Goal: Task Accomplishment & Management: Manage account settings

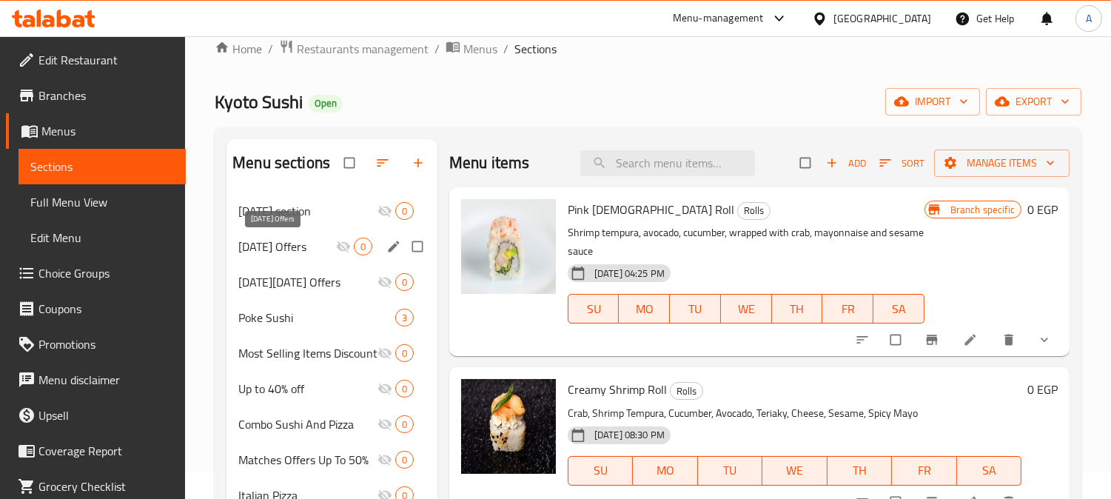
scroll to position [24, 0]
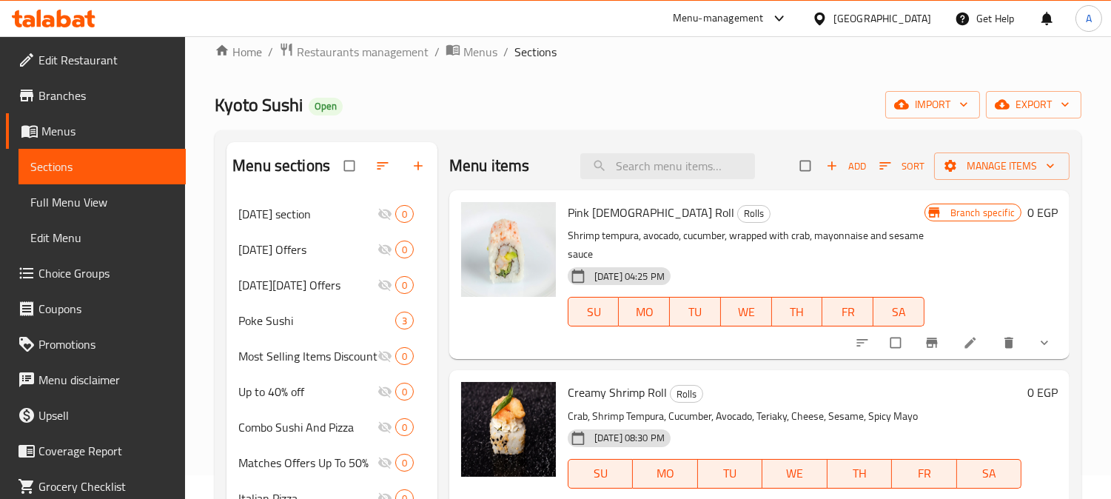
click at [951, 341] on li at bounding box center [971, 343] width 41 height 24
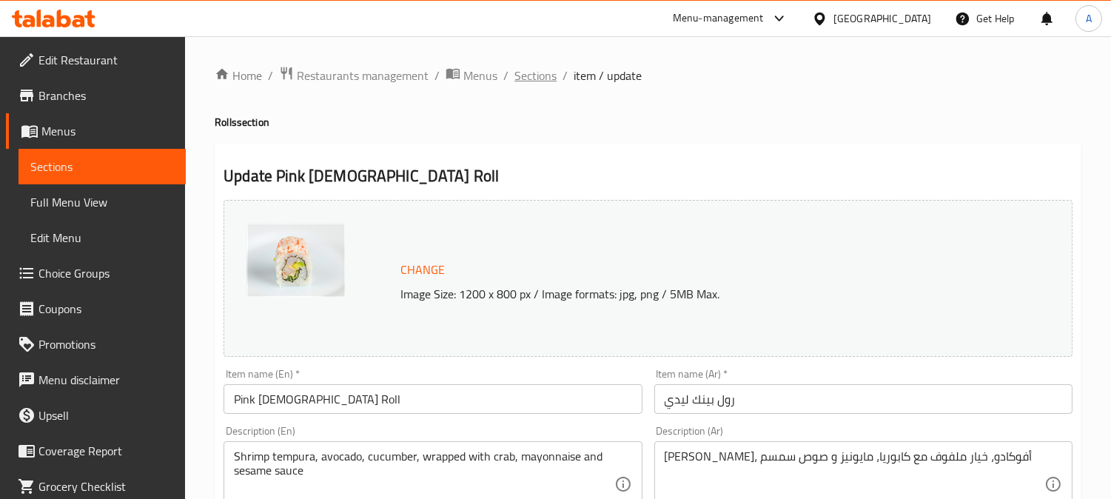
click at [536, 78] on span "Sections" at bounding box center [535, 76] width 42 height 18
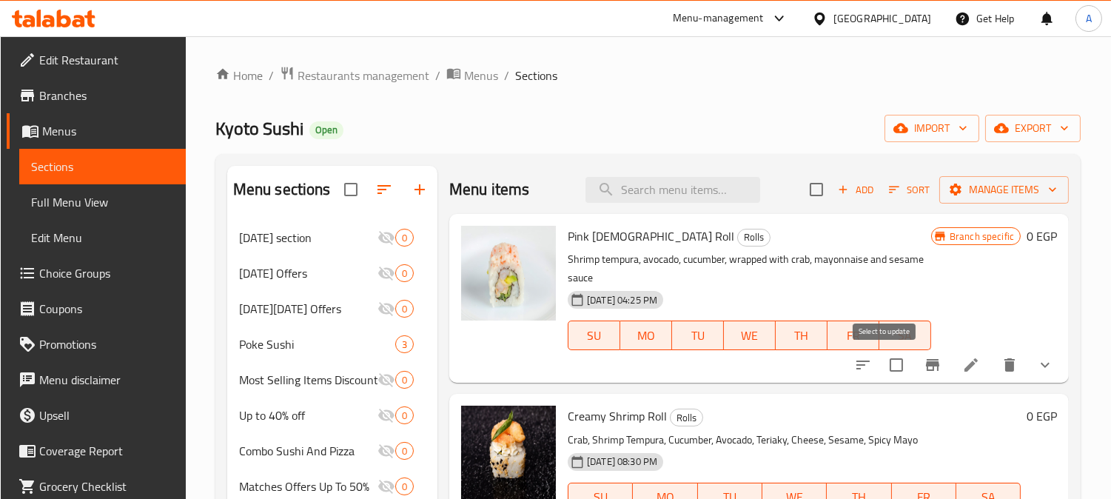
click at [924, 360] on icon "Branch-specific-item" at bounding box center [933, 365] width 18 height 18
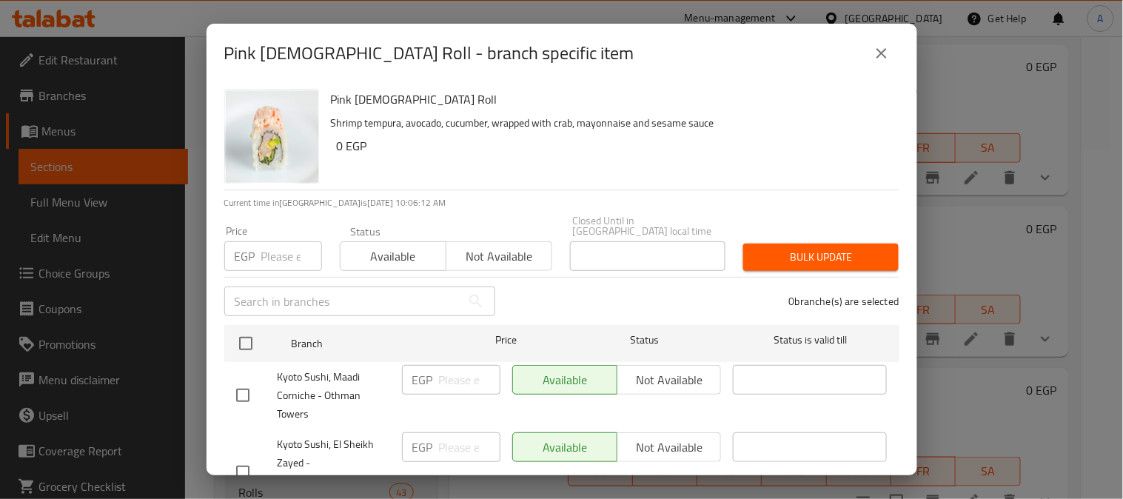
click at [284, 246] on input "number" at bounding box center [291, 256] width 61 height 30
click at [886, 50] on icon "close" at bounding box center [882, 53] width 18 height 18
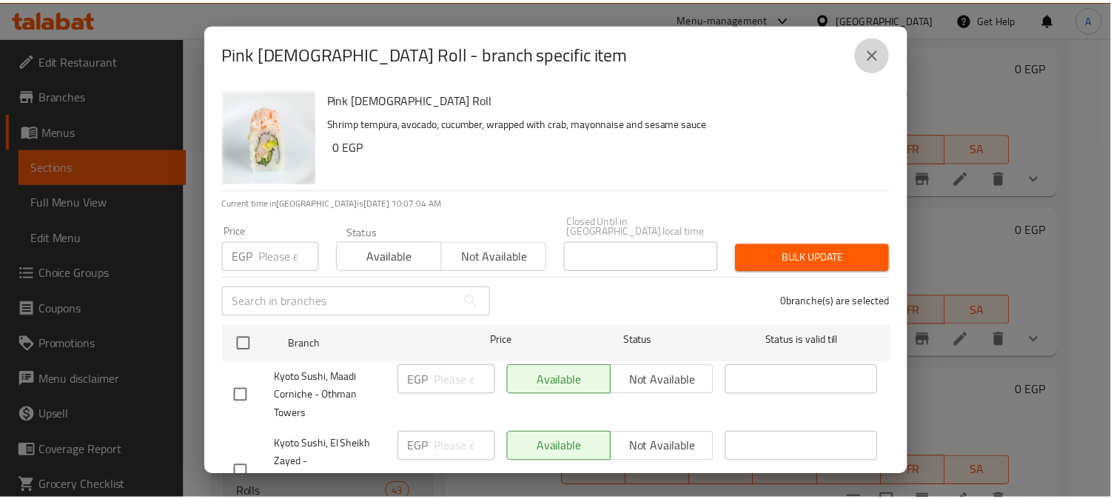
scroll to position [348, 0]
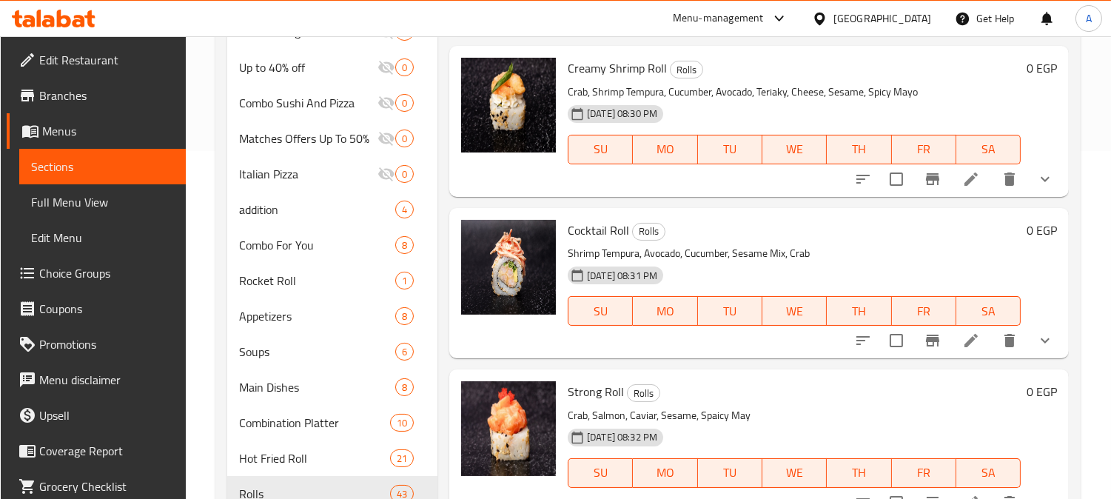
click at [1036, 186] on icon "show more" at bounding box center [1045, 179] width 18 height 18
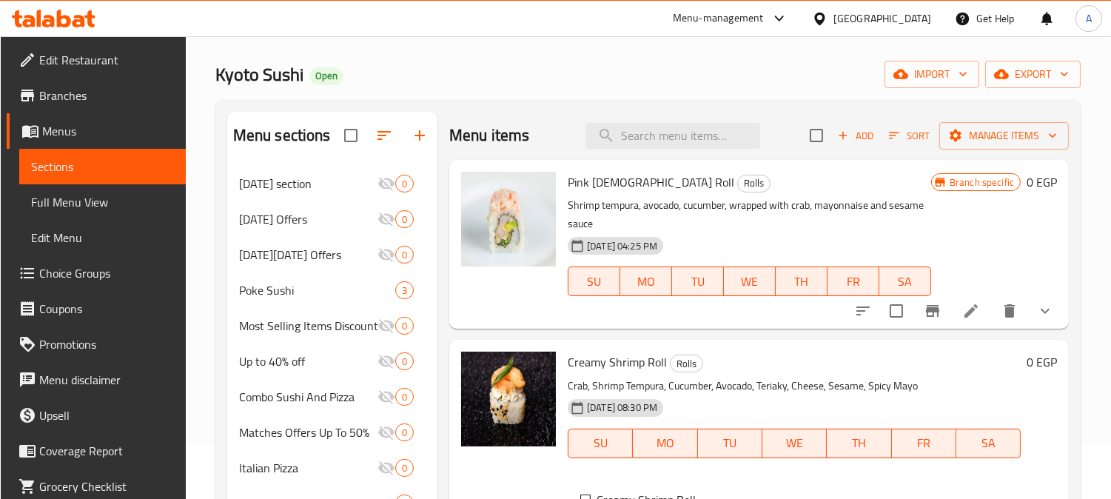
scroll to position [0, 0]
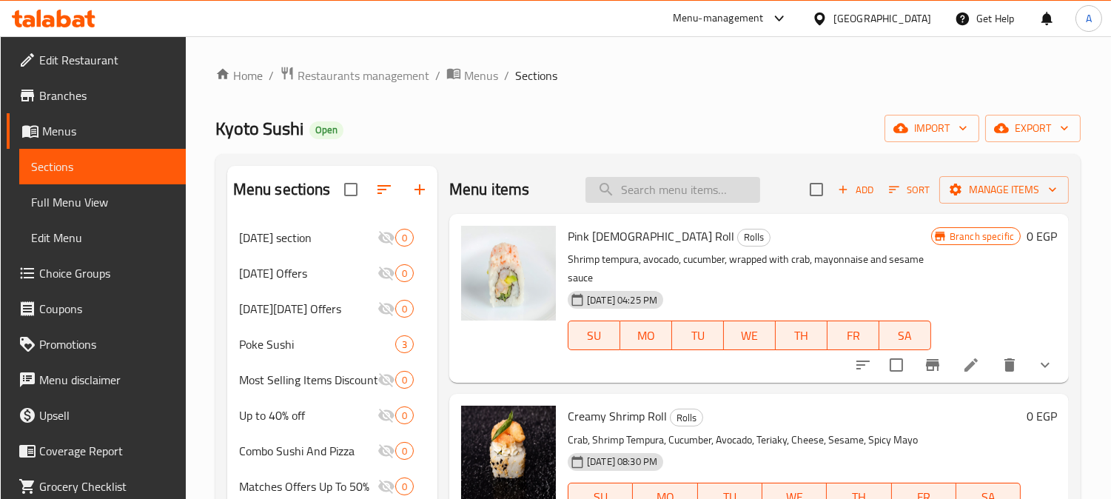
click at [659, 187] on input "search" at bounding box center [672, 190] width 175 height 26
paste input "DYNAMITE ROLL"
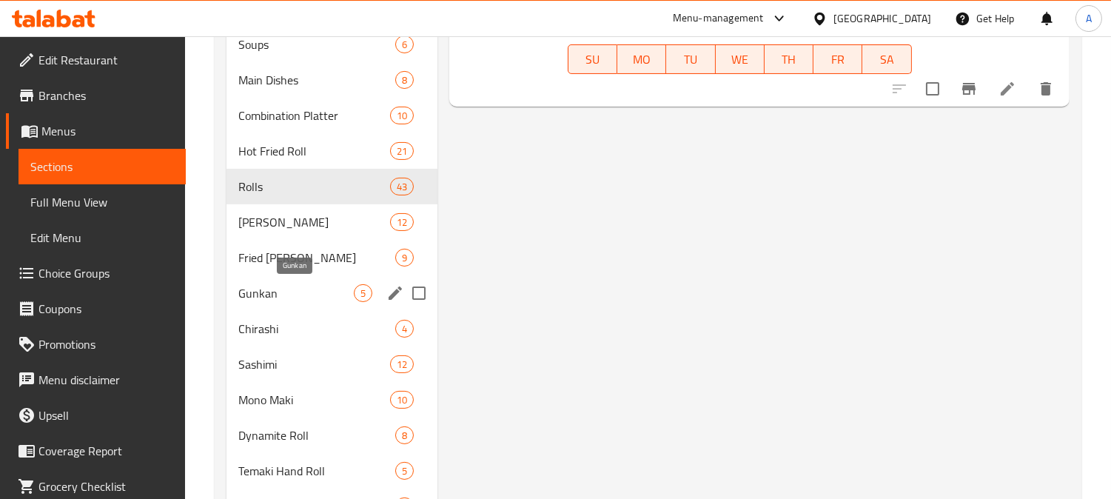
scroll to position [657, 0]
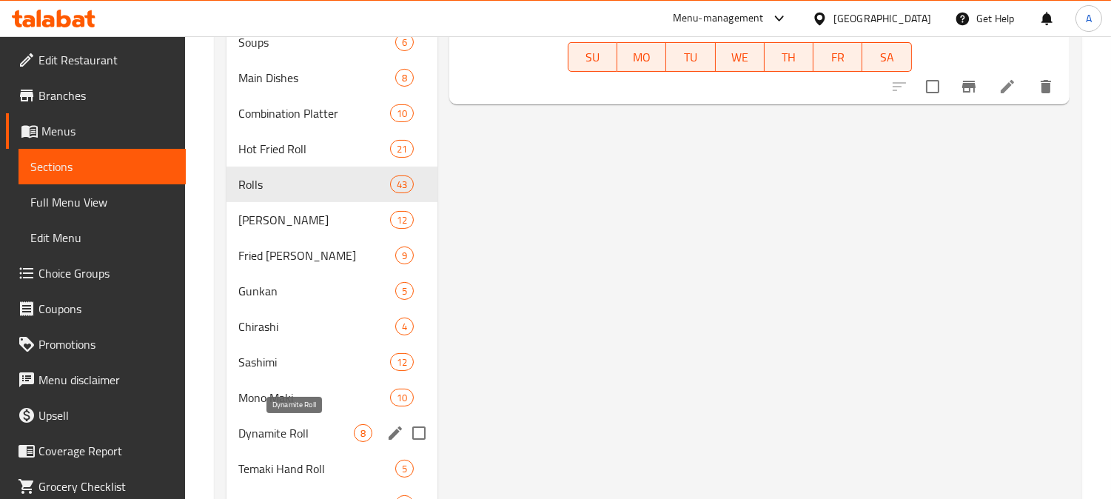
type input "DYNAMITE ROLL"
click at [286, 437] on span "Dynamite Roll" at bounding box center [295, 433] width 115 height 18
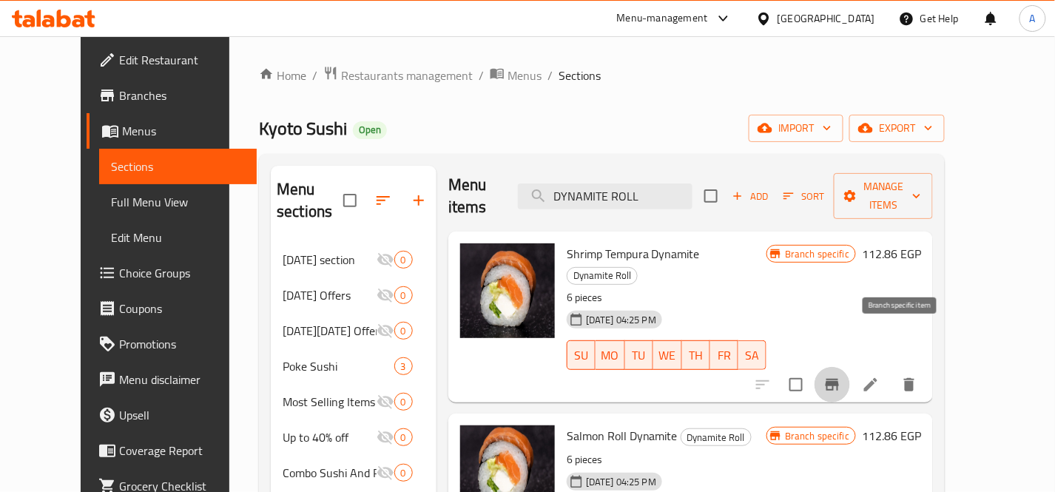
click at [842, 376] on icon "Branch-specific-item" at bounding box center [833, 385] width 18 height 18
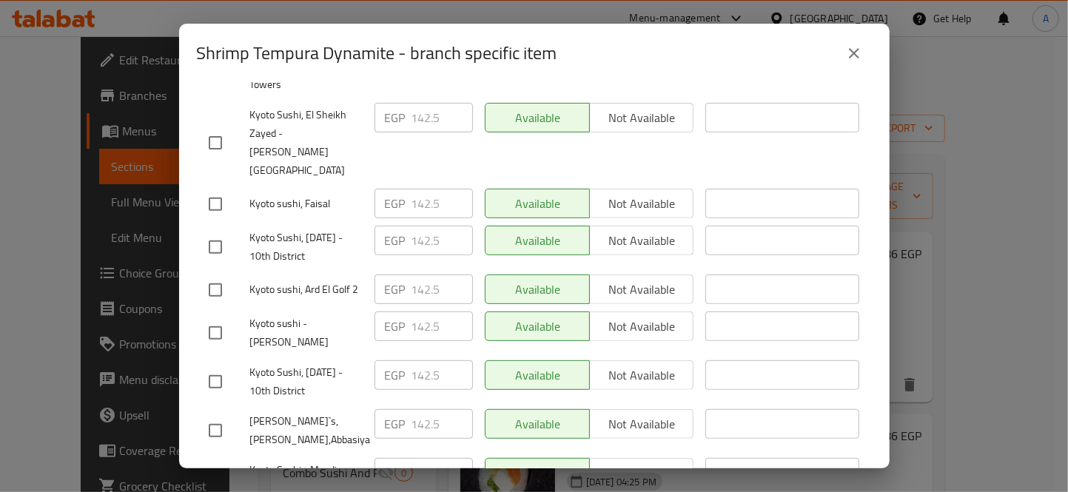
scroll to position [277, 0]
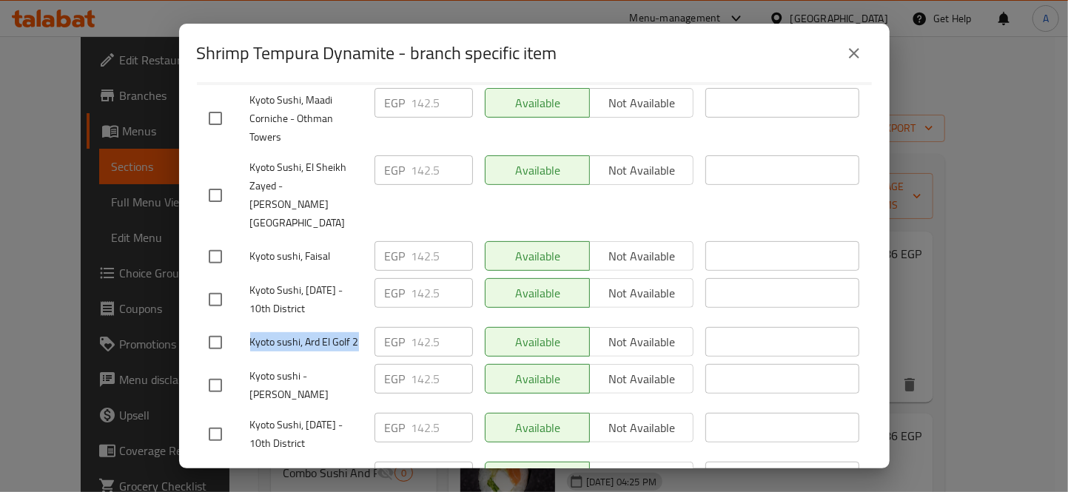
drag, startPoint x: 357, startPoint y: 293, endPoint x: 260, endPoint y: 302, distance: 98.1
click at [253, 333] on span "Kyoto sushi, Ard El Golf 2" at bounding box center [306, 342] width 113 height 19
drag, startPoint x: 283, startPoint y: 293, endPoint x: 275, endPoint y: 314, distance: 22.5
click at [275, 358] on div "Kyoto sushi - [PERSON_NAME]" at bounding box center [286, 385] width 166 height 55
drag, startPoint x: 248, startPoint y: 293, endPoint x: 359, endPoint y: 292, distance: 111.0
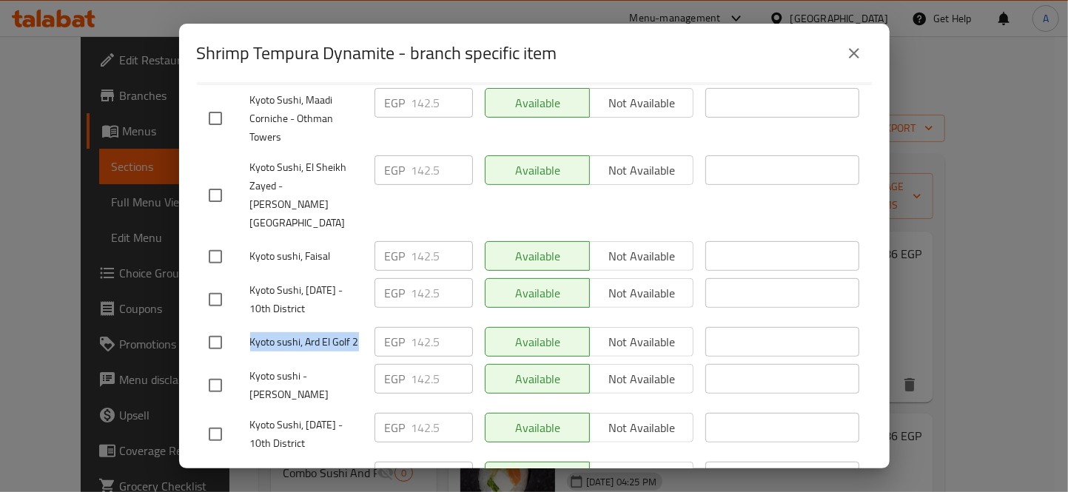
click at [359, 321] on div "Kyoto sushi, Ard El Golf 2" at bounding box center [286, 342] width 166 height 43
copy span "Kyoto sushi, Ard El Golf 2"
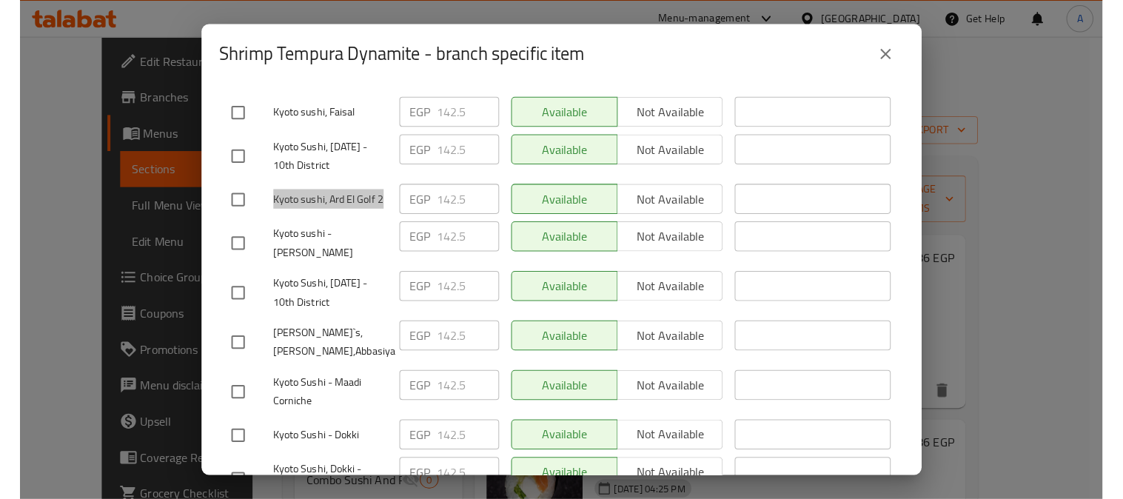
scroll to position [441, 0]
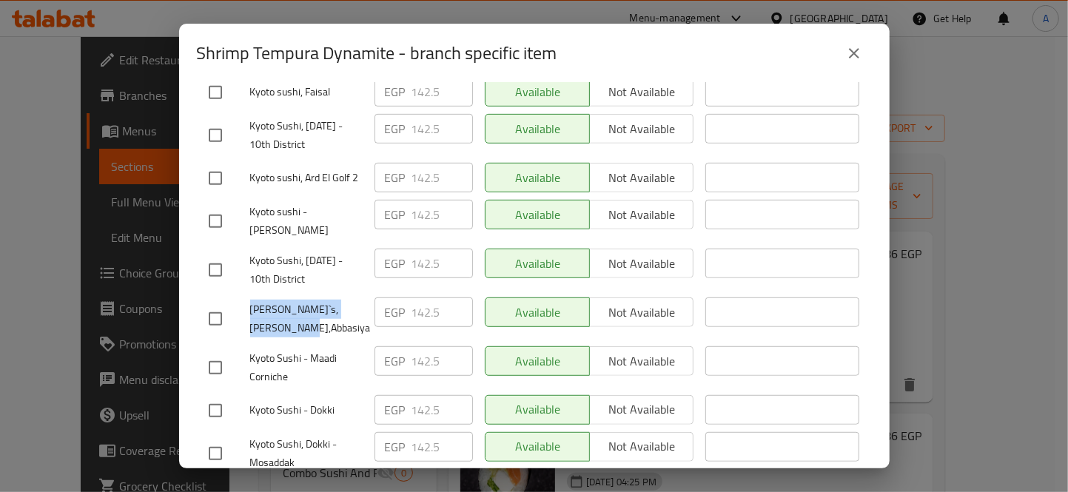
drag, startPoint x: 335, startPoint y: 278, endPoint x: 252, endPoint y: 263, distance: 84.2
click at [252, 300] on span "McDonald`s, [PERSON_NAME],Abbasiya" at bounding box center [306, 318] width 113 height 37
copy span "McDonald`s, [PERSON_NAME],Abbasiya"
click at [189, 409] on div "Shrimp Tempura Dynamite 6 pieces 112.86 EGP Current time in Egypt is 07 Sep 202…" at bounding box center [534, 276] width 711 height 386
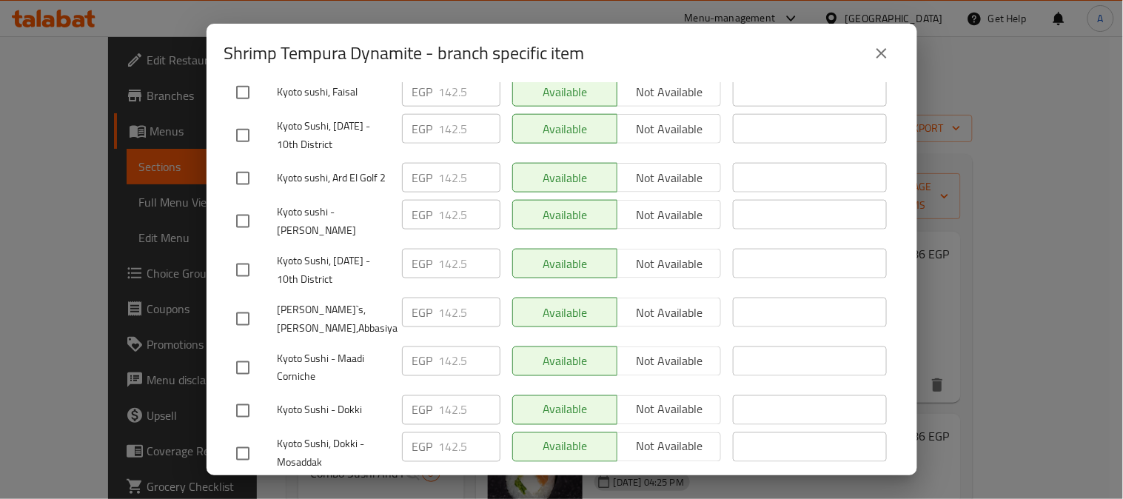
scroll to position [434, 0]
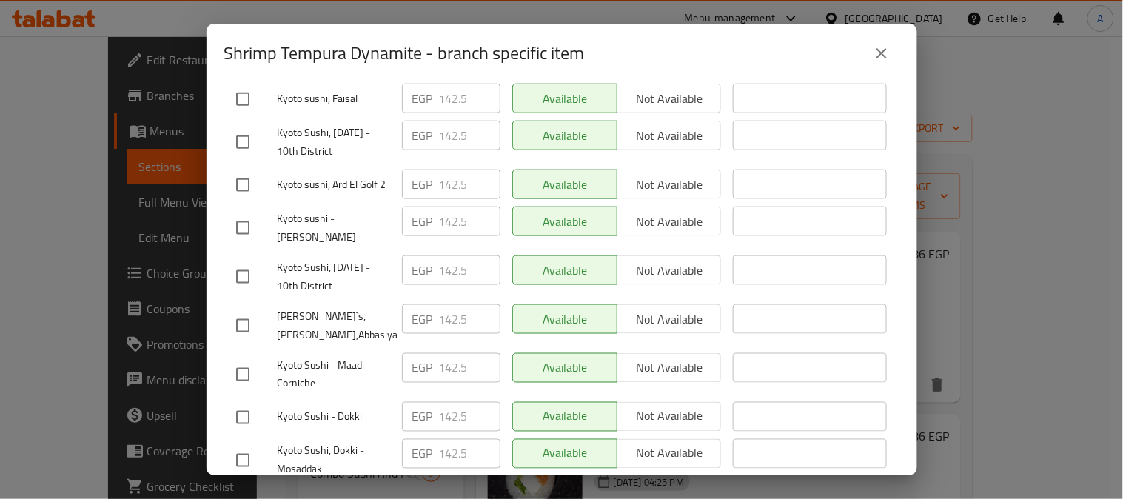
click at [241, 445] on input "checkbox" at bounding box center [242, 460] width 31 height 31
checkbox input "true"
click at [239, 402] on input "checkbox" at bounding box center [242, 417] width 31 height 31
checkbox input "true"
click at [244, 359] on input "checkbox" at bounding box center [242, 374] width 31 height 31
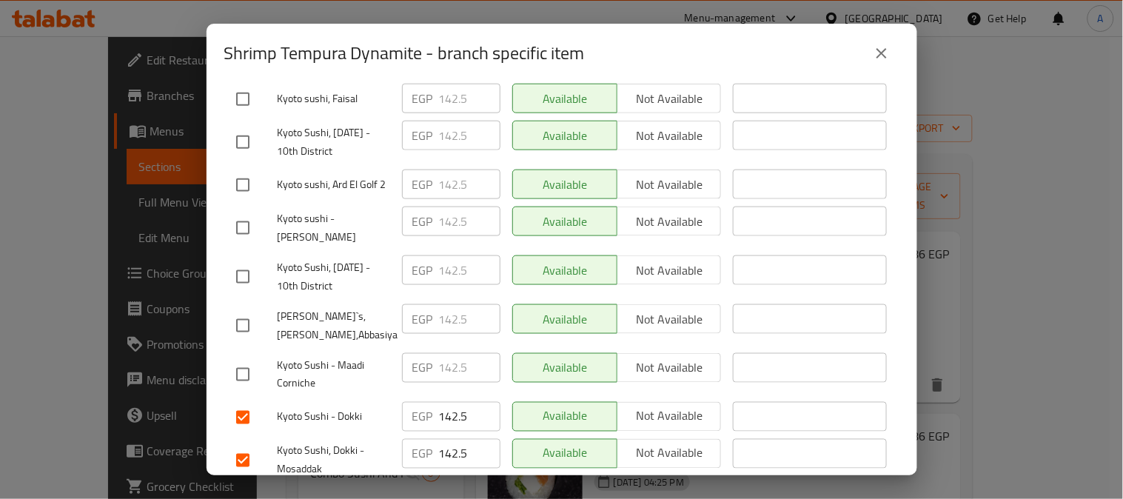
checkbox input "true"
click at [243, 261] on input "checkbox" at bounding box center [242, 276] width 31 height 31
checkbox input "true"
click at [246, 212] on input "checkbox" at bounding box center [242, 227] width 31 height 31
checkbox input "true"
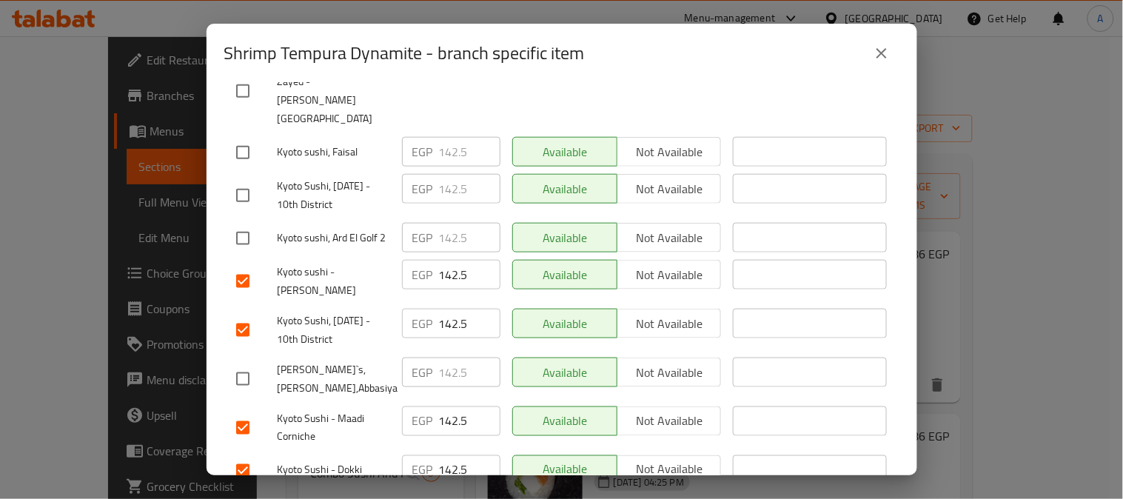
scroll to position [352, 0]
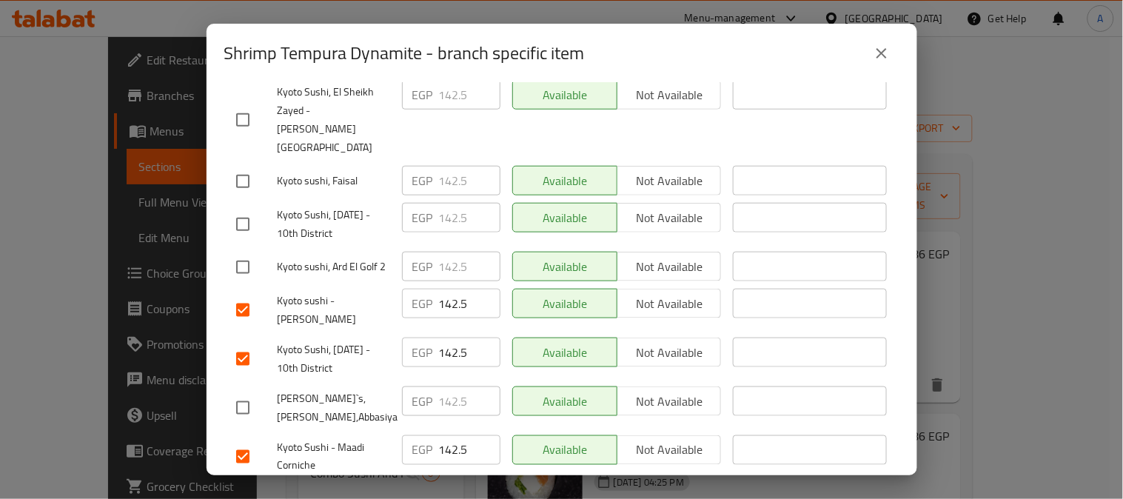
click at [245, 209] on input "checkbox" at bounding box center [242, 224] width 31 height 31
checkbox input "true"
click at [243, 166] on input "checkbox" at bounding box center [242, 181] width 31 height 31
checkbox input "true"
click at [246, 104] on input "checkbox" at bounding box center [242, 119] width 31 height 31
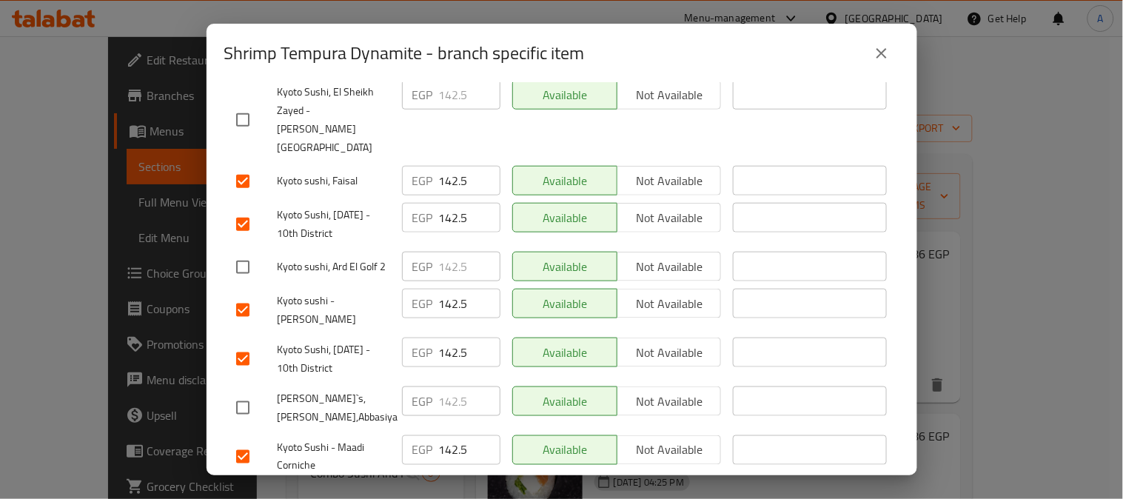
checkbox input "true"
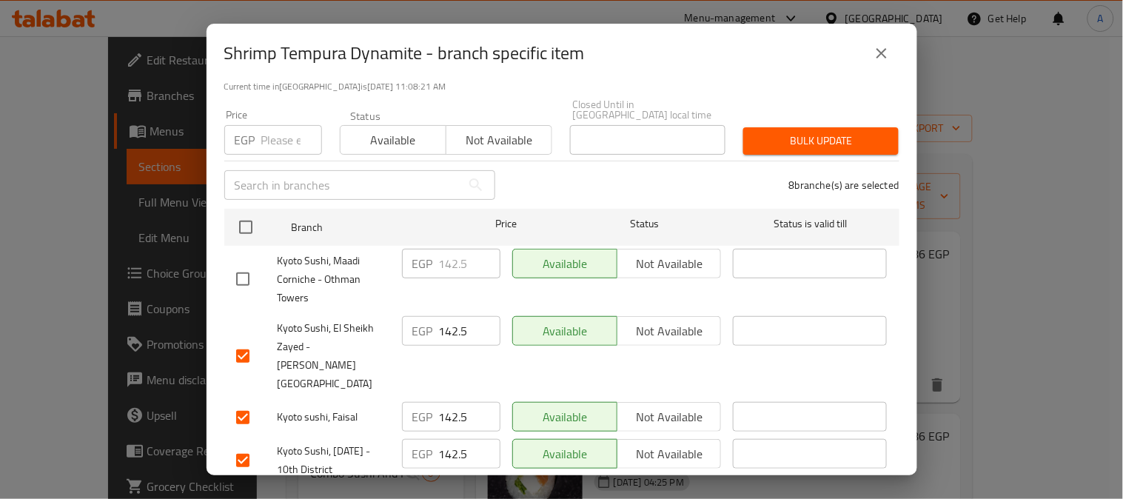
scroll to position [106, 0]
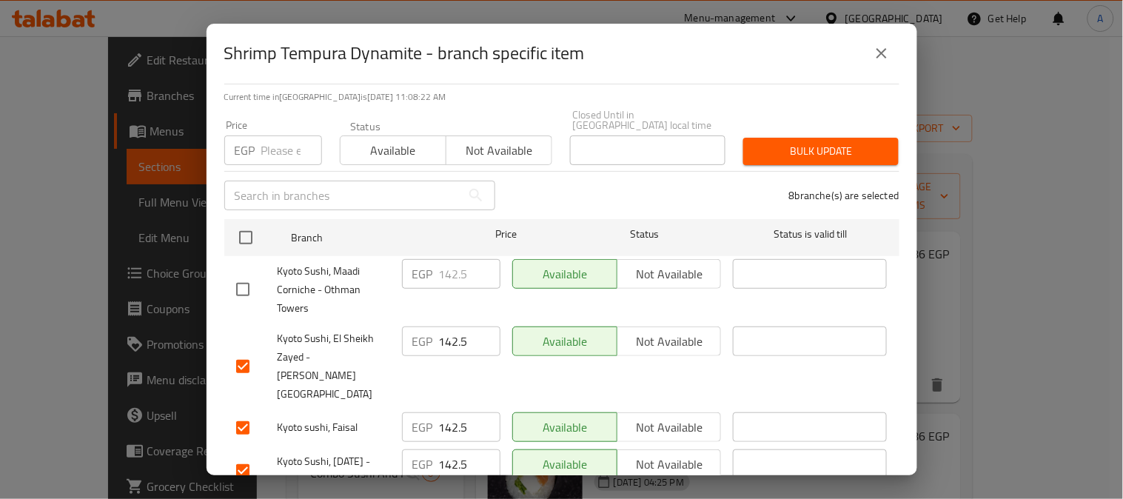
click at [238, 275] on input "checkbox" at bounding box center [242, 289] width 31 height 31
checkbox input "true"
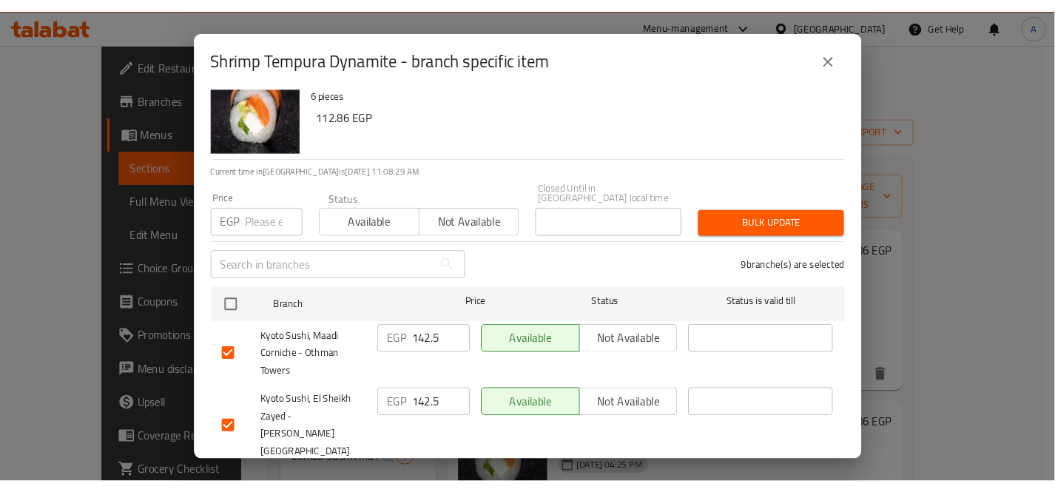
scroll to position [0, 0]
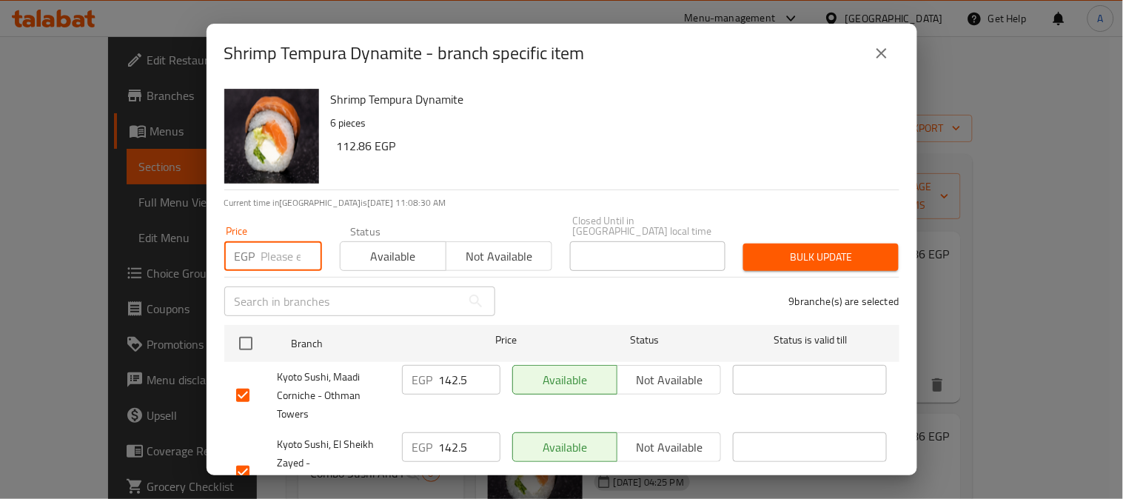
click at [279, 245] on input "number" at bounding box center [291, 256] width 61 height 30
type input "-1"
type input "112.90"
click at [810, 252] on span "Bulk update" at bounding box center [821, 257] width 132 height 19
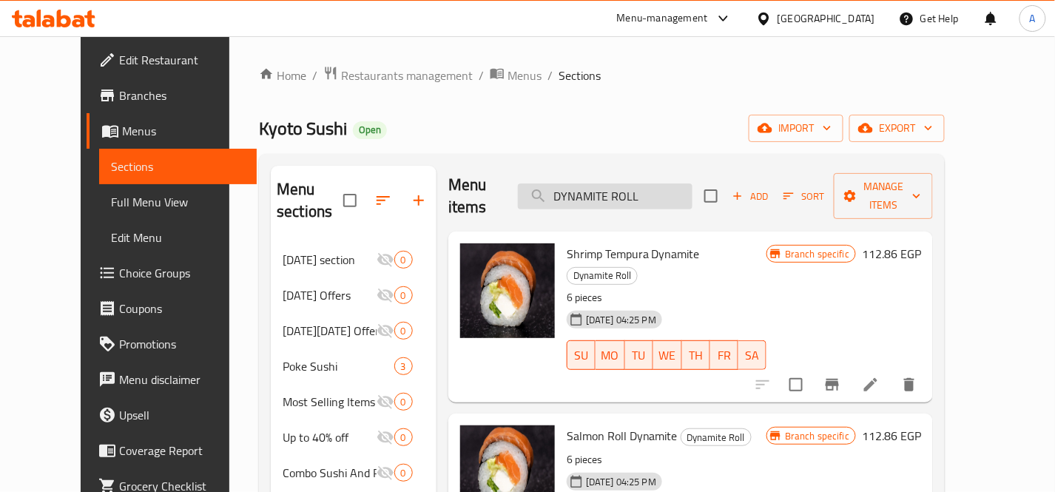
click at [660, 184] on input "DYNAMITE ROLL" at bounding box center [605, 197] width 175 height 26
paste input "ynamite Crab Roll"
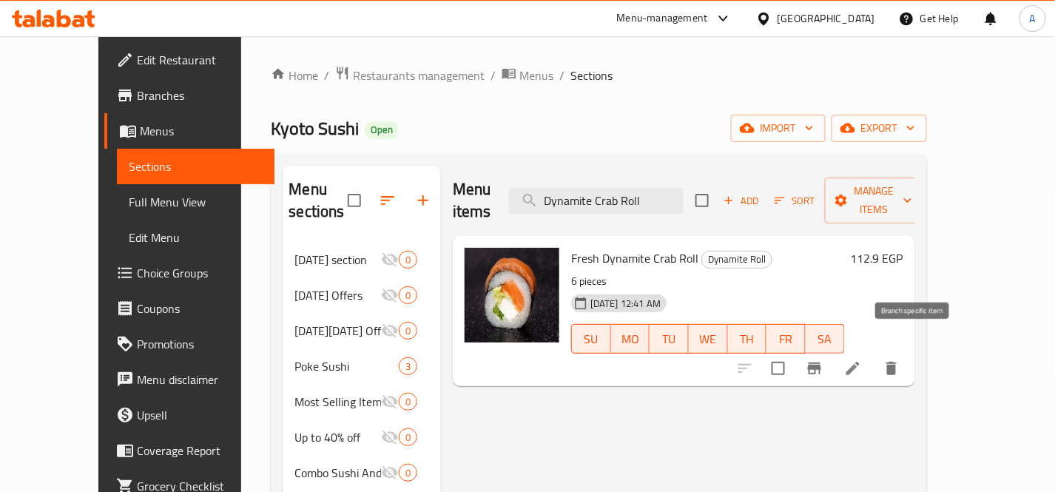
type input "Dynamite Crab Roll"
click at [822, 363] on icon "Branch-specific-item" at bounding box center [814, 369] width 13 height 12
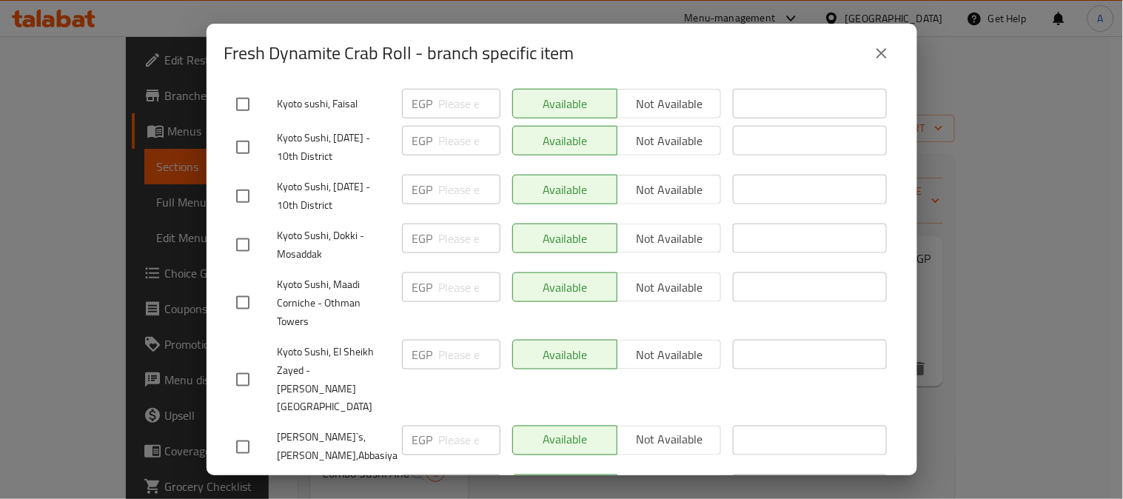
scroll to position [164, 0]
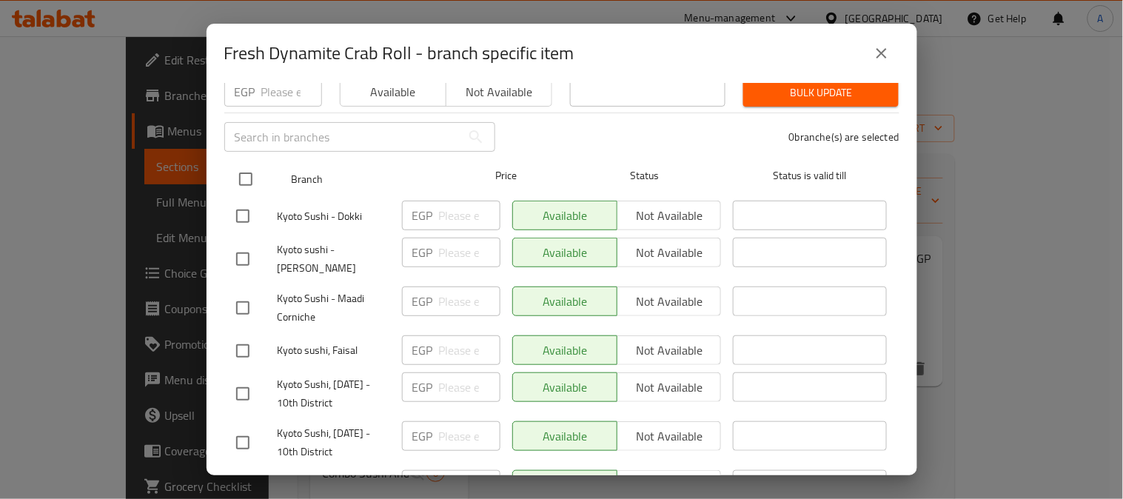
click at [243, 174] on input "checkbox" at bounding box center [245, 179] width 31 height 31
checkbox input "true"
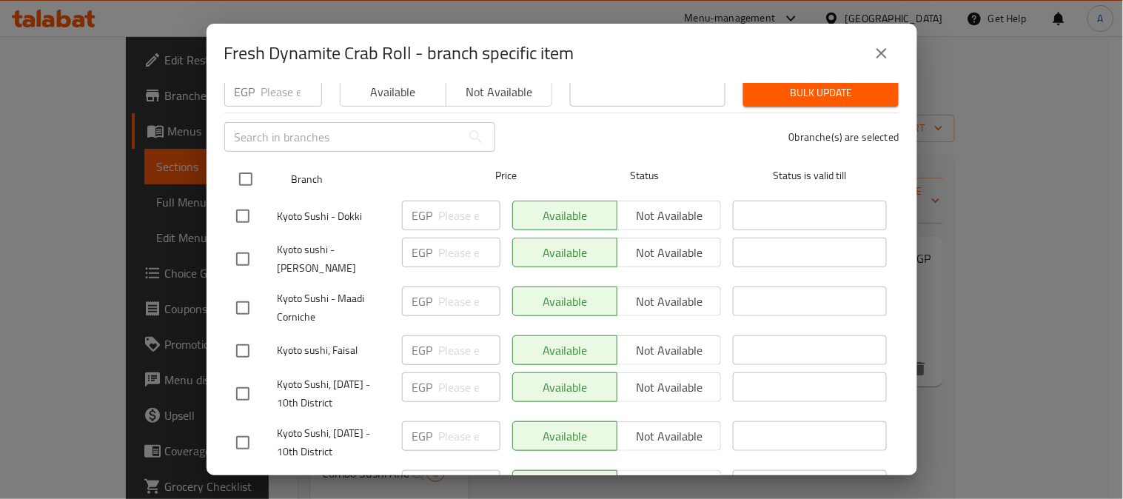
checkbox input "true"
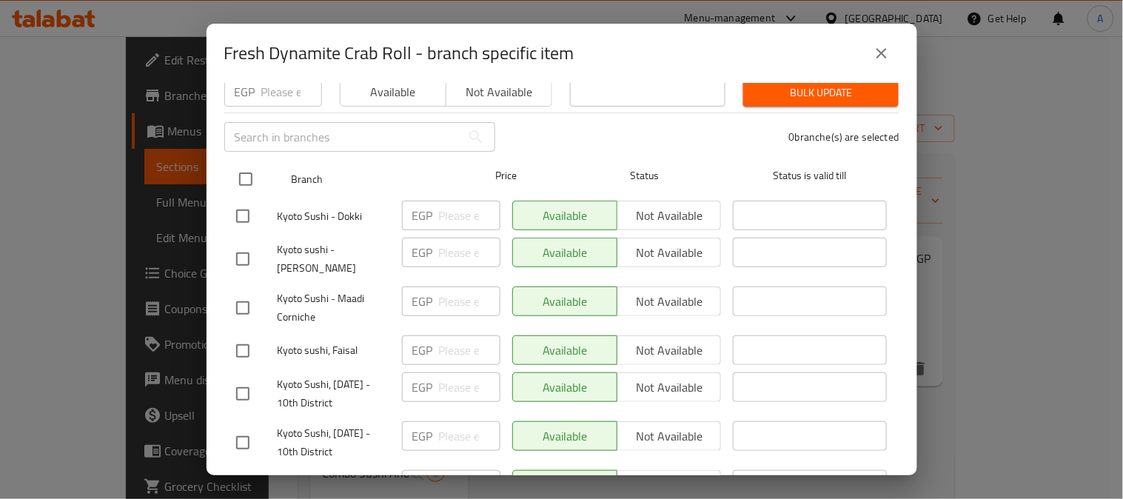
checkbox input "true"
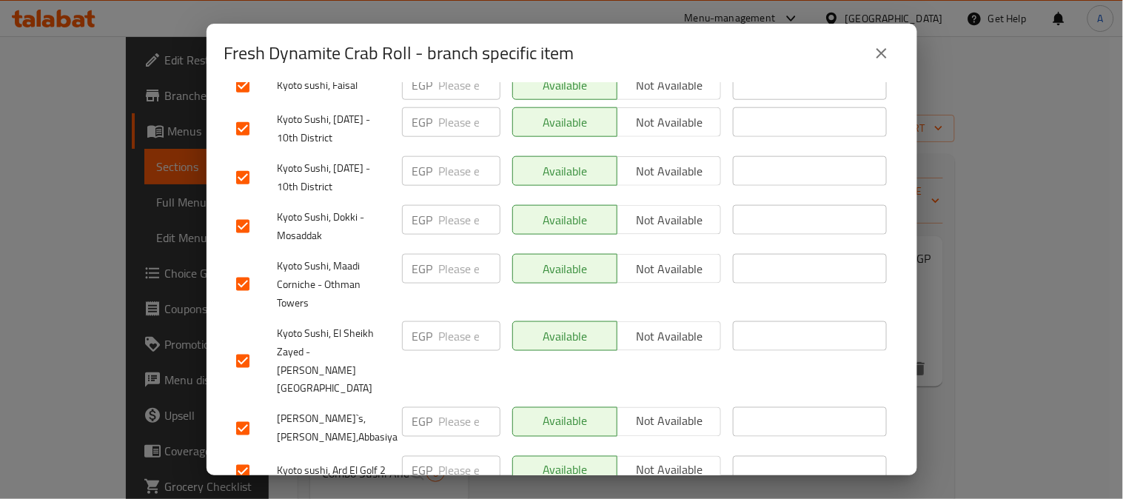
scroll to position [434, 0]
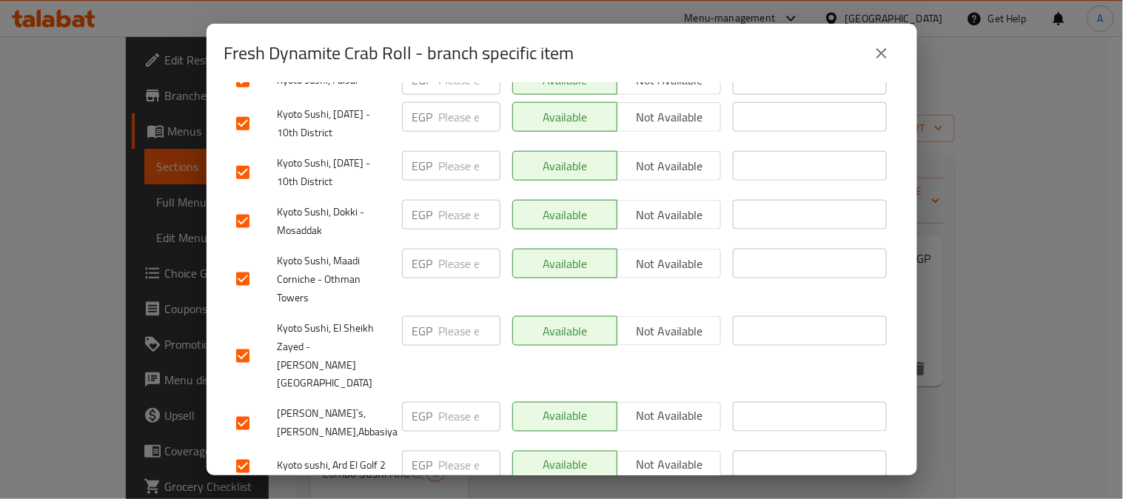
click at [238, 408] on input "checkbox" at bounding box center [242, 423] width 31 height 31
checkbox input "false"
click at [237, 451] on input "checkbox" at bounding box center [242, 466] width 31 height 31
checkbox input "false"
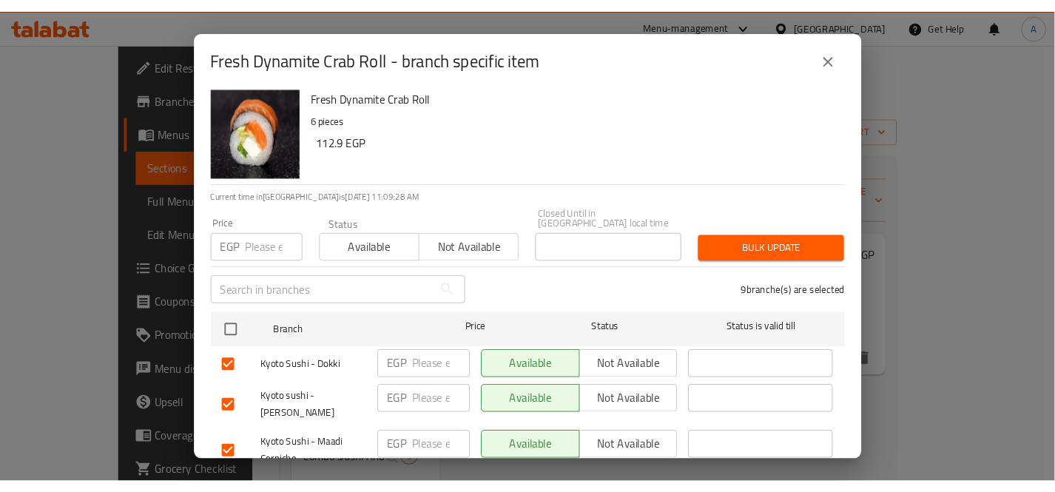
scroll to position [0, 0]
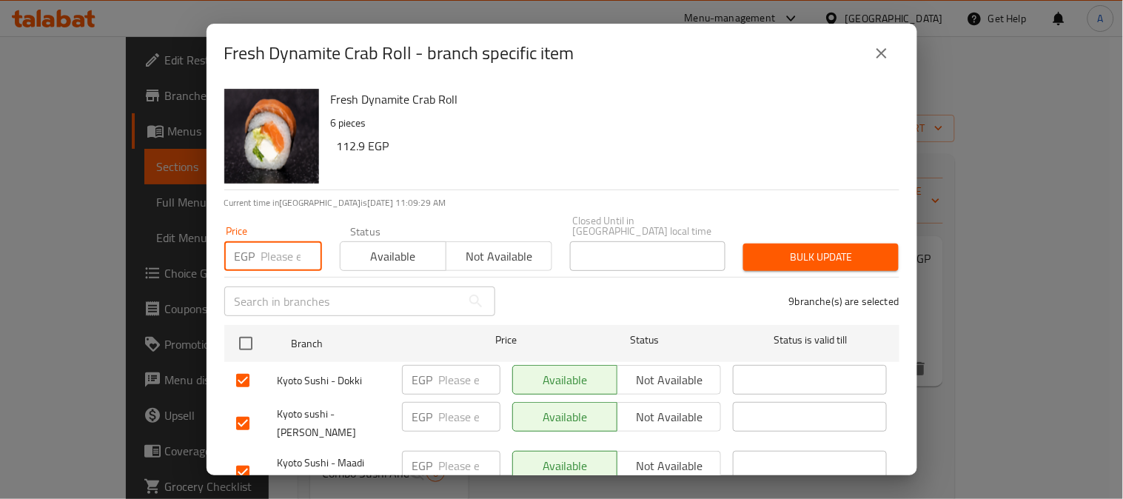
click at [270, 249] on input "number" at bounding box center [291, 256] width 61 height 30
type input "112.90"
click at [793, 249] on span "Bulk update" at bounding box center [821, 257] width 132 height 19
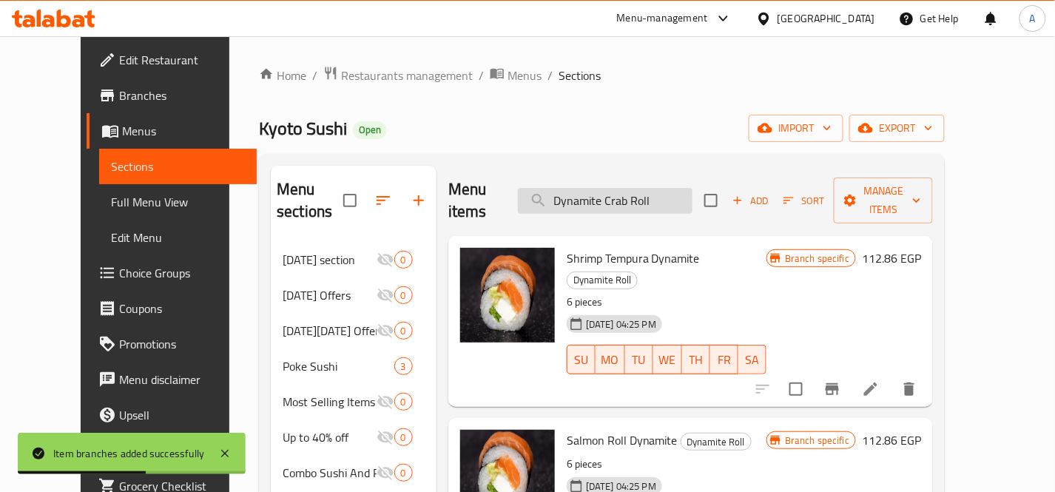
click at [632, 190] on input "Dynamite Crab Roll" at bounding box center [605, 201] width 175 height 26
click at [633, 191] on input "Dynamite Crab Roll" at bounding box center [605, 201] width 175 height 26
paste input "Salmon"
type input "Dynamite Salmon Roll"
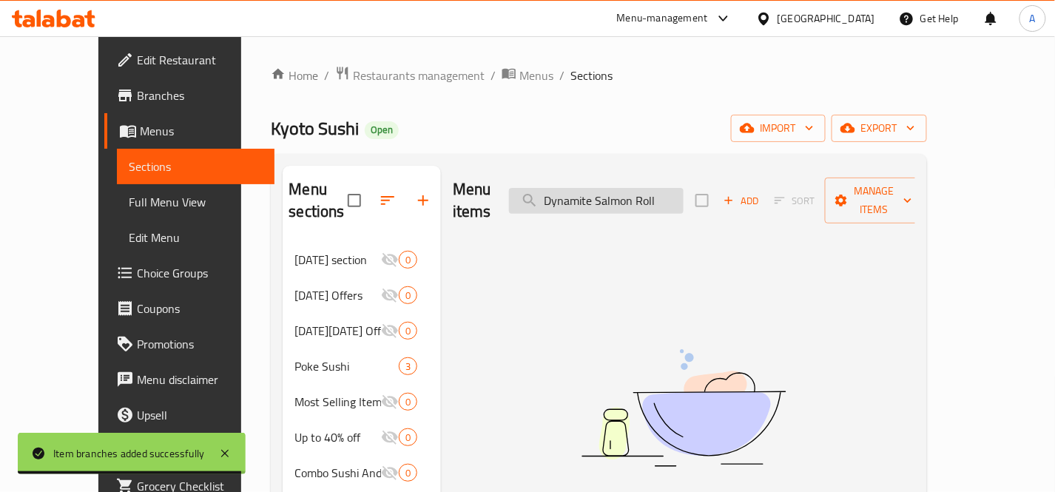
drag, startPoint x: 698, startPoint y: 189, endPoint x: 563, endPoint y: 189, distance: 134.7
click at [563, 189] on input "Dynamite Salmon Roll" at bounding box center [596, 201] width 175 height 26
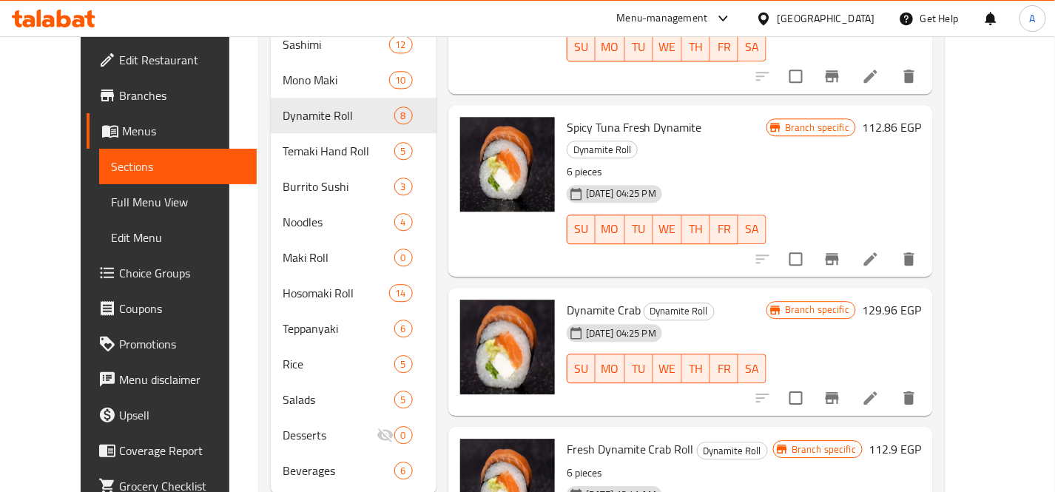
scroll to position [1017, 0]
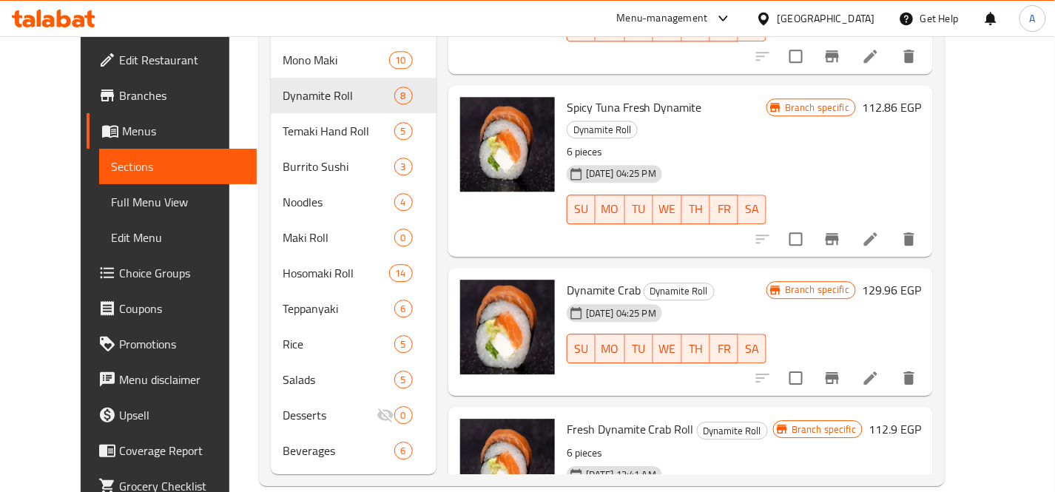
click at [880, 369] on icon at bounding box center [871, 378] width 18 height 18
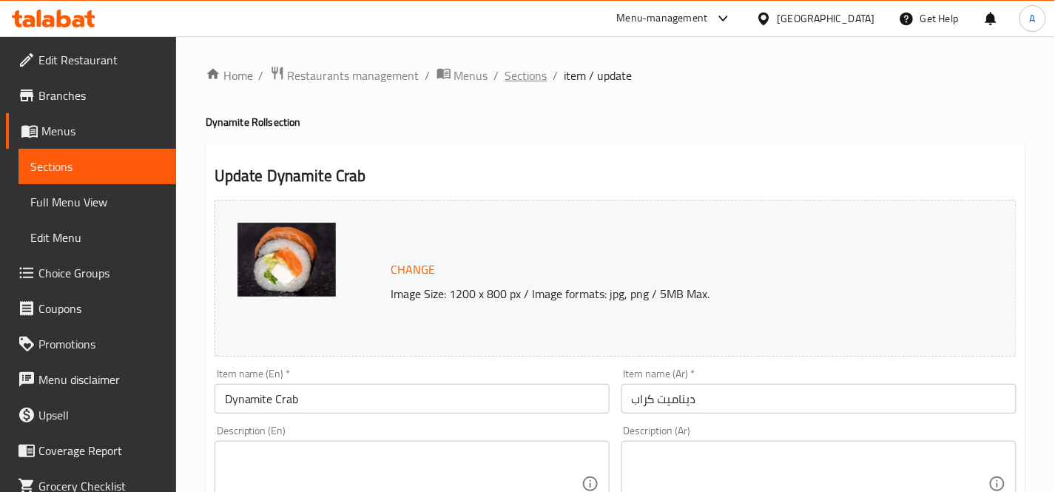
click at [528, 78] on span "Sections" at bounding box center [527, 76] width 42 height 18
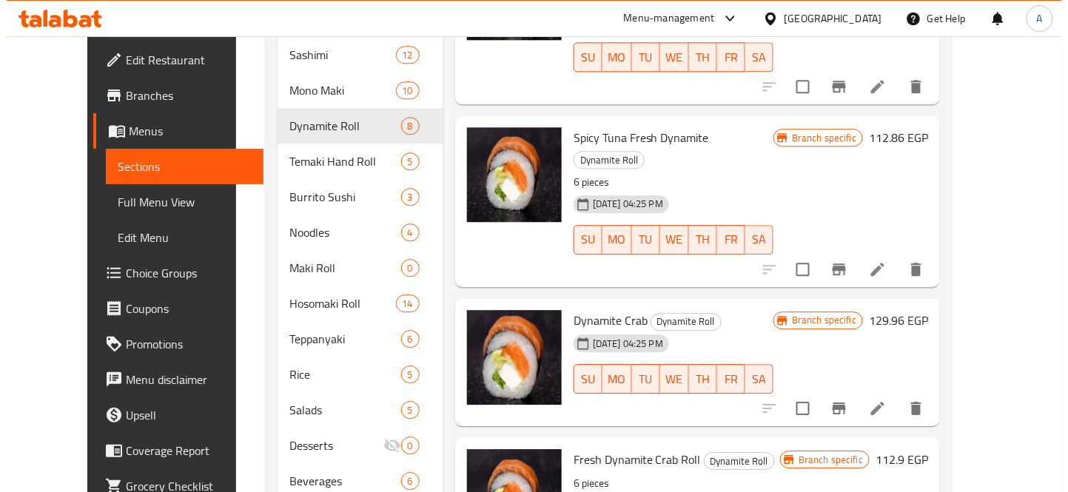
scroll to position [1017, 0]
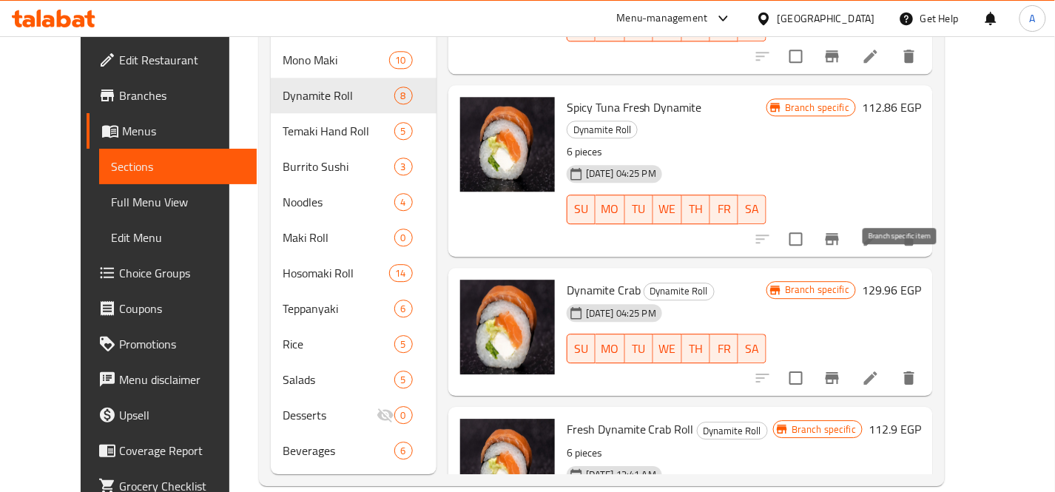
click at [850, 360] on button "Branch-specific-item" at bounding box center [833, 378] width 36 height 36
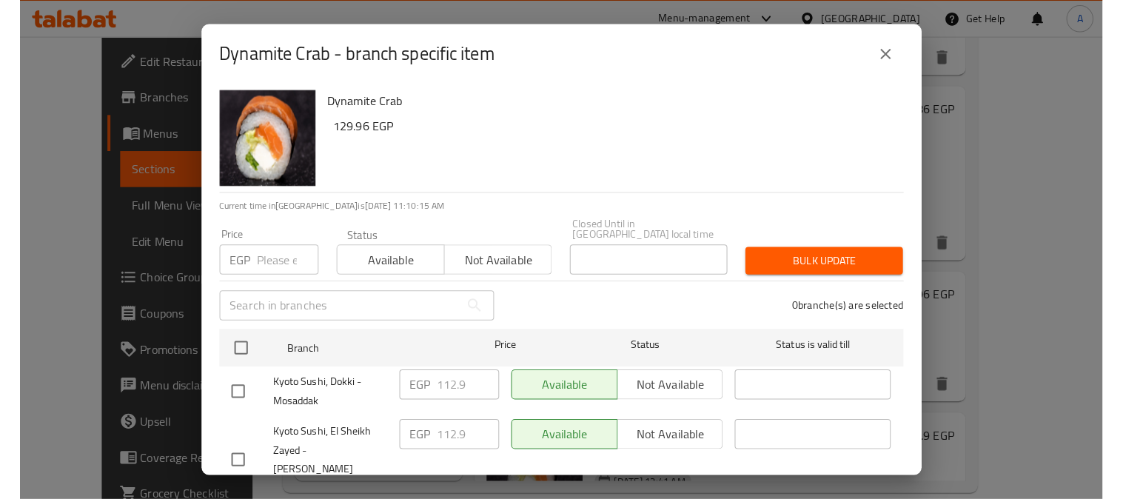
scroll to position [1010, 0]
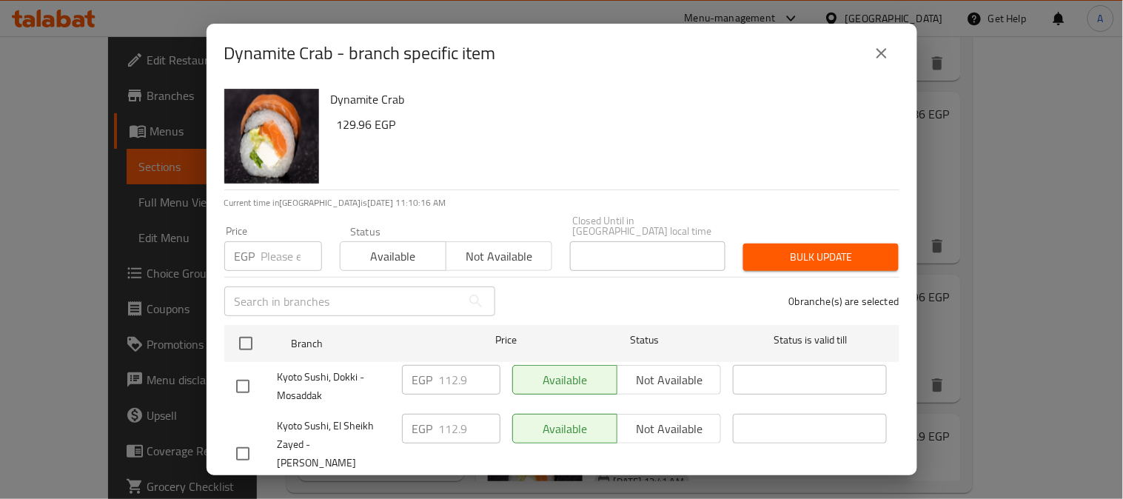
click at [266, 246] on input "number" at bounding box center [291, 256] width 61 height 30
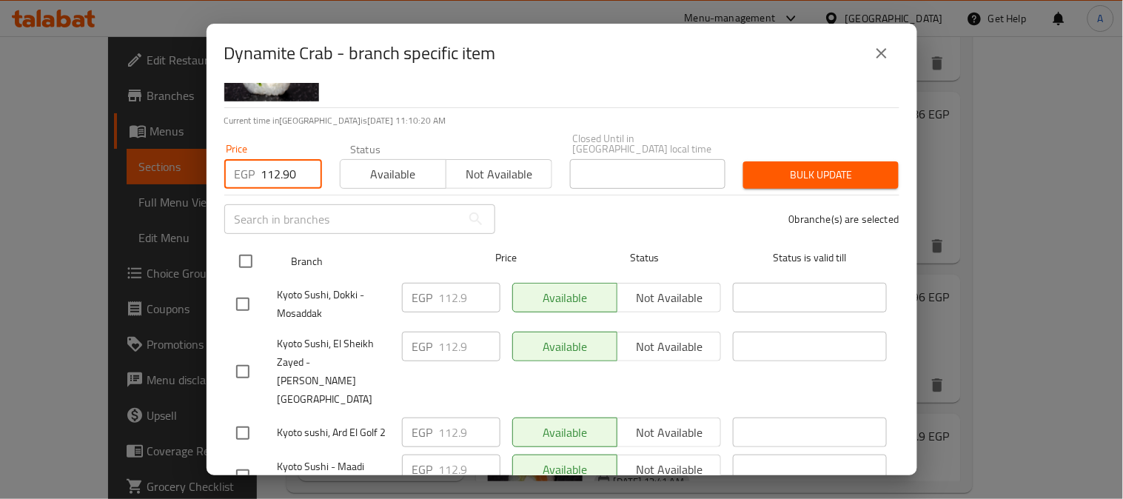
type input "112.90"
click at [232, 247] on input "checkbox" at bounding box center [245, 261] width 31 height 31
checkbox input "true"
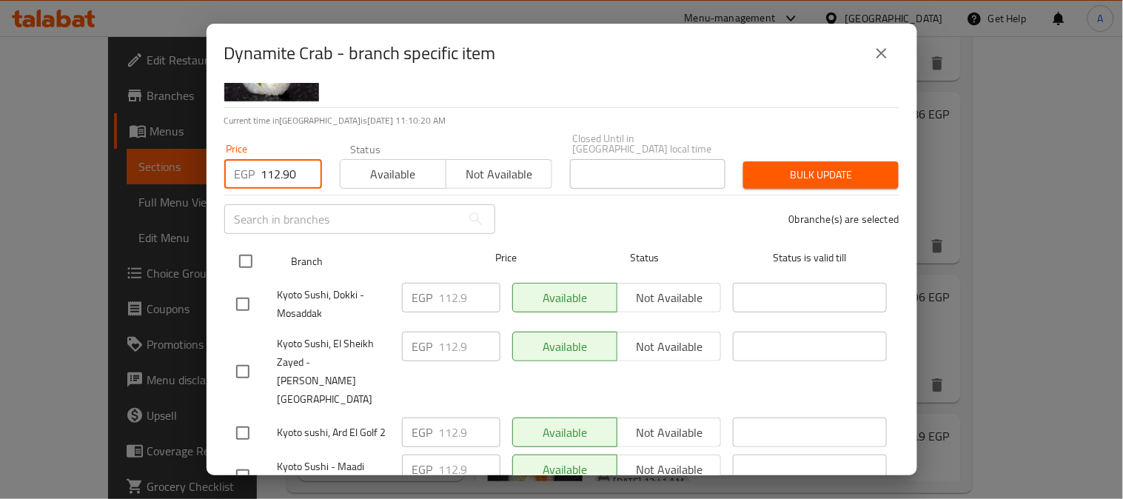
checkbox input "true"
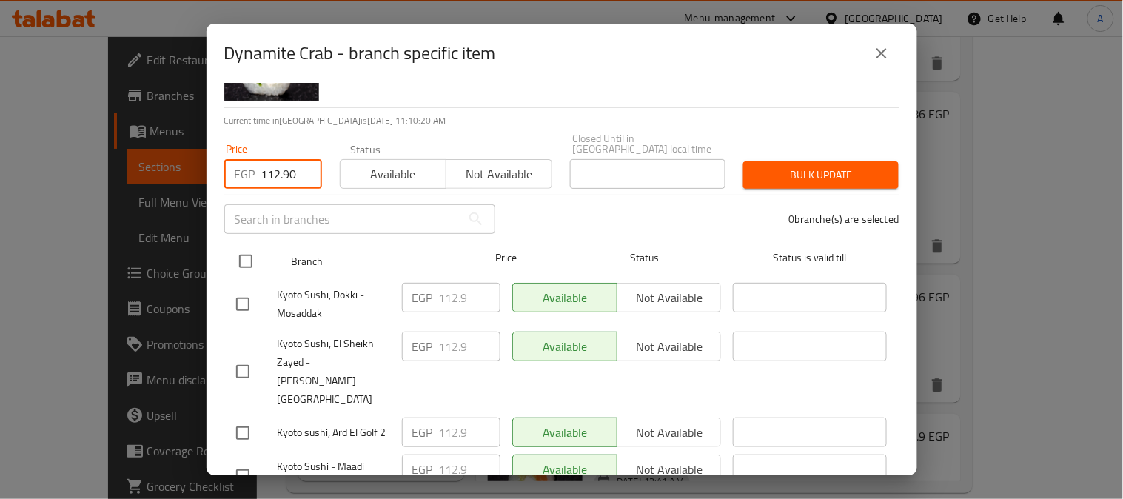
checkbox input "true"
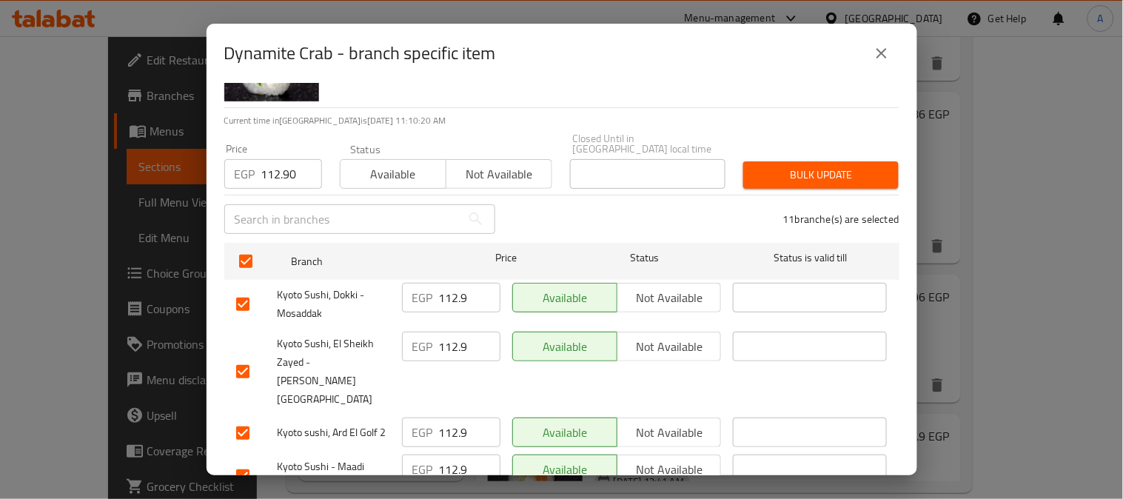
scroll to position [164, 0]
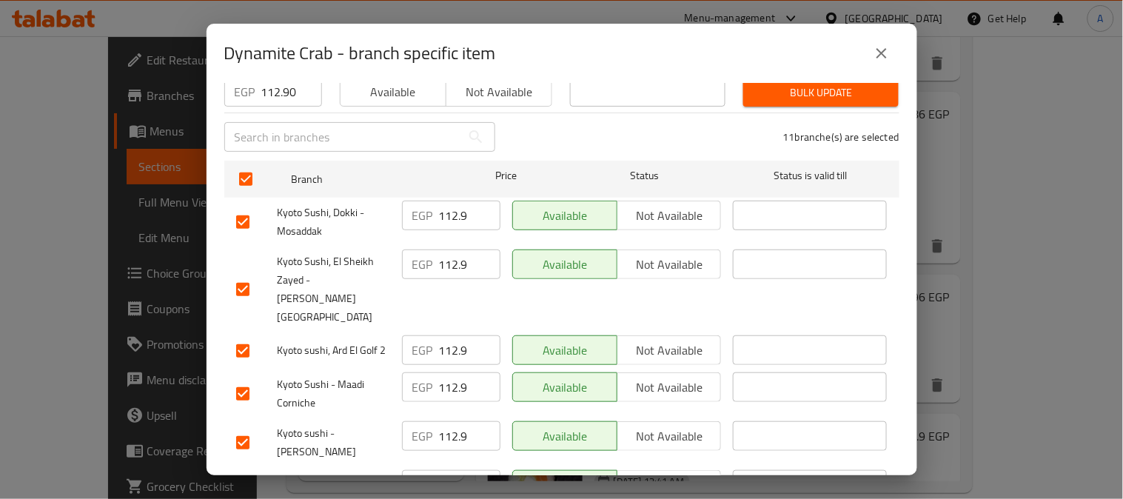
click at [244, 335] on input "checkbox" at bounding box center [242, 350] width 31 height 31
checkbox input "false"
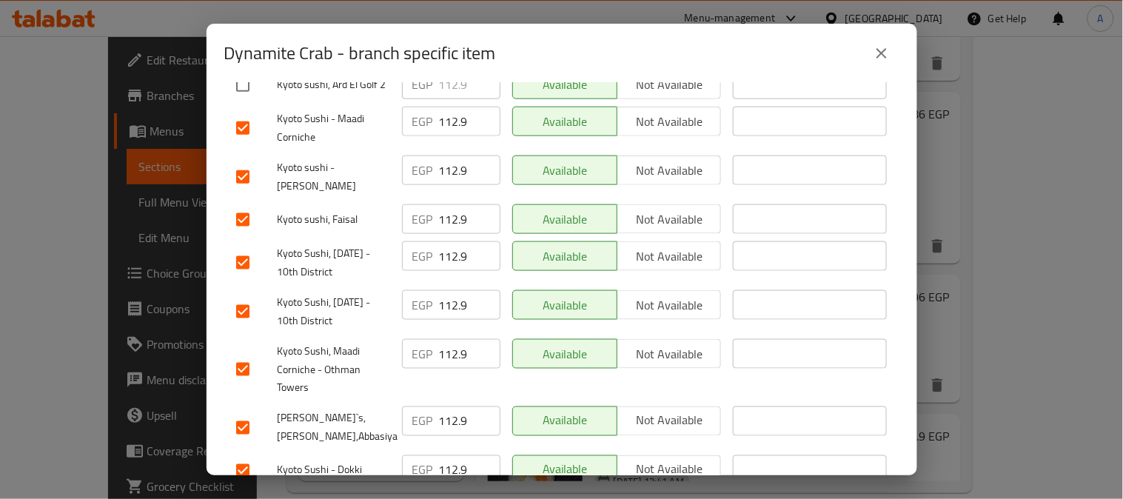
scroll to position [434, 0]
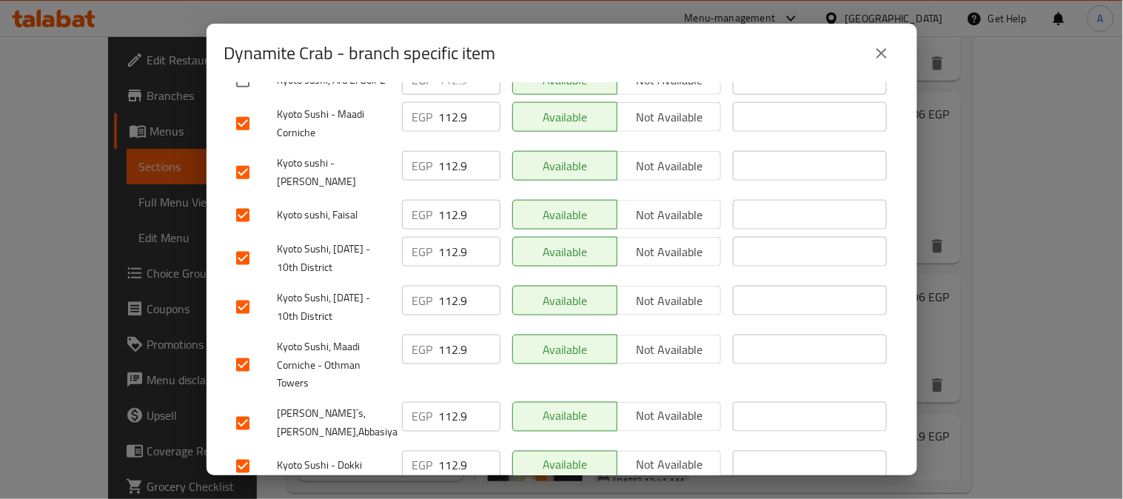
click at [245, 408] on input "checkbox" at bounding box center [242, 423] width 31 height 31
checkbox input "false"
click at [434, 495] on span "Save" at bounding box center [561, 504] width 651 height 19
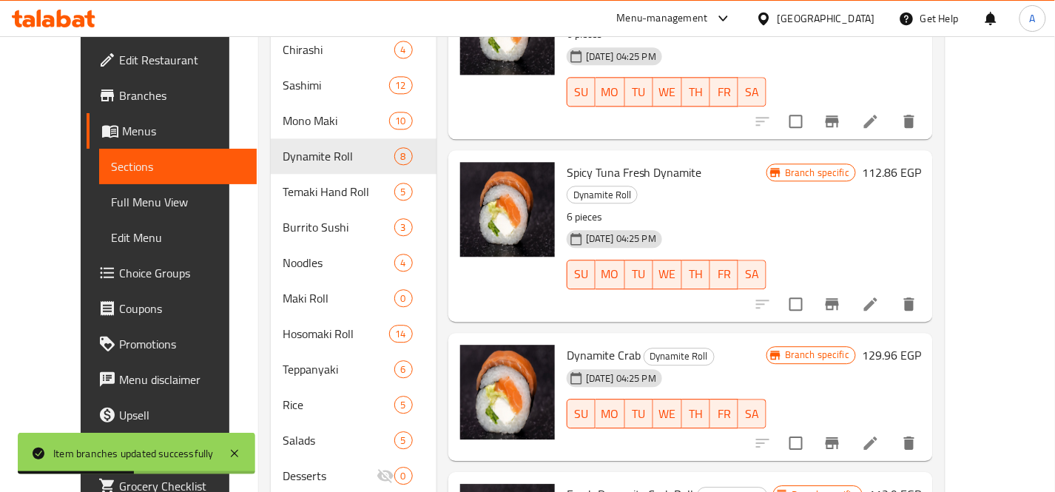
scroll to position [928, 0]
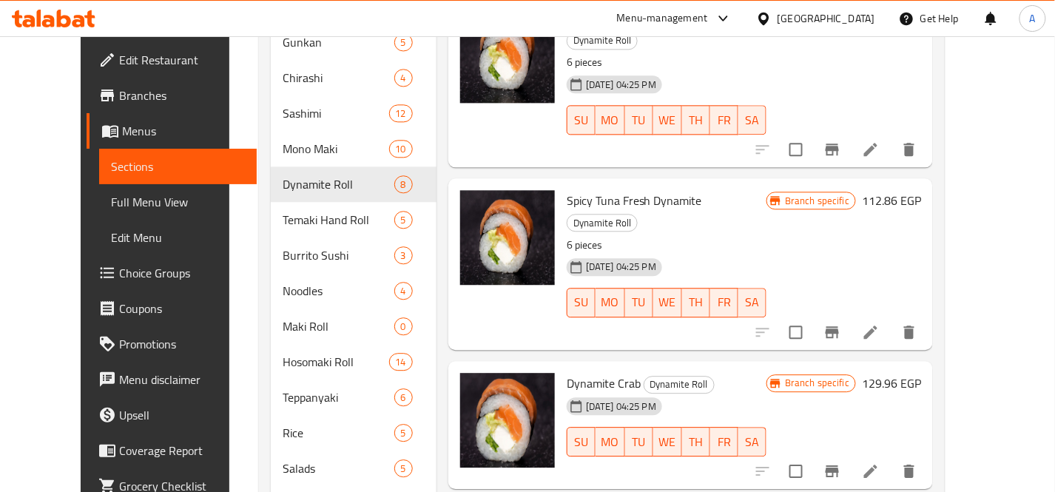
click at [512, 16] on div "Menu-management Egypt Get Help A" at bounding box center [527, 19] width 1055 height 36
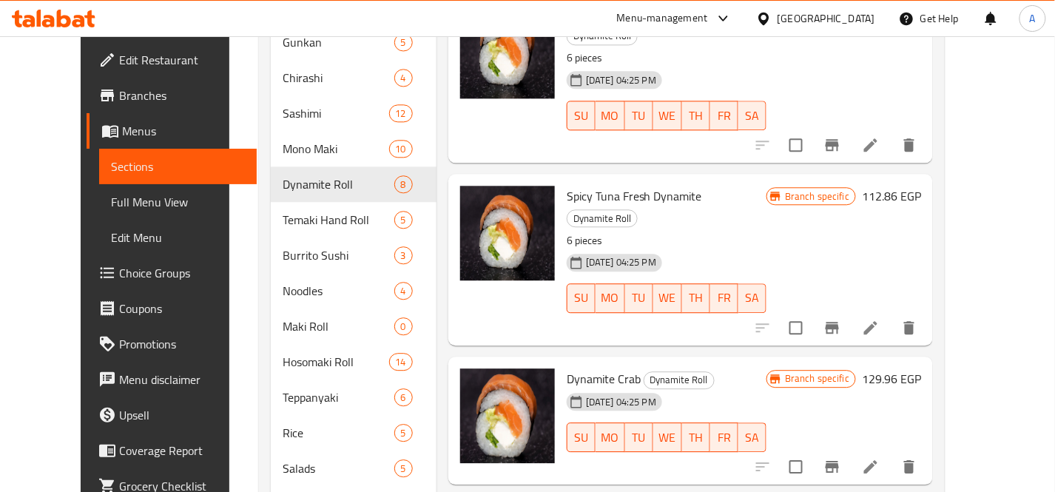
scroll to position [1017, 0]
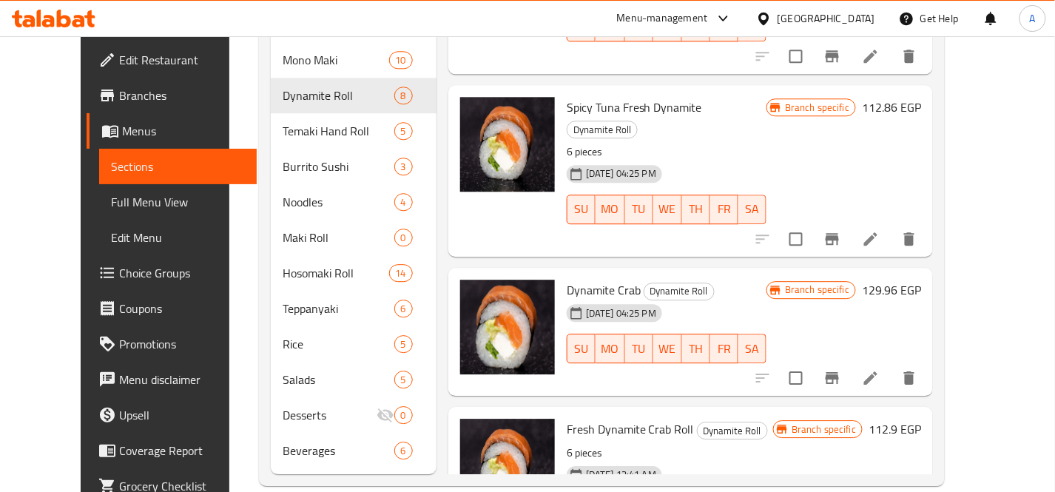
click at [742, 444] on p "6 pieces" at bounding box center [670, 453] width 207 height 19
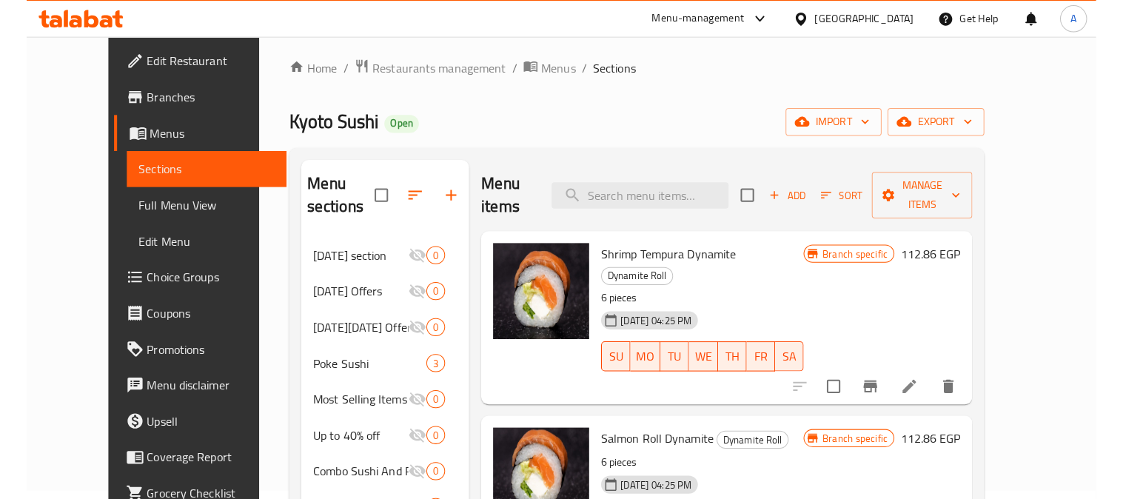
scroll to position [0, 0]
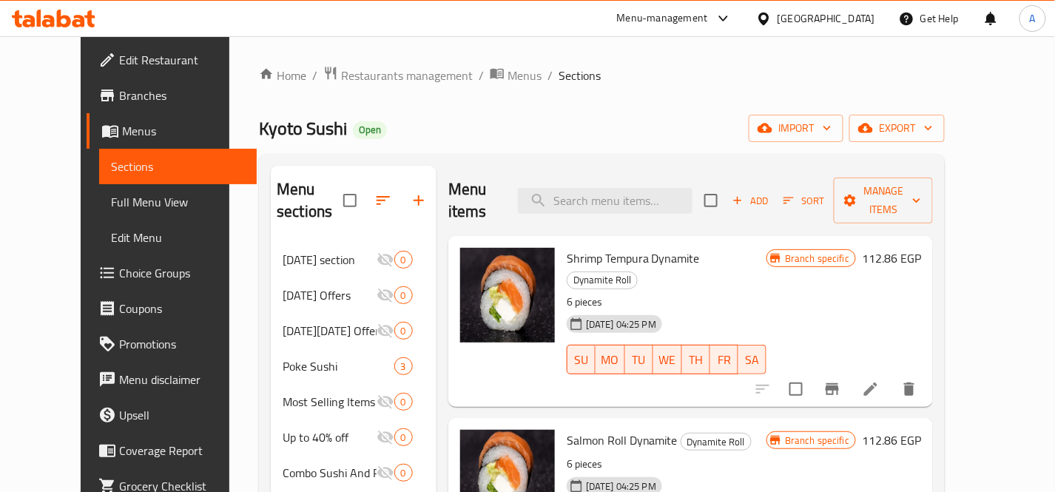
click at [758, 309] on div "05-11-2024 04:25 PM SU MO TU WE TH FR SA" at bounding box center [667, 349] width 212 height 80
click at [842, 380] on icon "Branch-specific-item" at bounding box center [833, 389] width 18 height 18
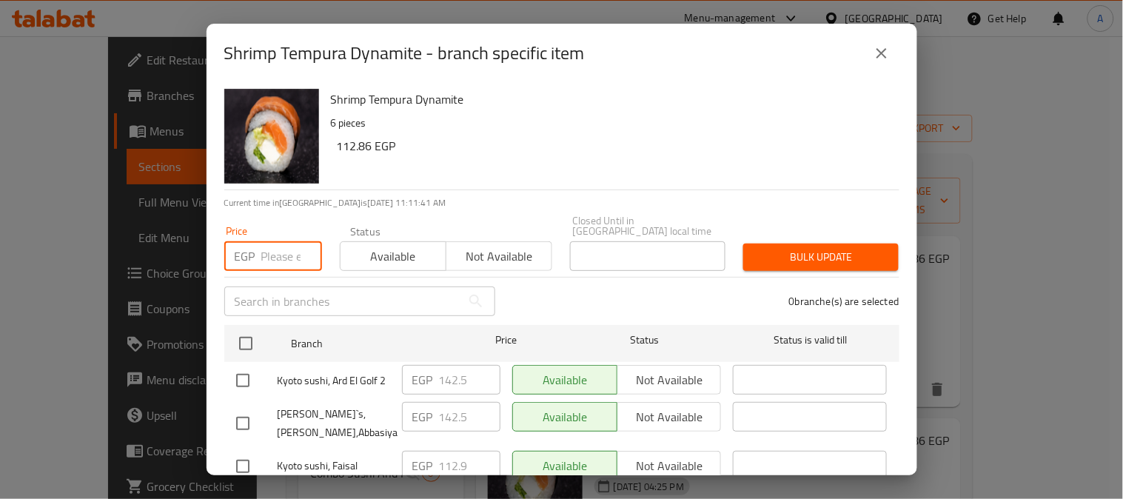
click at [281, 250] on input "number" at bounding box center [291, 256] width 61 height 30
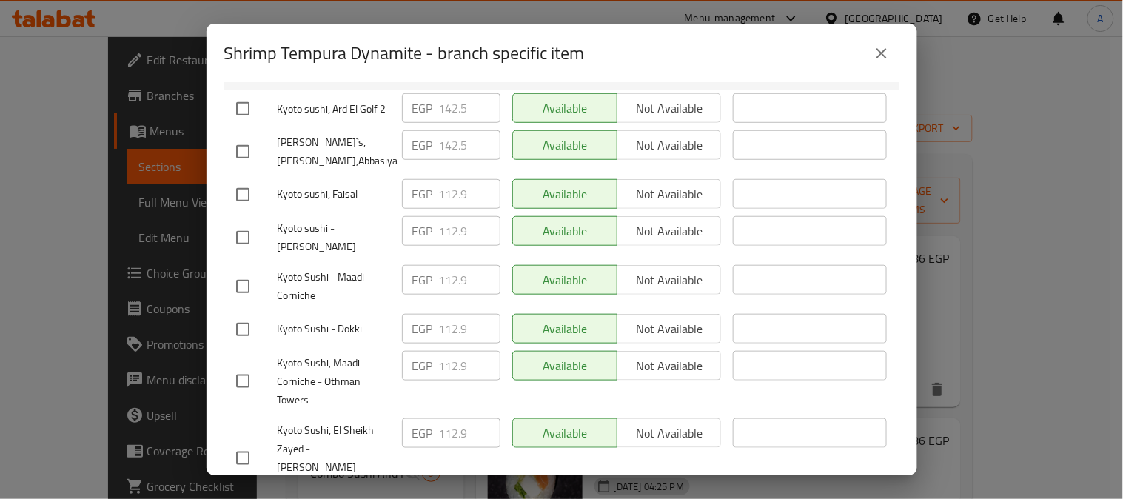
scroll to position [164, 0]
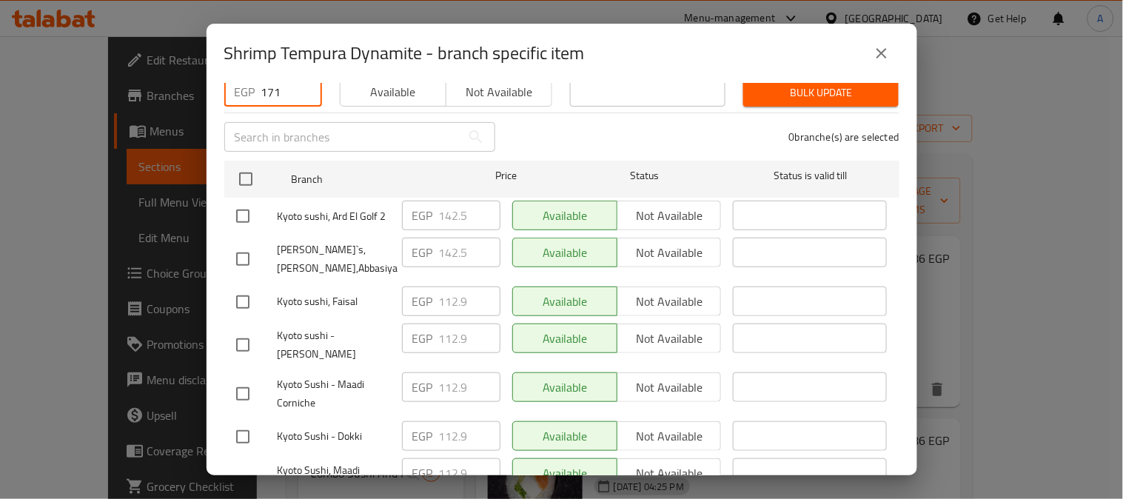
type input "171"
click at [249, 195] on div "Kyoto sushi, Ard El Golf 2" at bounding box center [313, 216] width 166 height 43
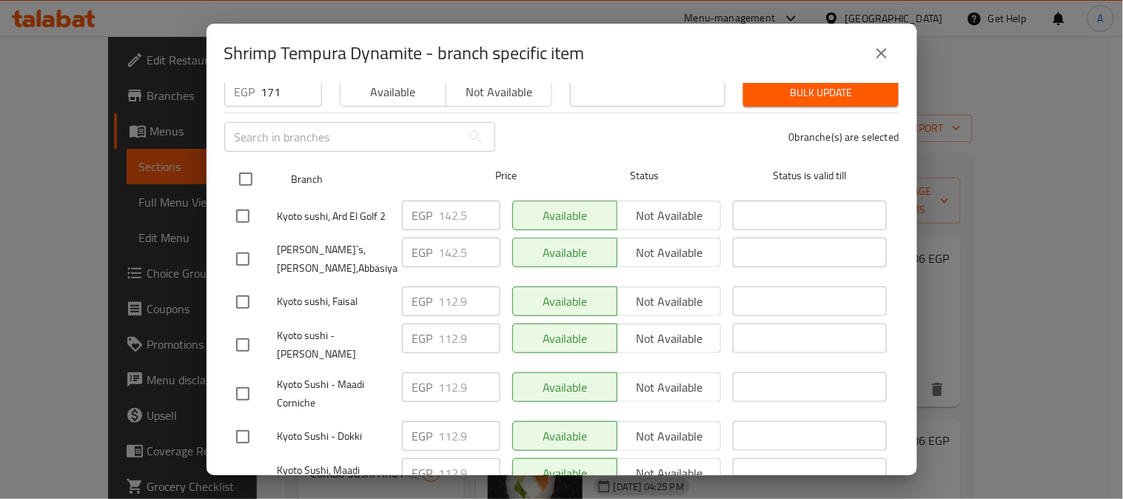
click at [247, 172] on input "checkbox" at bounding box center [245, 179] width 31 height 31
checkbox input "true"
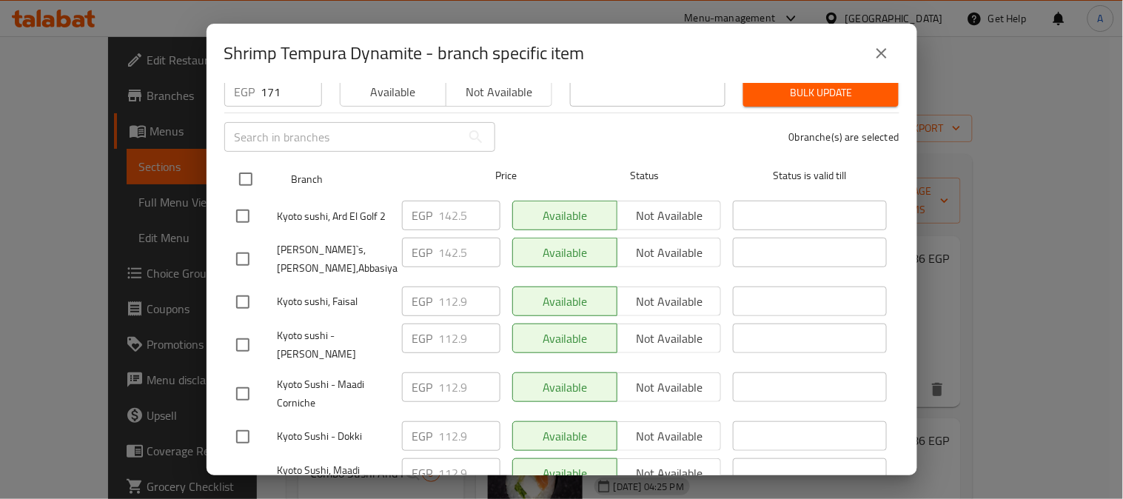
checkbox input "true"
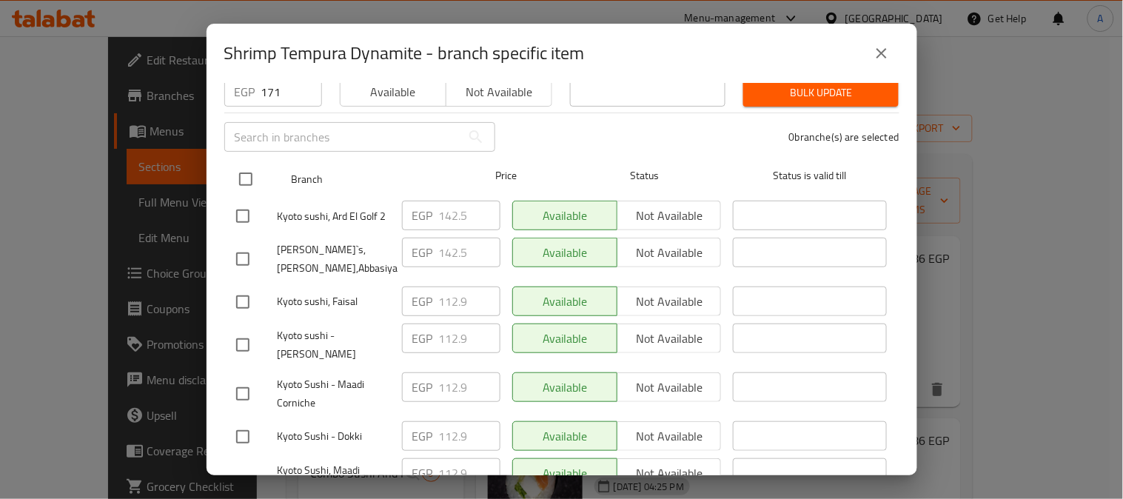
checkbox input "true"
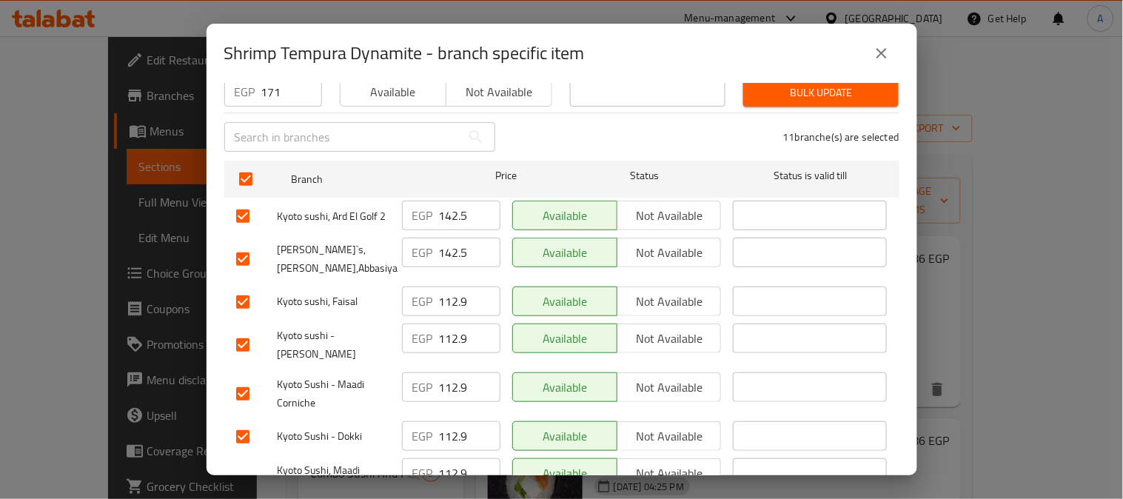
click at [240, 206] on input "checkbox" at bounding box center [242, 216] width 31 height 31
checkbox input "false"
click at [233, 248] on input "checkbox" at bounding box center [242, 259] width 31 height 31
checkbox input "false"
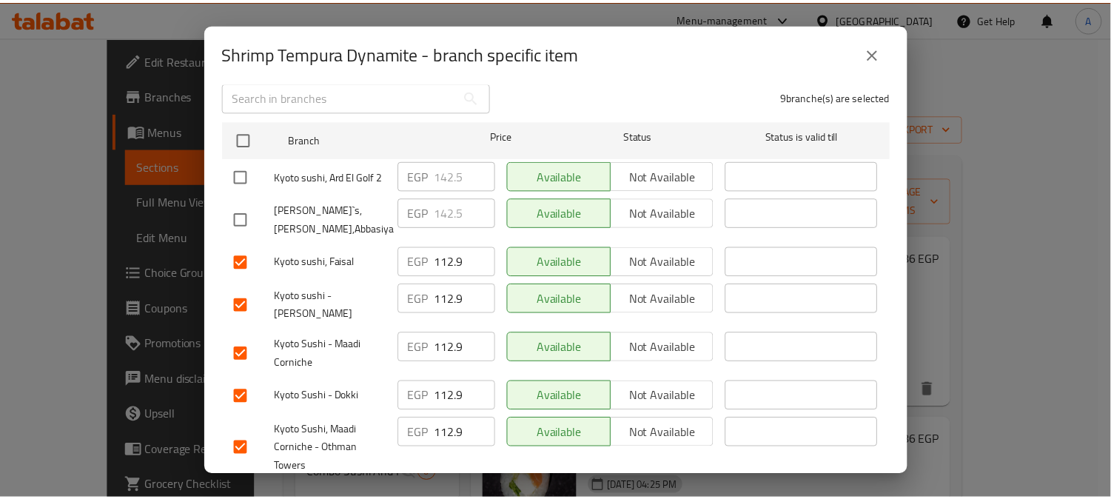
scroll to position [0, 0]
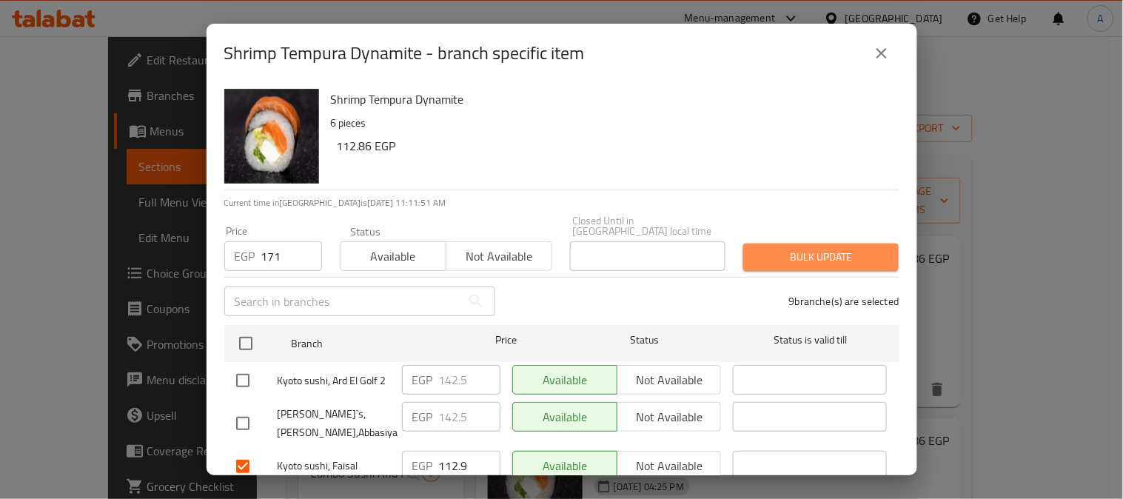
drag, startPoint x: 823, startPoint y: 241, endPoint x: 823, endPoint y: 249, distance: 8.1
click at [823, 248] on span "Bulk update" at bounding box center [821, 257] width 132 height 19
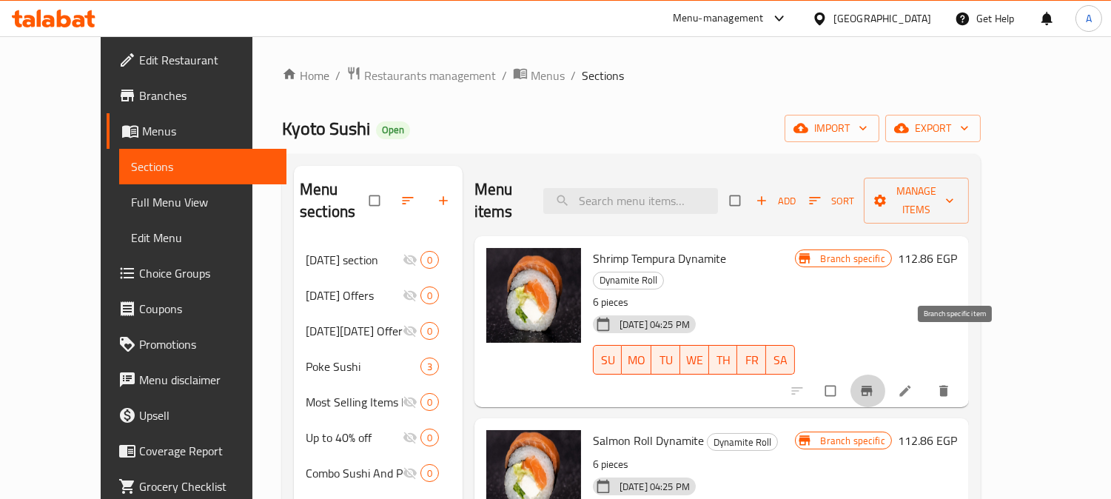
click at [874, 383] on icon "Branch-specific-item" at bounding box center [866, 390] width 15 height 15
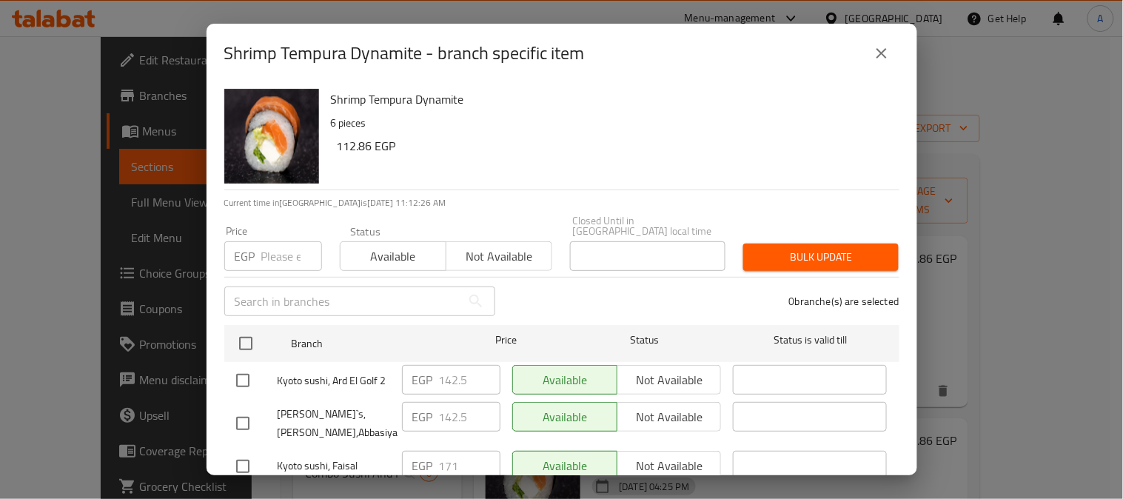
click at [878, 57] on icon "close" at bounding box center [882, 53] width 18 height 18
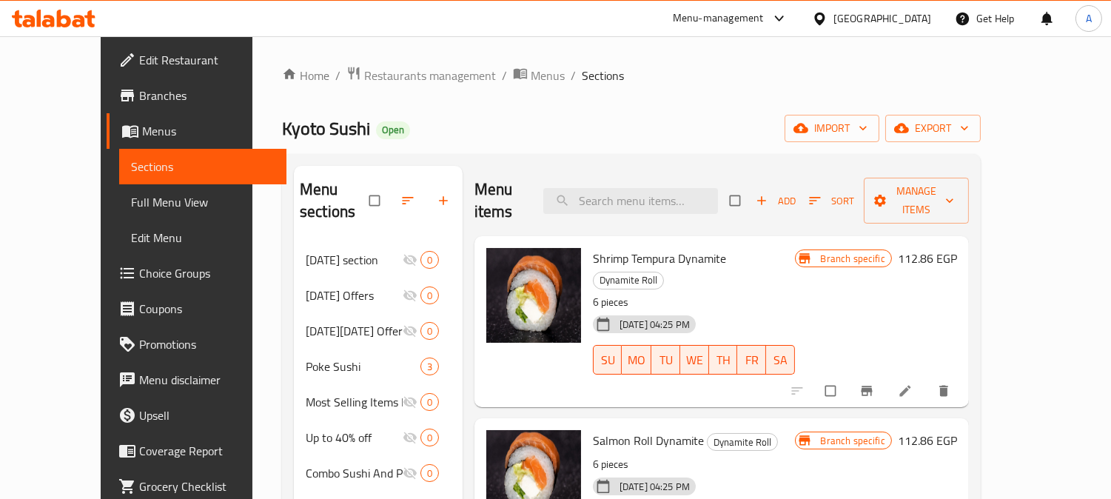
click at [957, 318] on div "Branch specific 112.86 EGP" at bounding box center [876, 321] width 162 height 147
click at [913, 383] on icon at bounding box center [905, 390] width 15 height 15
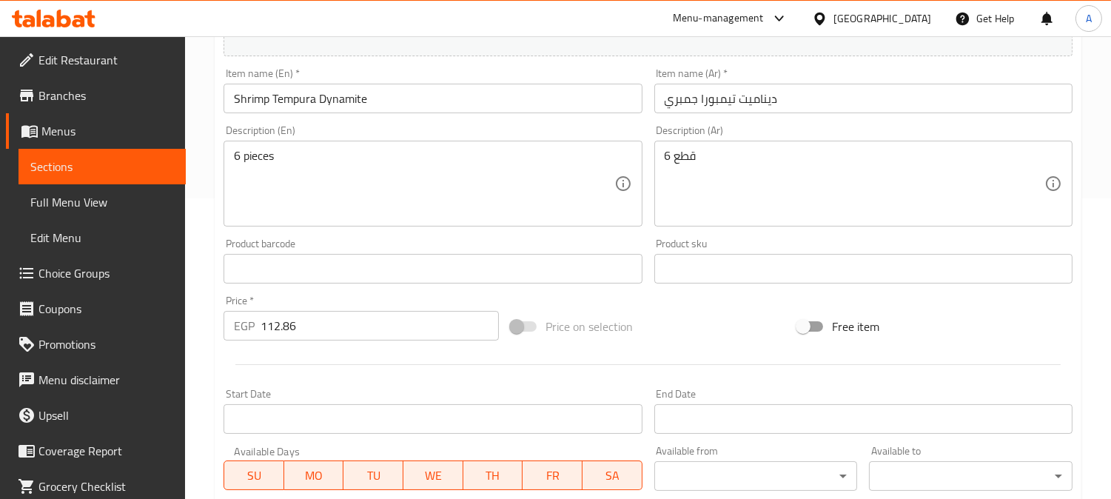
scroll to position [329, 0]
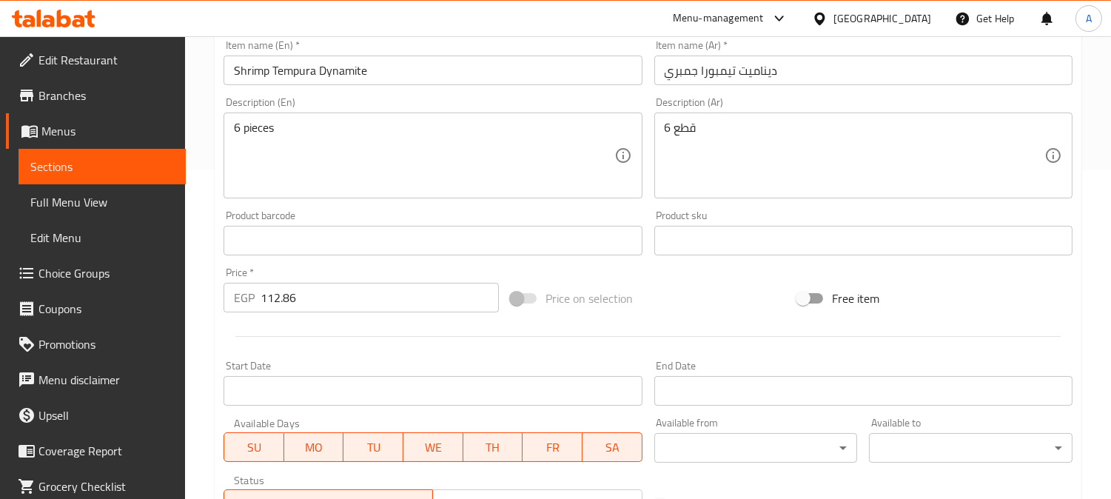
click at [389, 289] on input "112.86" at bounding box center [380, 298] width 238 height 30
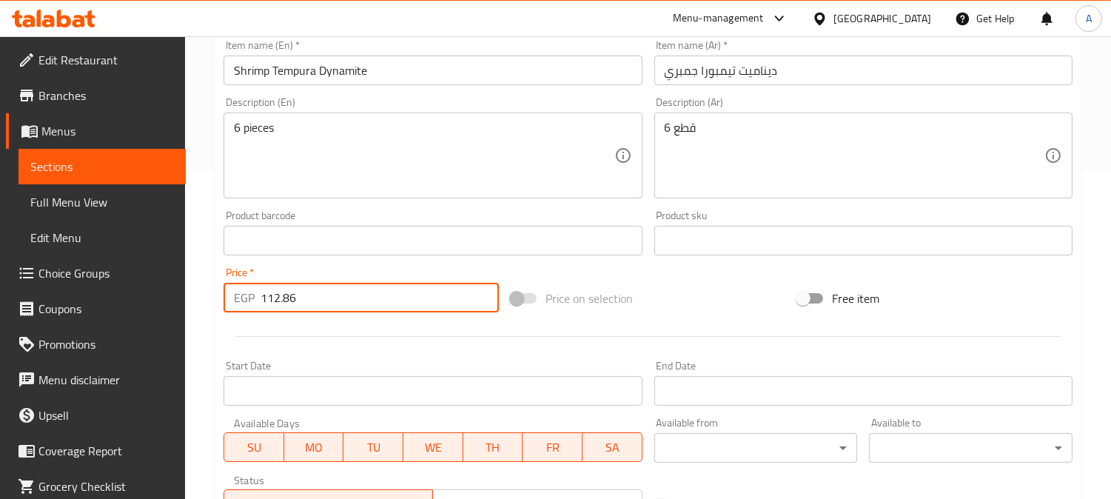
click at [389, 289] on input "112.86" at bounding box center [380, 298] width 238 height 30
click at [714, 287] on div "Price on selection" at bounding box center [648, 298] width 287 height 40
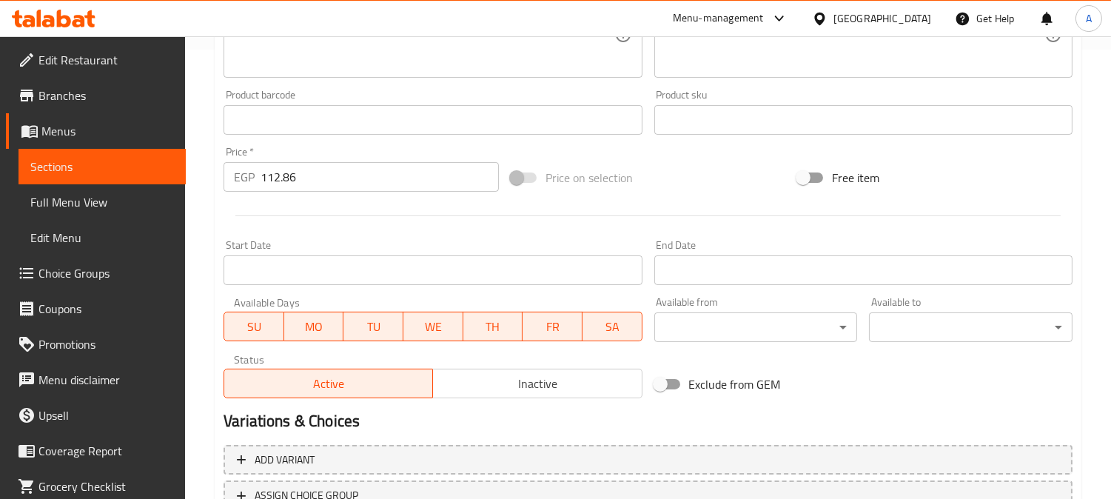
scroll to position [237, 0]
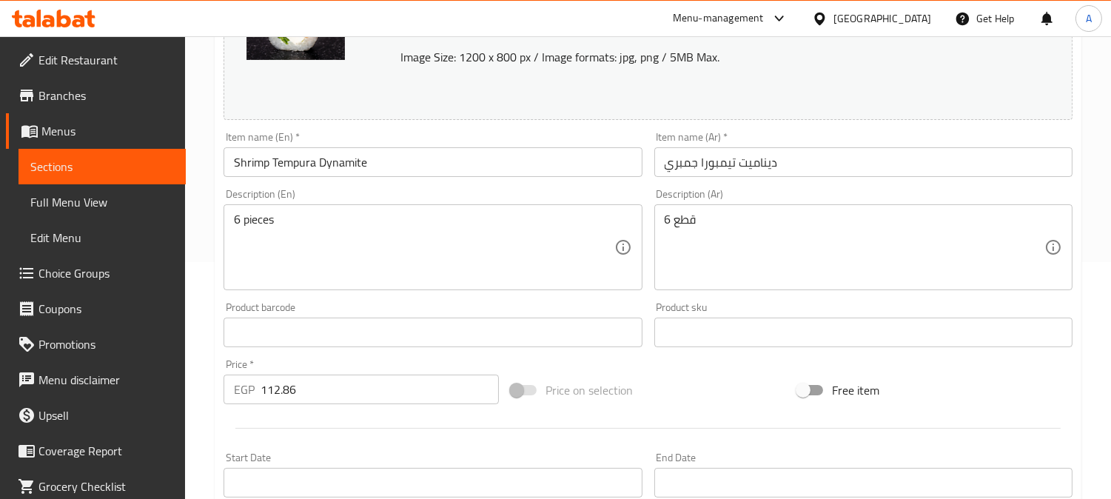
click at [393, 380] on input "112.86" at bounding box center [380, 390] width 238 height 30
click at [654, 398] on div "Price on selection" at bounding box center [648, 390] width 287 height 40
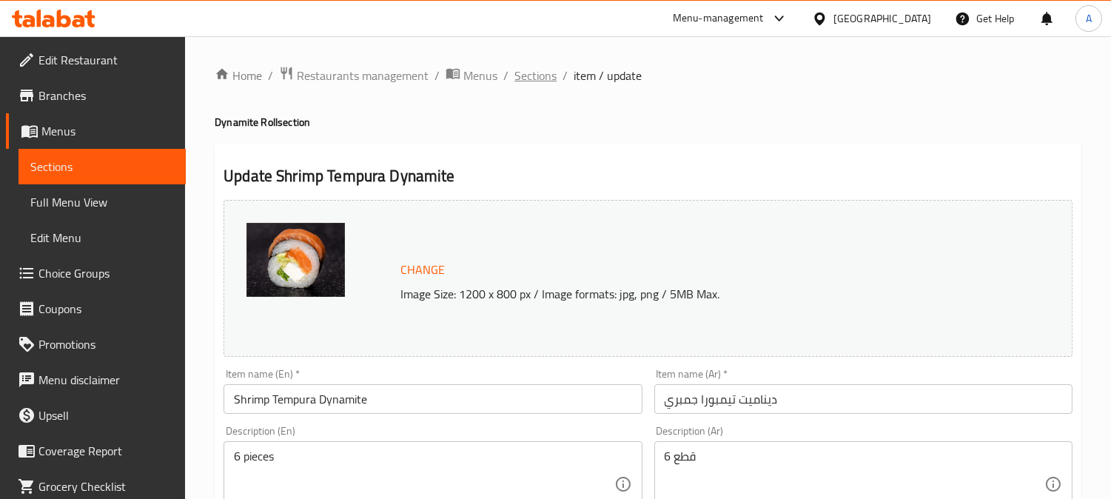
click at [531, 83] on span "Sections" at bounding box center [535, 76] width 42 height 18
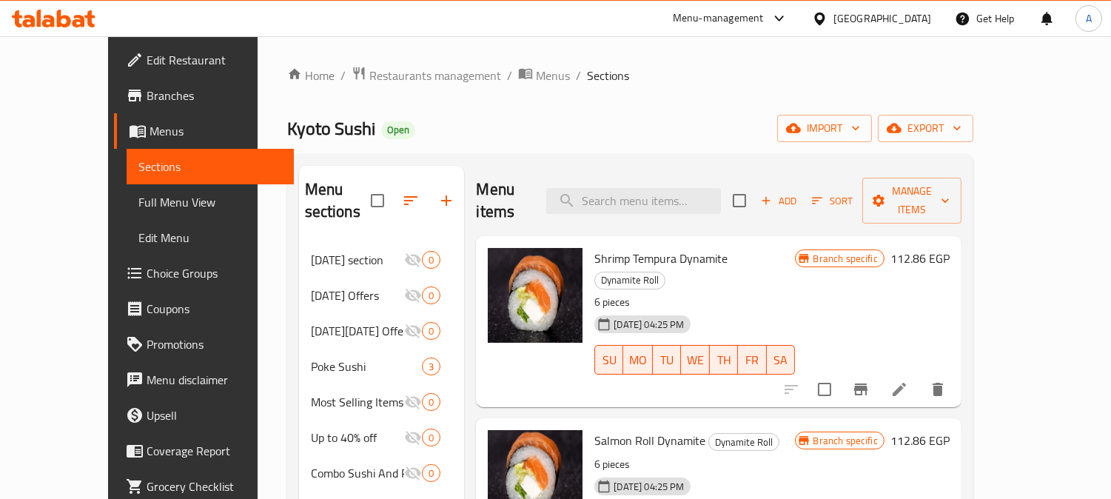
click at [749, 78] on ol "Home / Restaurants management / Menus / Sections" at bounding box center [630, 75] width 686 height 19
click at [635, 247] on span "Shrimp Tempura Dynamite" at bounding box center [660, 258] width 133 height 22
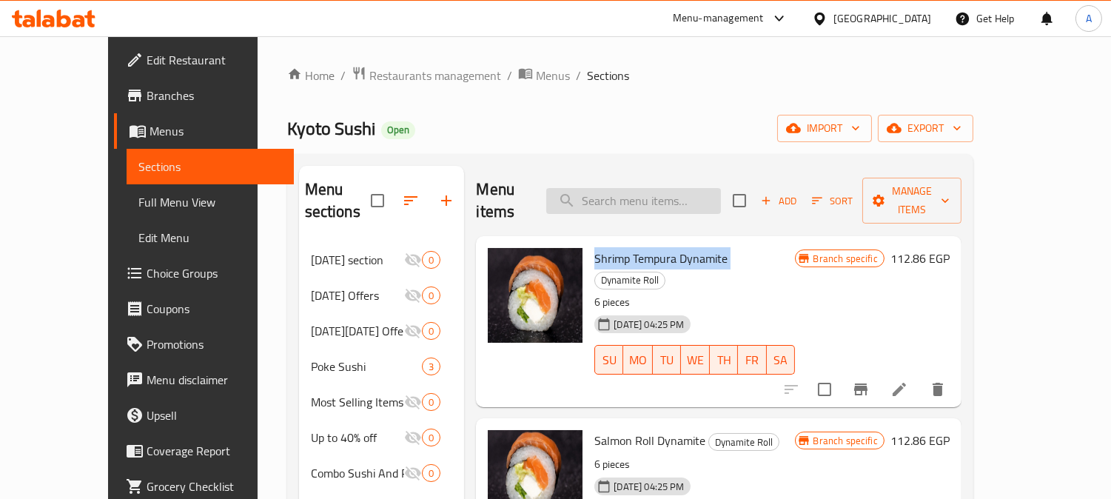
copy h6 "Shrimp Tempura Dynamite"
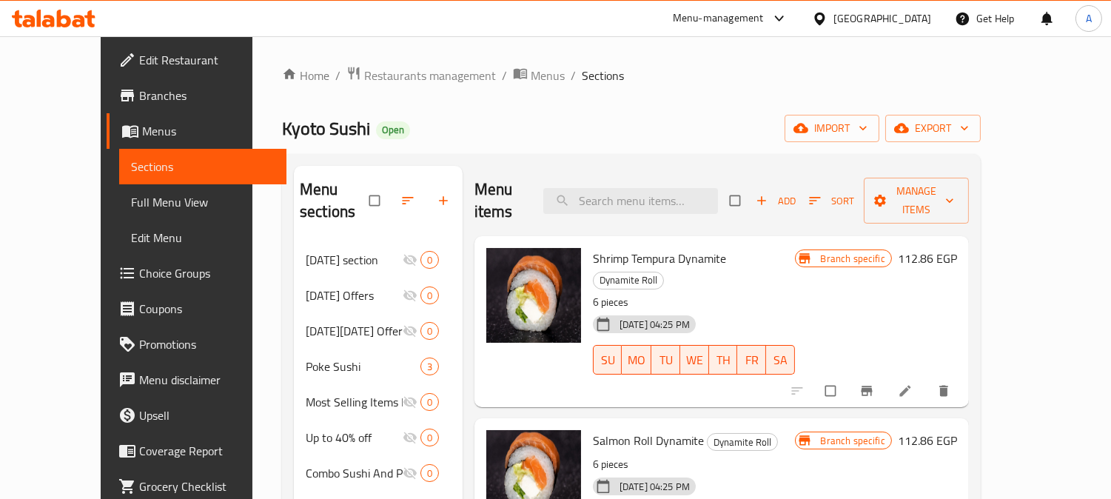
click at [639, 247] on span "Shrimp Tempura Dynamite" at bounding box center [659, 258] width 133 height 22
copy h6 "Shrimp Tempura Dynamite"
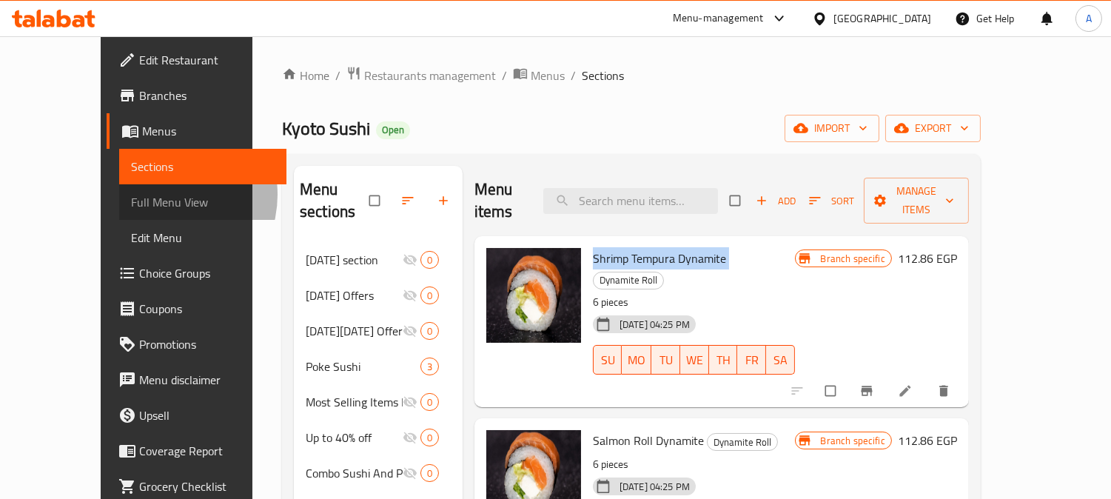
click at [131, 195] on span "Full Menu View" at bounding box center [203, 202] width 144 height 18
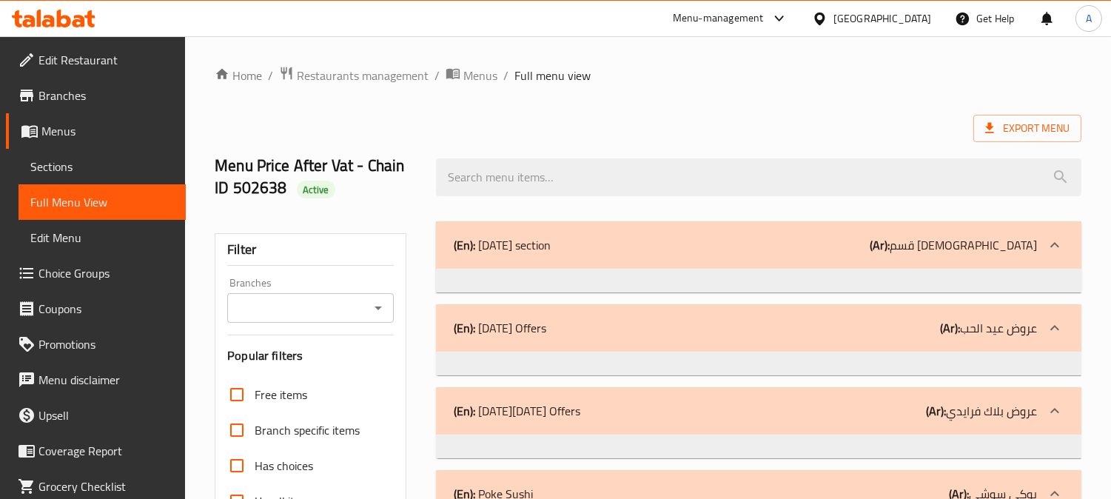
click at [620, 123] on div "Export Menu" at bounding box center [648, 128] width 867 height 27
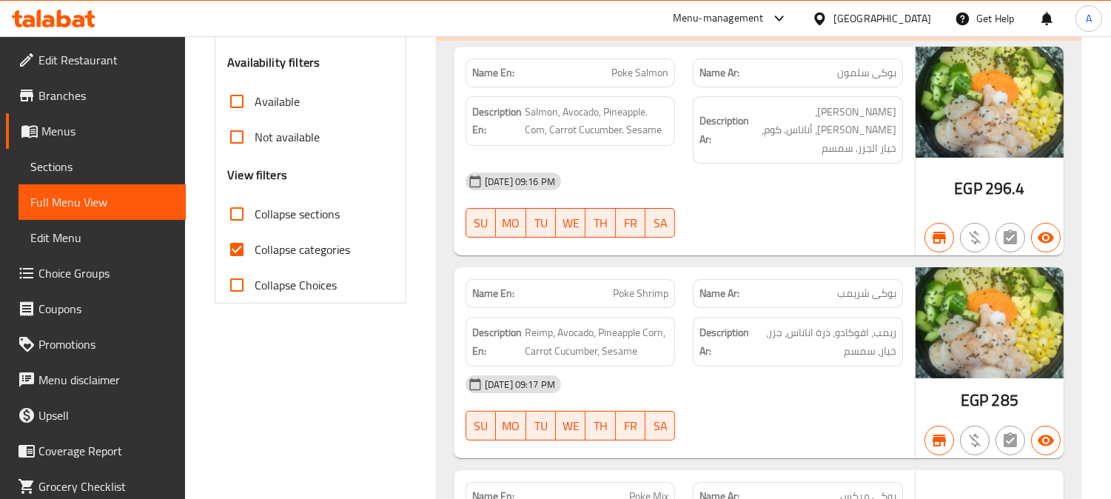
scroll to position [493, 0]
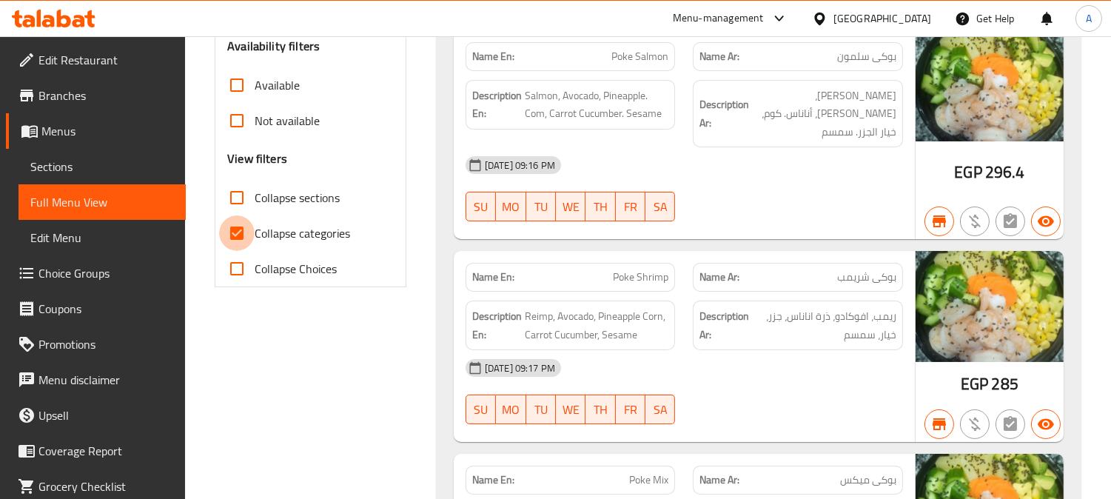
click at [239, 233] on input "Collapse categories" at bounding box center [237, 233] width 36 height 36
checkbox input "false"
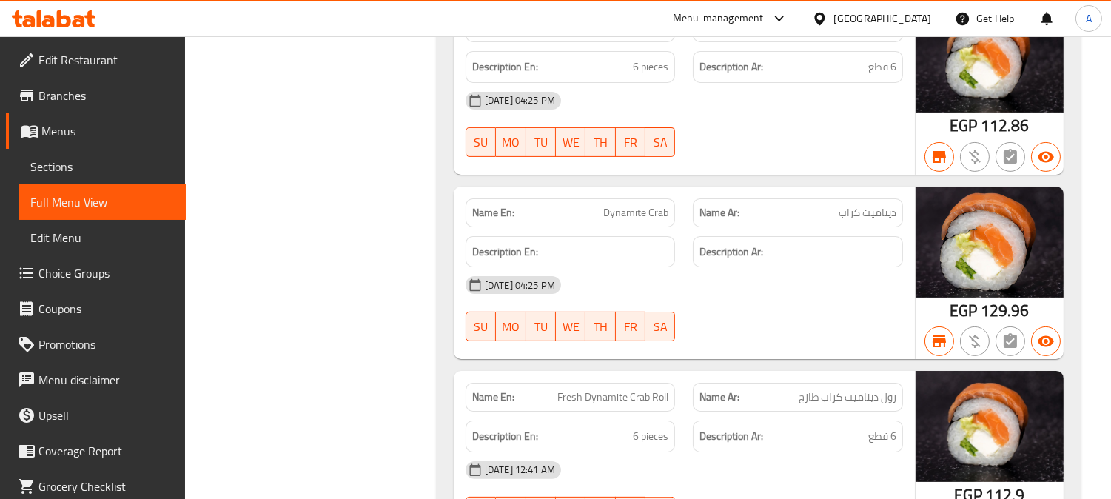
scroll to position [50851, 0]
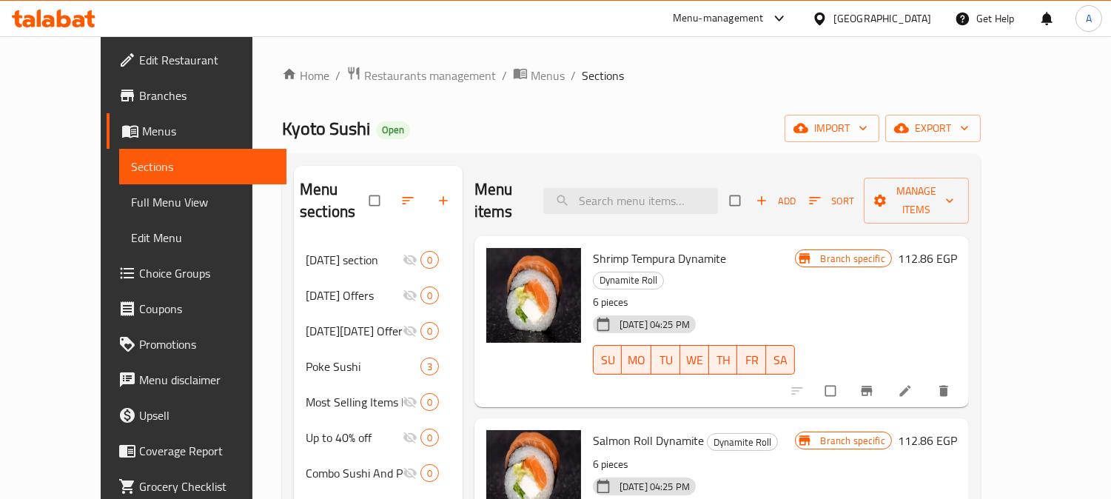
click at [645, 190] on input "search" at bounding box center [630, 201] width 175 height 26
paste input "Shrimp Tempura Dynamite"
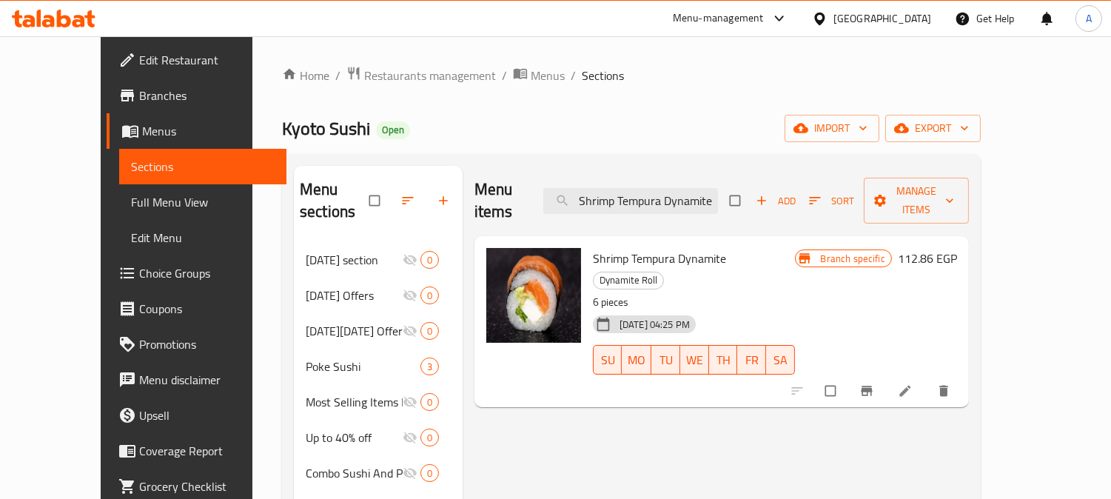
type input "Shrimp Tempura Dynamite"
click at [131, 201] on span "Full Menu View" at bounding box center [203, 202] width 144 height 18
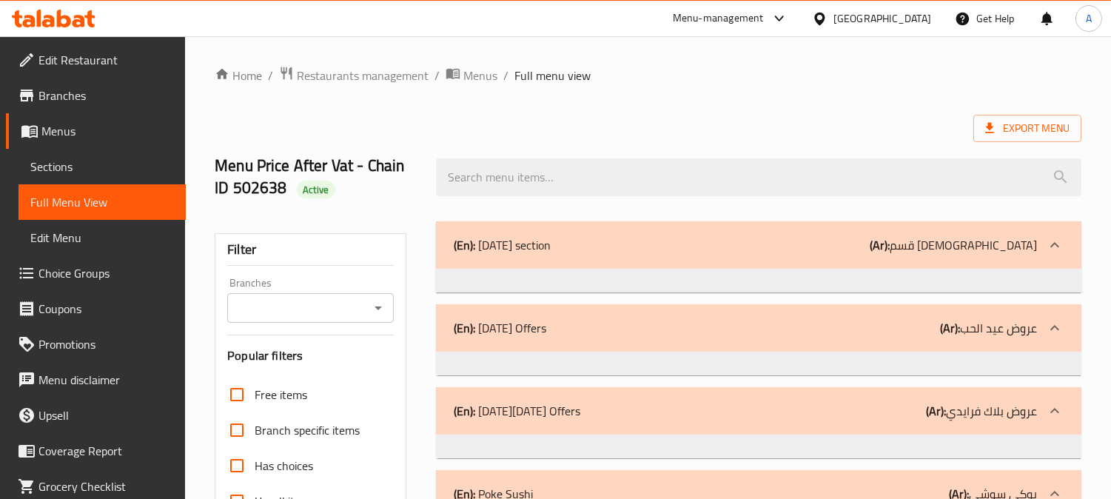
click at [652, 115] on div "Export Menu" at bounding box center [648, 128] width 867 height 27
checkbox input "false"
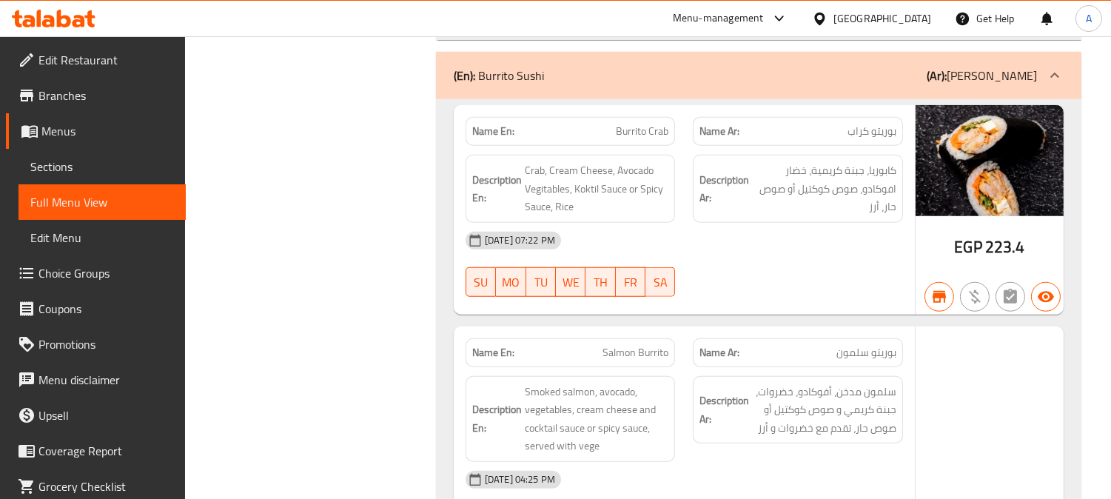
scroll to position [55077, 0]
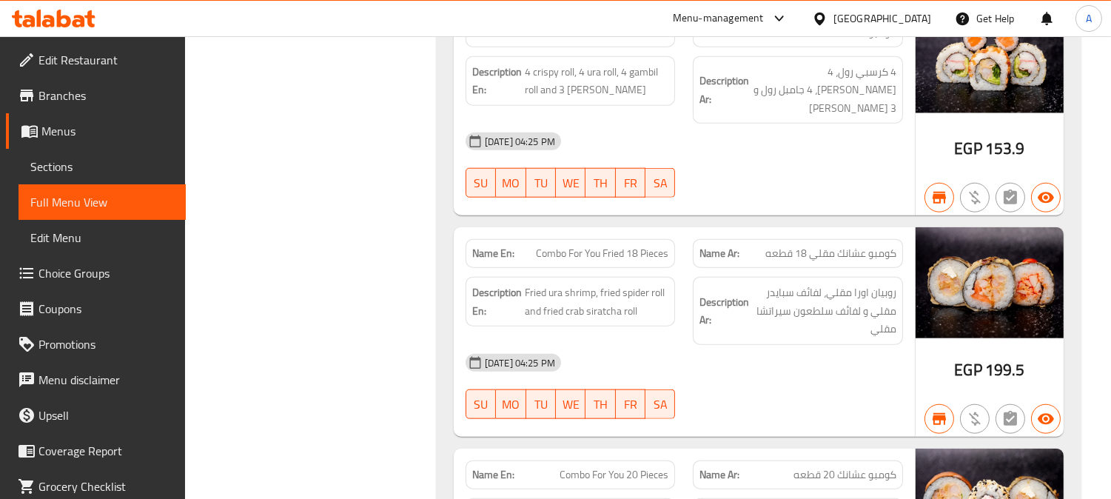
scroll to position [2320, 0]
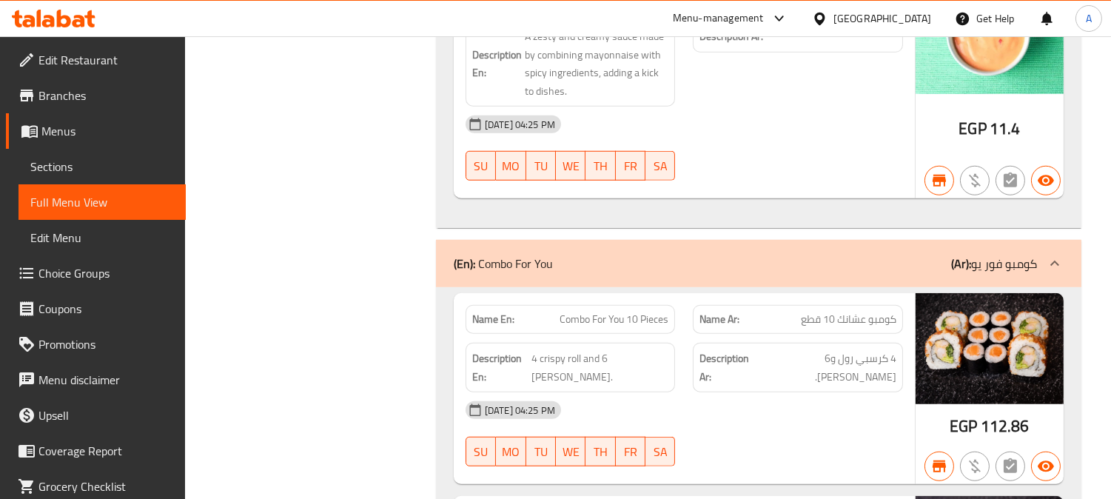
click at [77, 123] on span "Menus" at bounding box center [107, 131] width 132 height 18
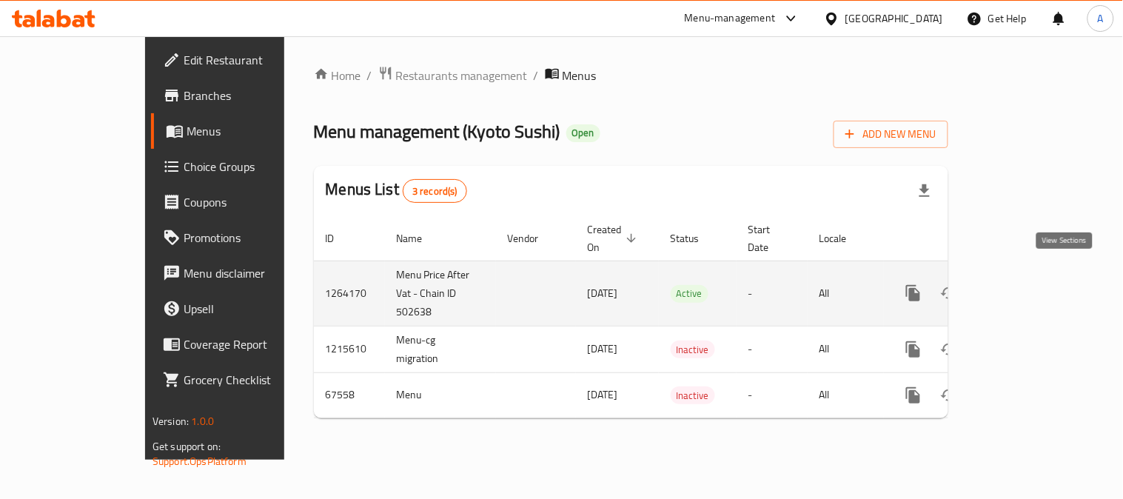
click at [1029, 284] on icon "enhanced table" at bounding box center [1020, 293] width 18 height 18
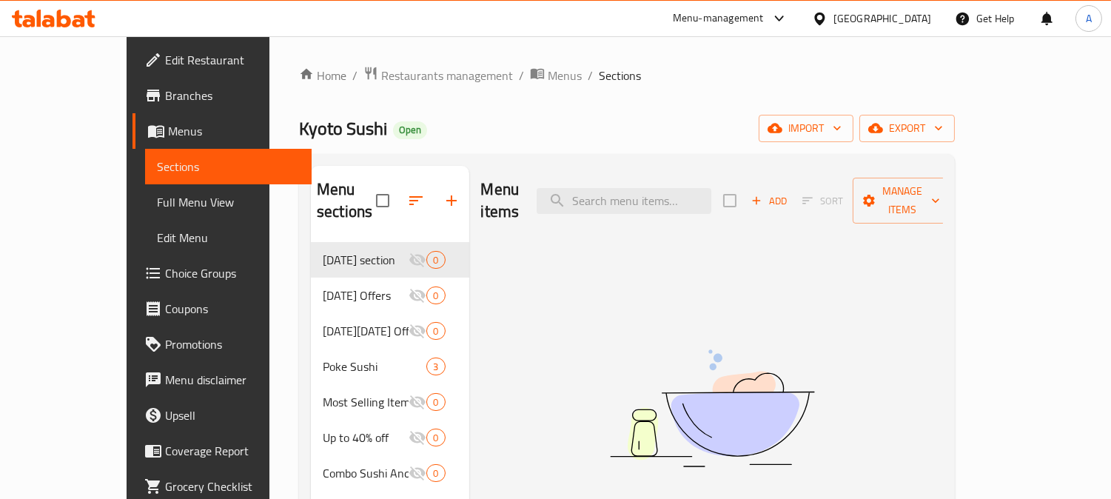
click at [157, 204] on span "Full Menu View" at bounding box center [229, 202] width 144 height 18
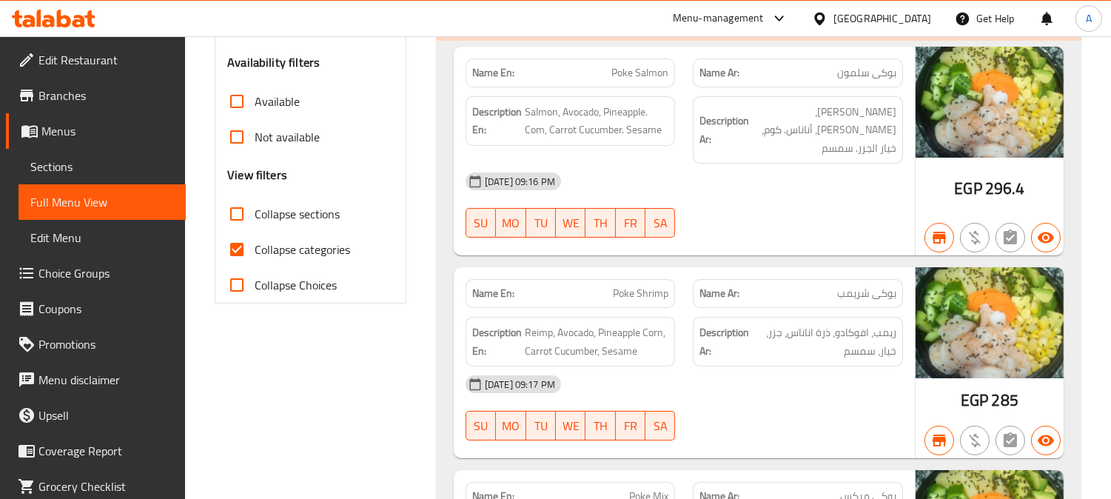
scroll to position [493, 0]
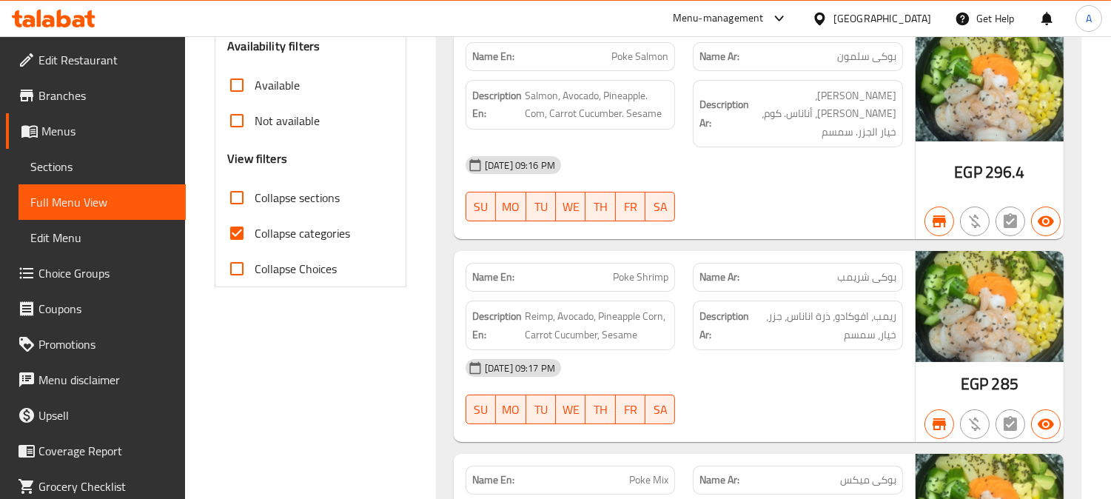
click at [241, 201] on input "Collapse sections" at bounding box center [237, 198] width 36 height 36
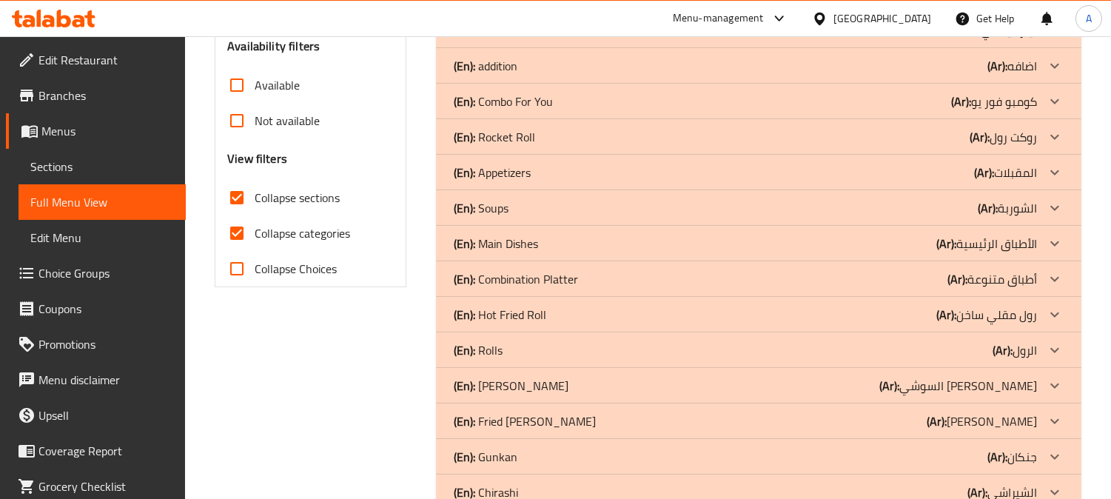
click at [232, 198] on input "Collapse sections" at bounding box center [237, 198] width 36 height 36
checkbox input "false"
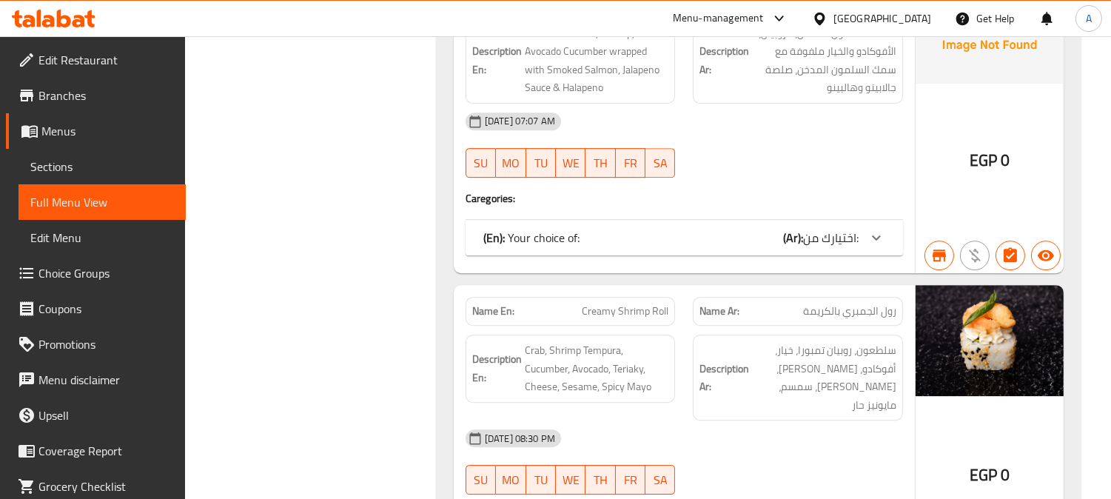
scroll to position [18183, 0]
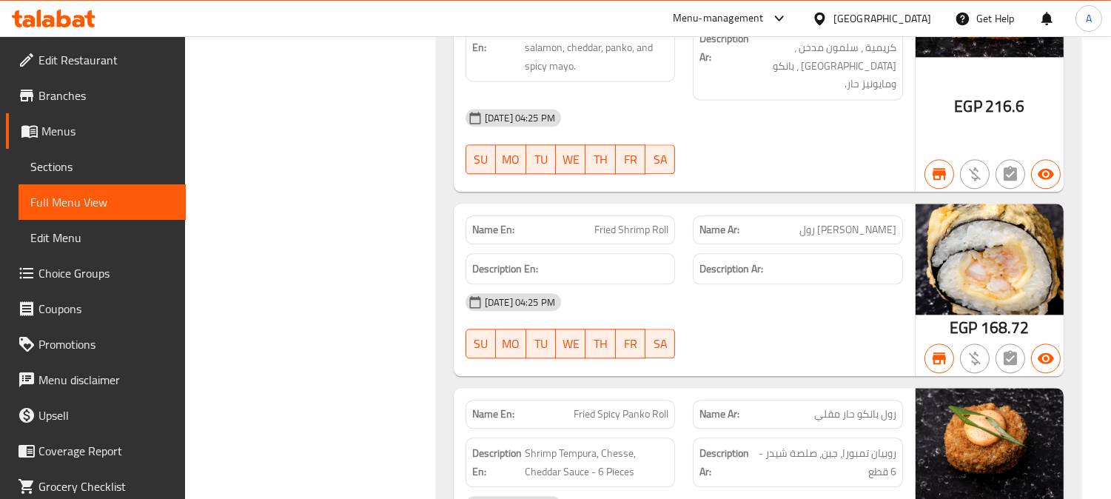
click at [78, 161] on span "Sections" at bounding box center [102, 167] width 144 height 18
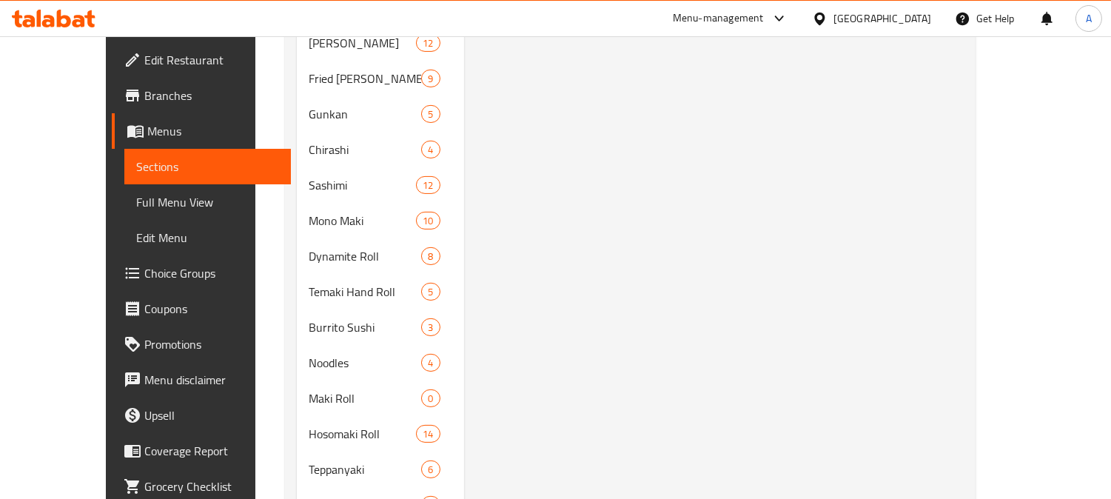
scroll to position [846, 0]
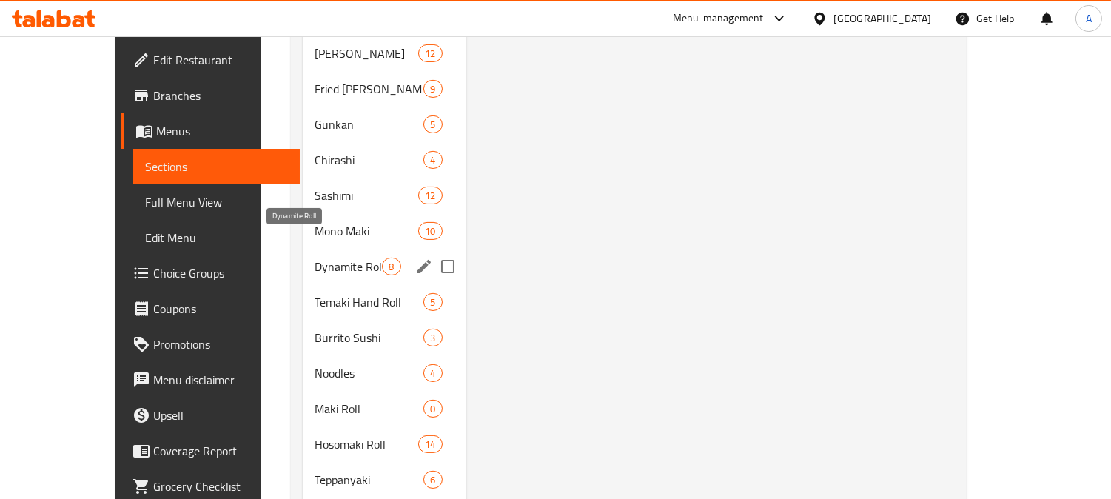
click at [315, 258] on span "Dynamite Roll" at bounding box center [348, 267] width 67 height 18
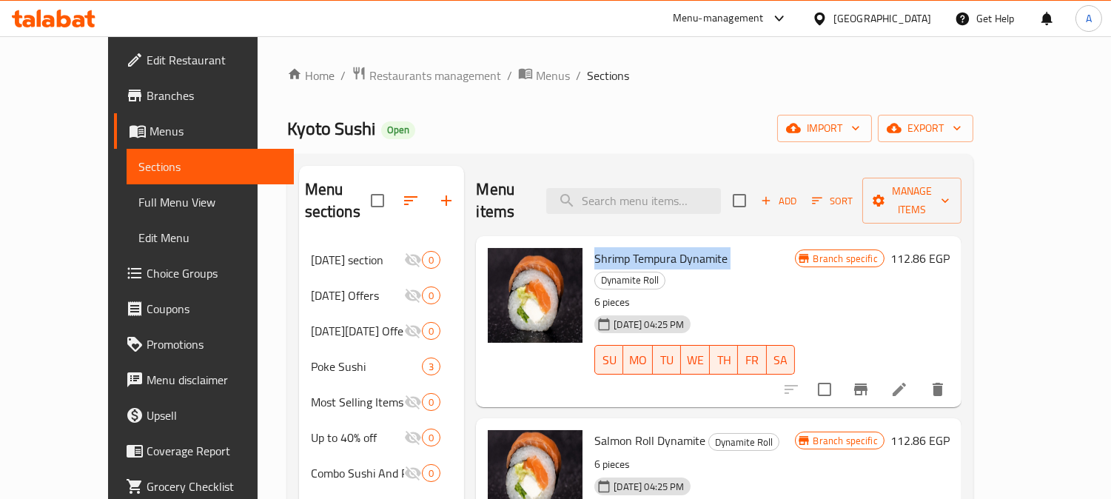
drag, startPoint x: 702, startPoint y: 238, endPoint x: 563, endPoint y: 237, distance: 139.1
click at [588, 242] on div "Shrimp Tempura Dynamite Dynamite Roll 6 pieces 05-11-2024 04:25 PM SU MO TU WE …" at bounding box center [694, 321] width 212 height 159
copy h6 "Shrimp Tempura Dynamite"
click at [138, 202] on span "Full Menu View" at bounding box center [210, 202] width 144 height 18
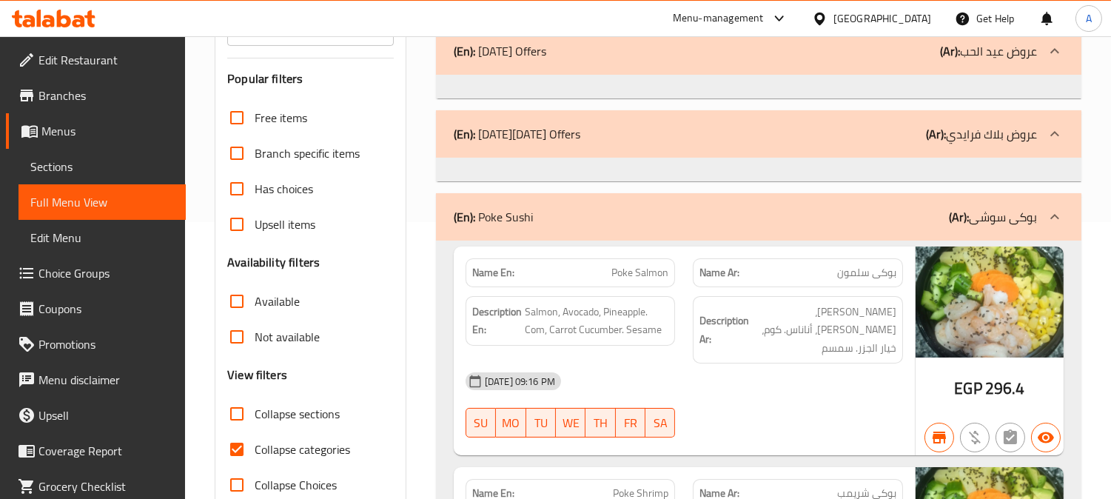
scroll to position [246, 0]
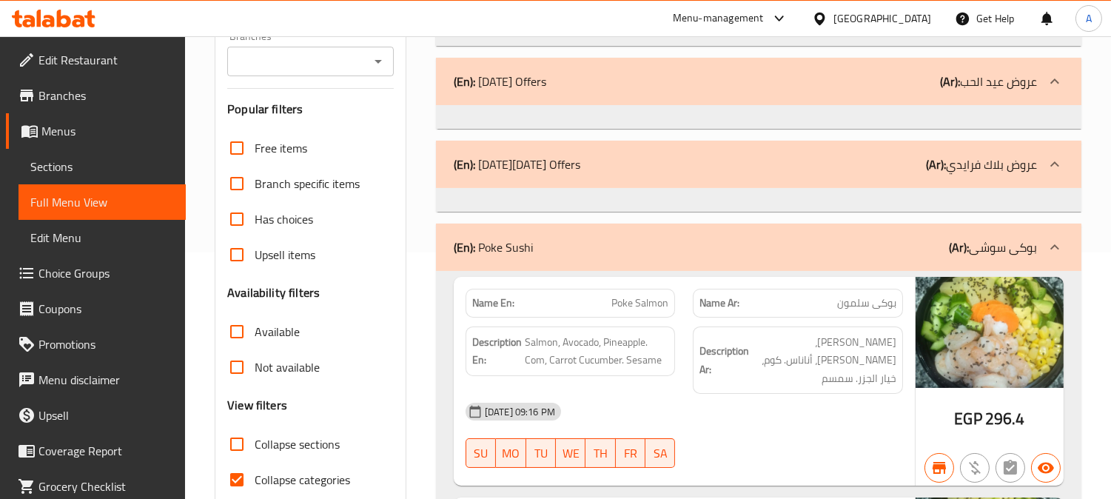
click at [241, 181] on input "Branch specific items" at bounding box center [237, 184] width 36 height 36
checkbox input "true"
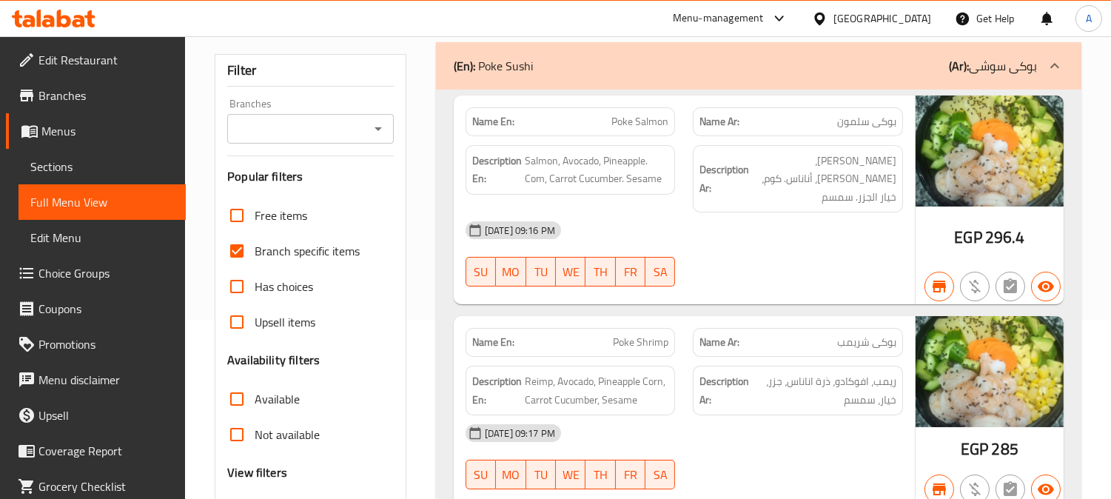
scroll to position [0, 0]
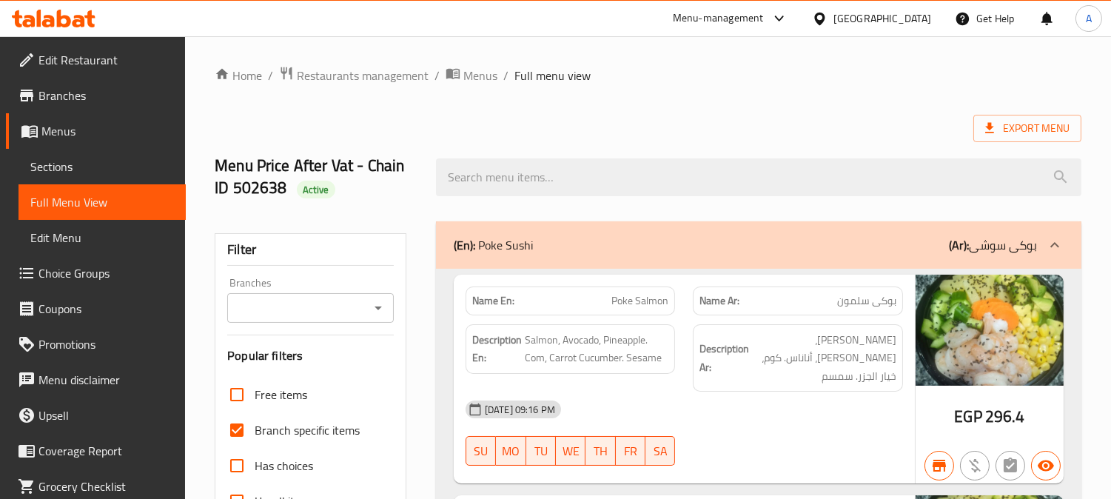
click at [369, 316] on icon "Open" at bounding box center [378, 308] width 18 height 18
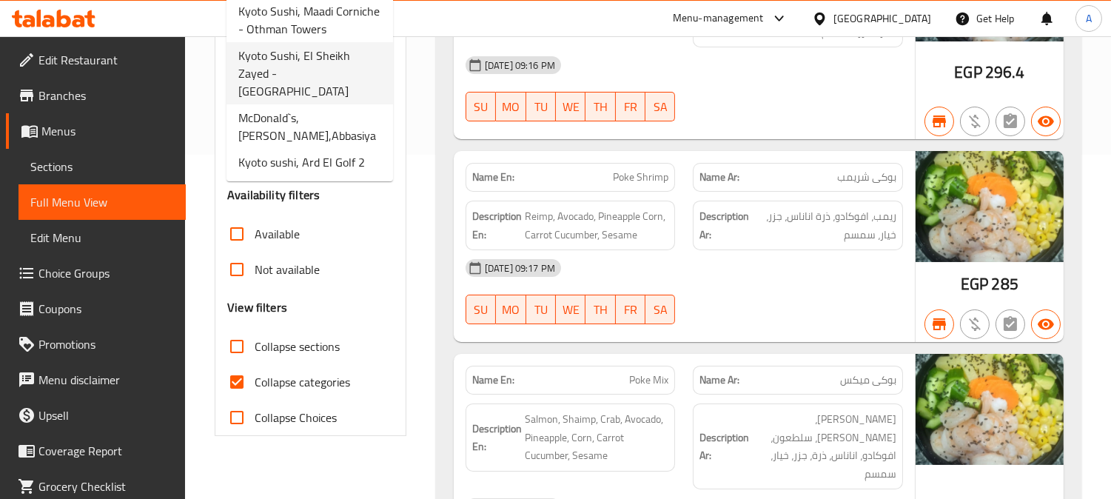
scroll to position [246, 0]
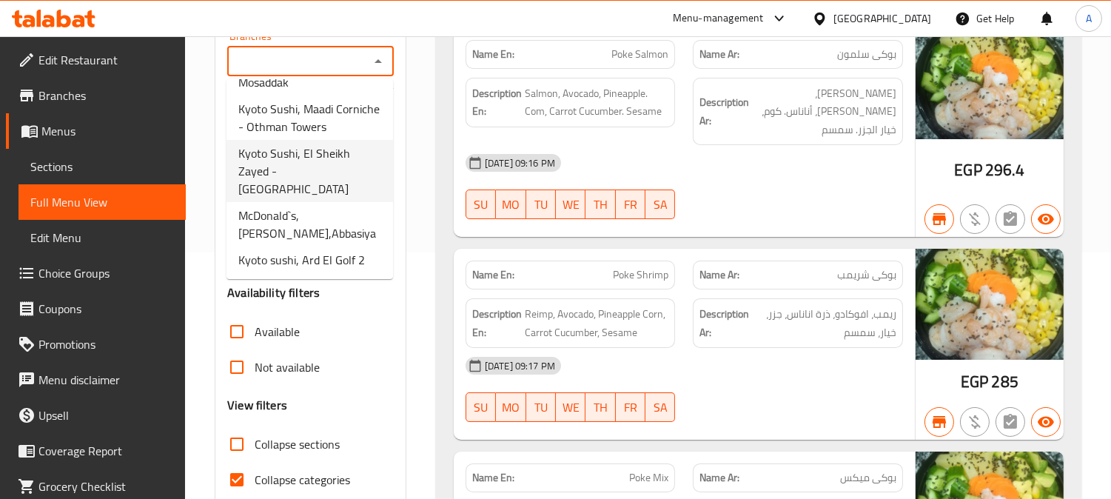
click at [319, 168] on span "Kyoto Sushi, El Sheikh Zayed - Beverly Hills" at bounding box center [309, 170] width 143 height 53
type input "Kyoto Sushi, El Sheikh Zayed - Beverly Hills"
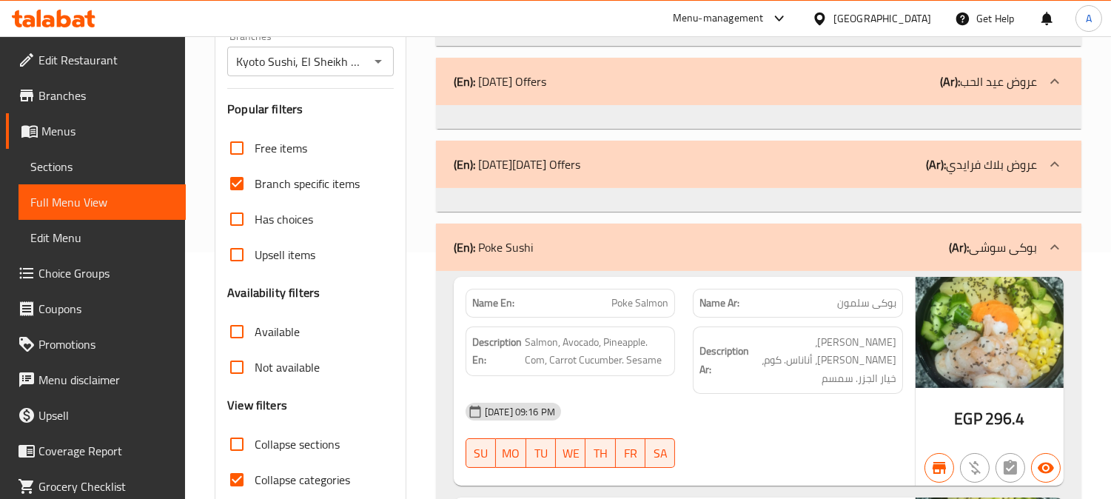
scroll to position [40294, 0]
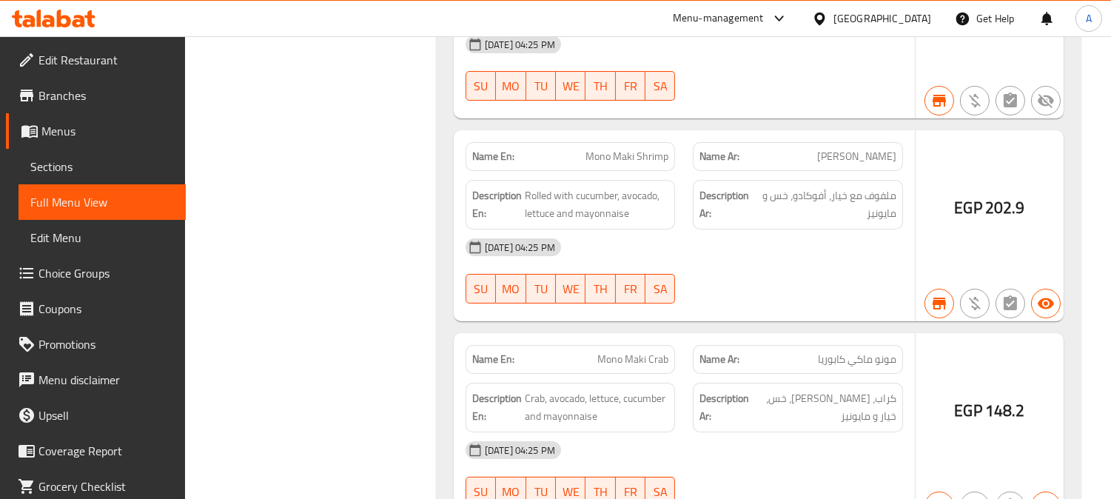
click at [90, 172] on span "Sections" at bounding box center [102, 167] width 144 height 18
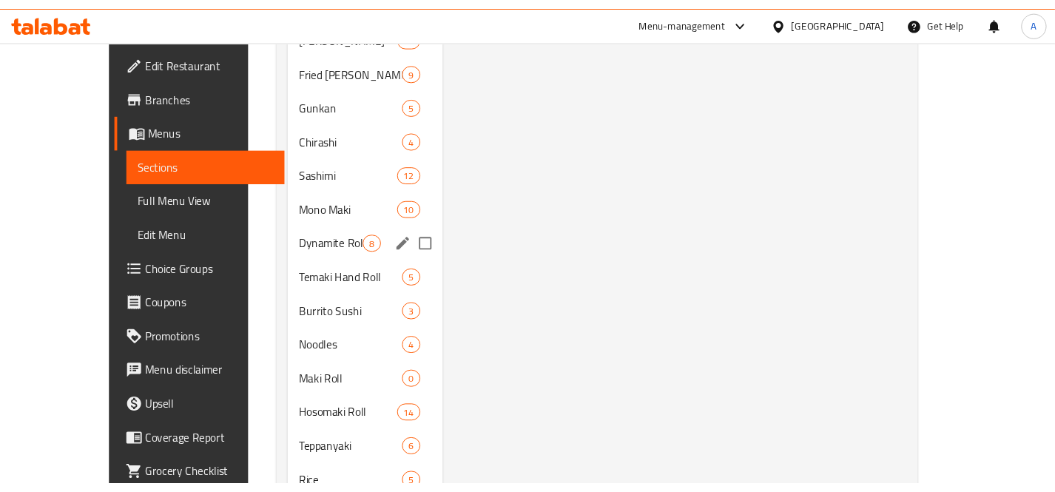
scroll to position [904, 0]
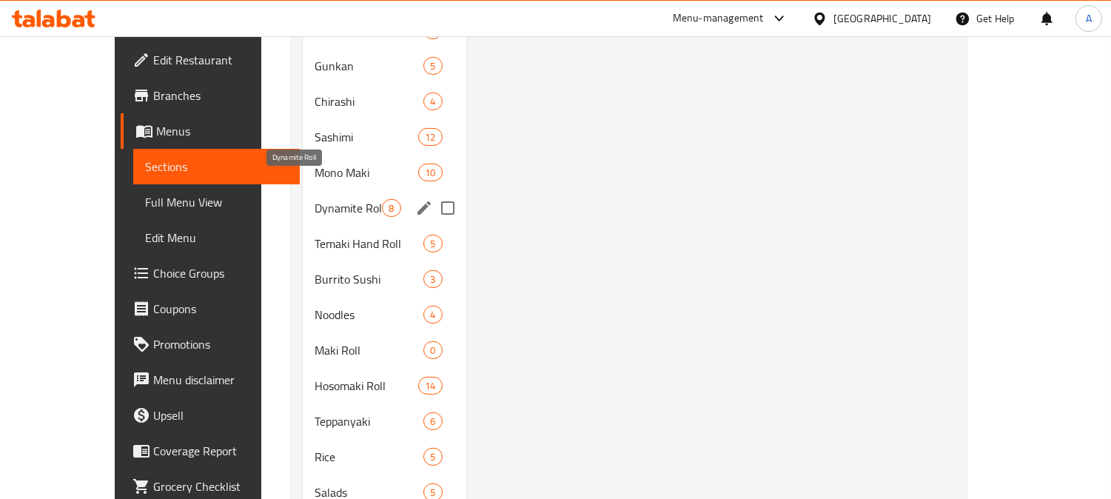
click at [315, 199] on span "Dynamite Roll" at bounding box center [348, 208] width 67 height 18
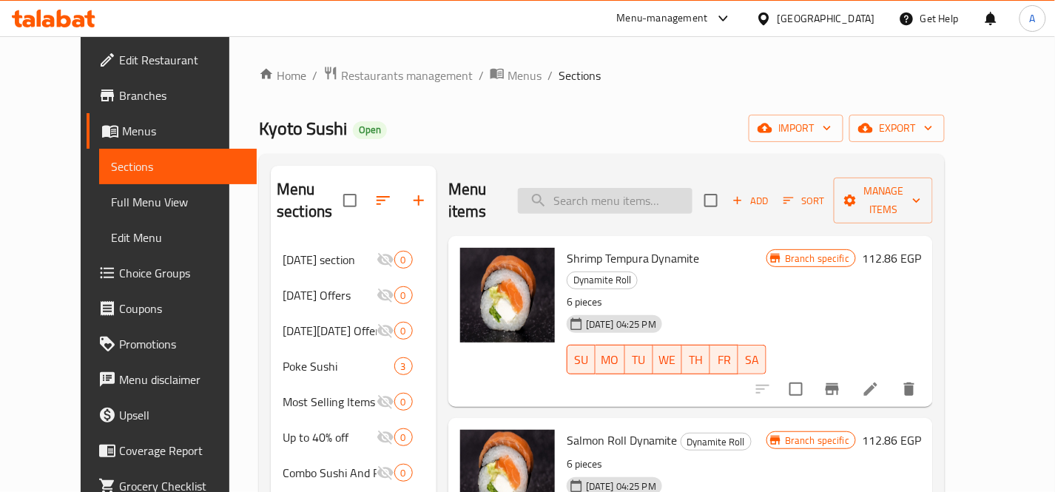
click at [683, 189] on input "search" at bounding box center [605, 201] width 175 height 26
paste input "Dynamite Crab Roll"
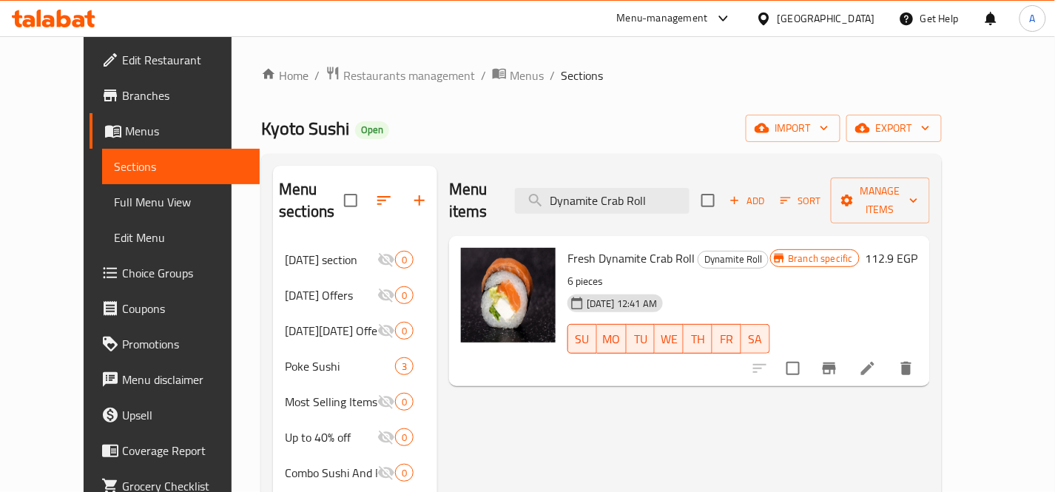
click at [836, 363] on icon "Branch-specific-item" at bounding box center [829, 369] width 13 height 12
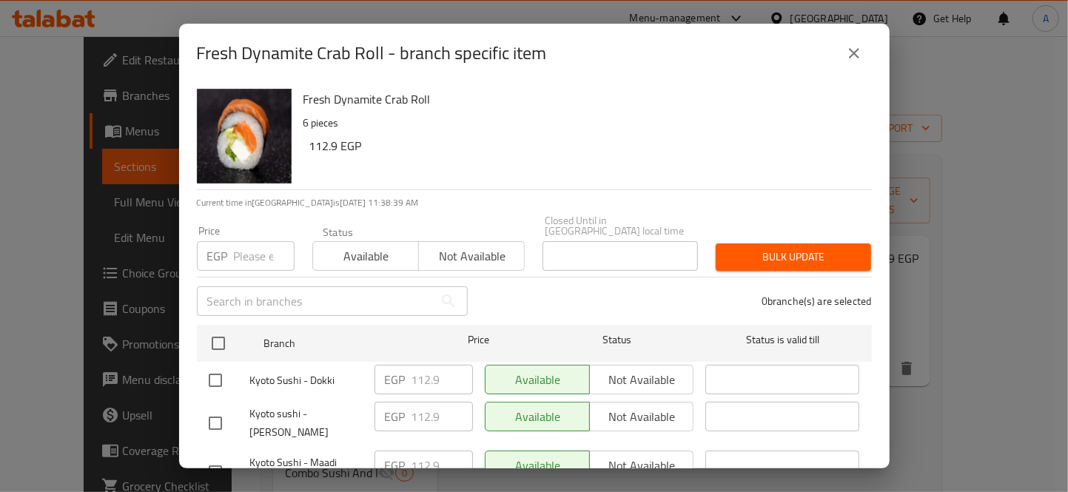
click at [856, 47] on icon "close" at bounding box center [854, 53] width 18 height 18
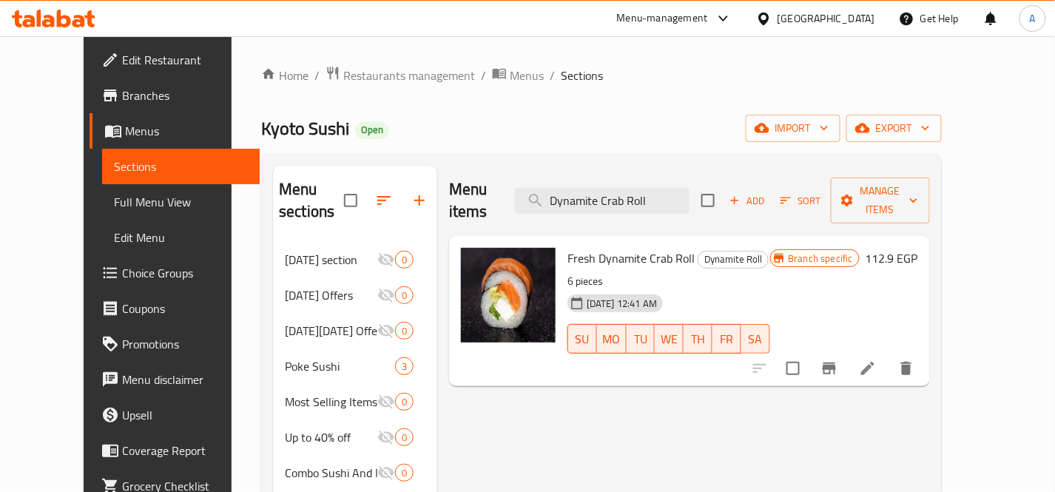
click at [662, 171] on div "Menu items Dynamite Crab Roll Add Sort Manage items" at bounding box center [689, 201] width 481 height 70
click at [664, 188] on input "Dynamite Crab Roll" at bounding box center [602, 201] width 175 height 26
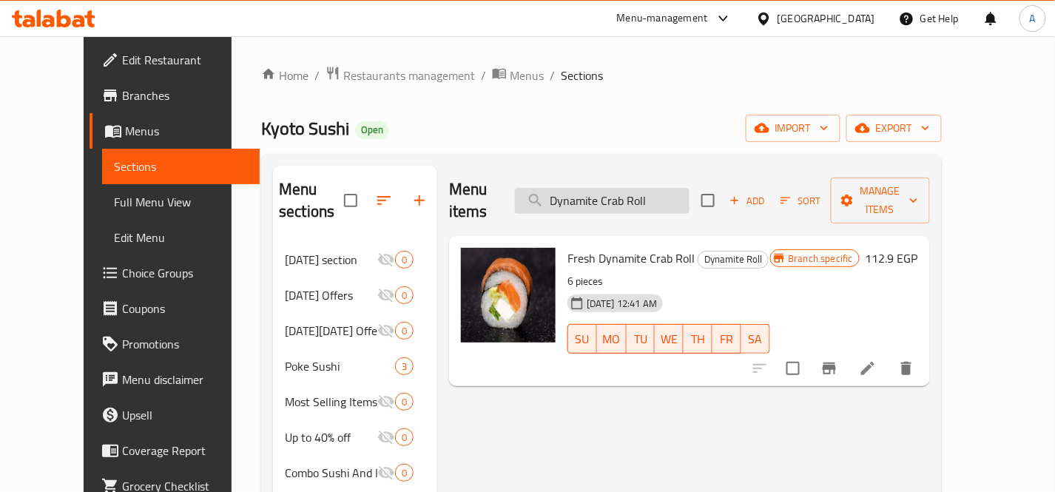
paste input "Salmon"
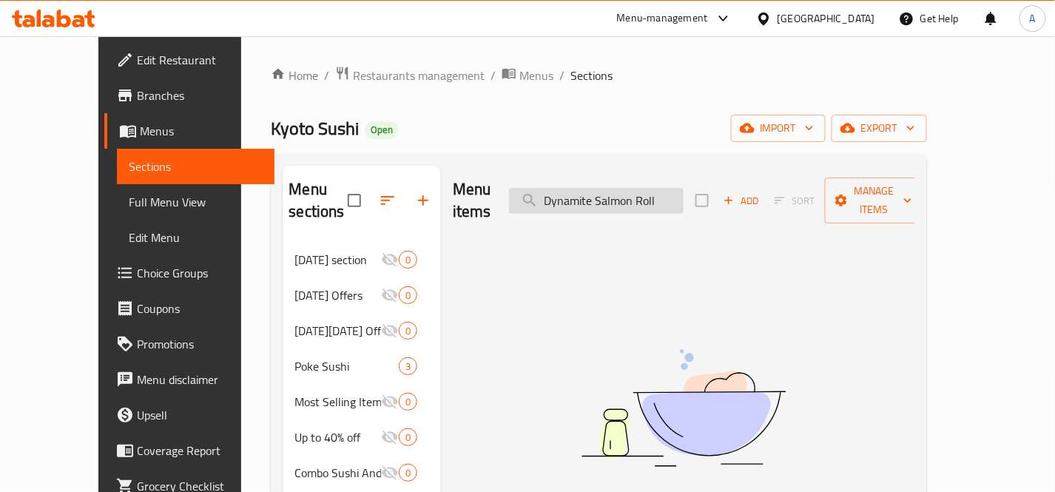
click at [650, 188] on input "Dynamite Salmon Roll" at bounding box center [596, 201] width 175 height 26
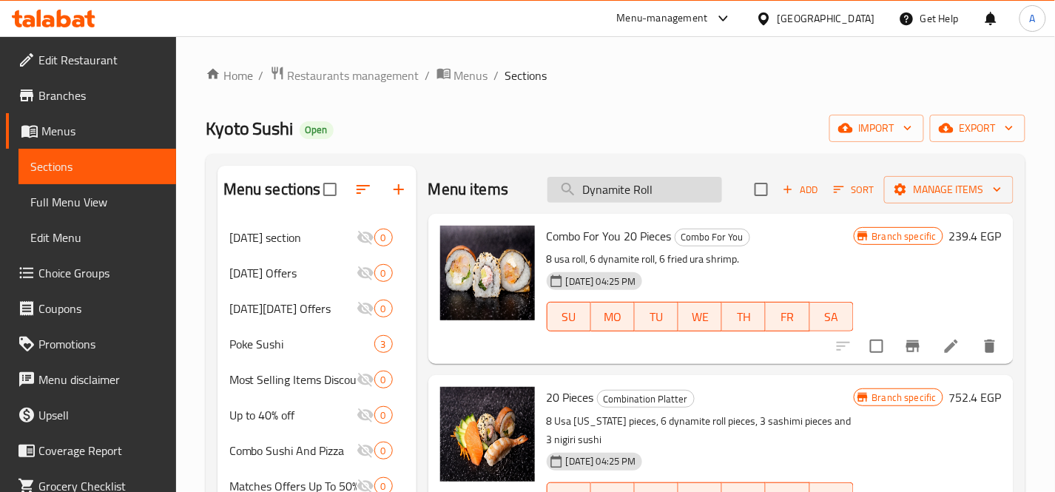
click at [670, 202] on input "Dynamite Roll" at bounding box center [635, 190] width 175 height 26
click at [646, 187] on input "Dynamite Roll" at bounding box center [635, 190] width 175 height 26
click at [645, 189] on input "Dynamite Roll" at bounding box center [635, 190] width 175 height 26
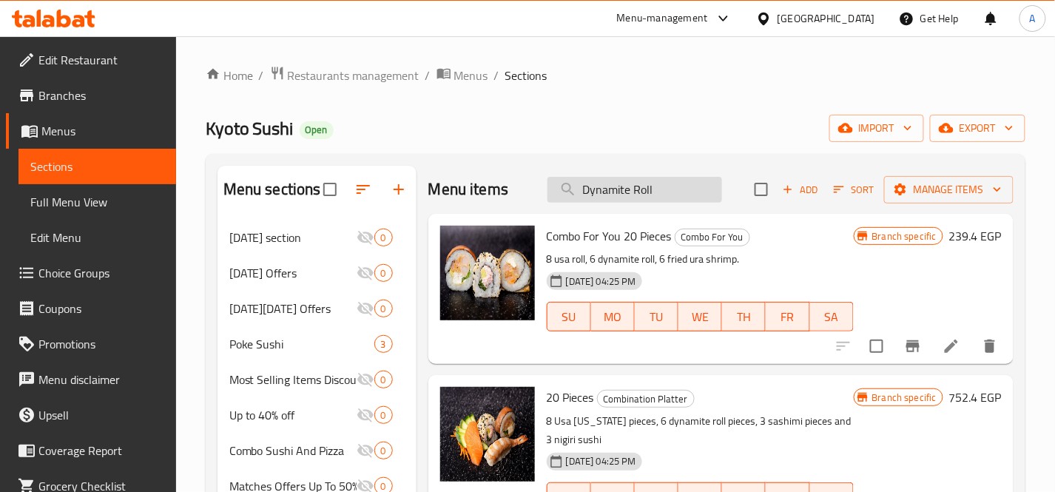
click at [645, 189] on input "Dynamite Roll" at bounding box center [635, 190] width 175 height 26
click at [671, 192] on input "Dynamite Roll" at bounding box center [635, 190] width 175 height 26
click at [638, 189] on input "Dynamite Roll" at bounding box center [635, 190] width 175 height 26
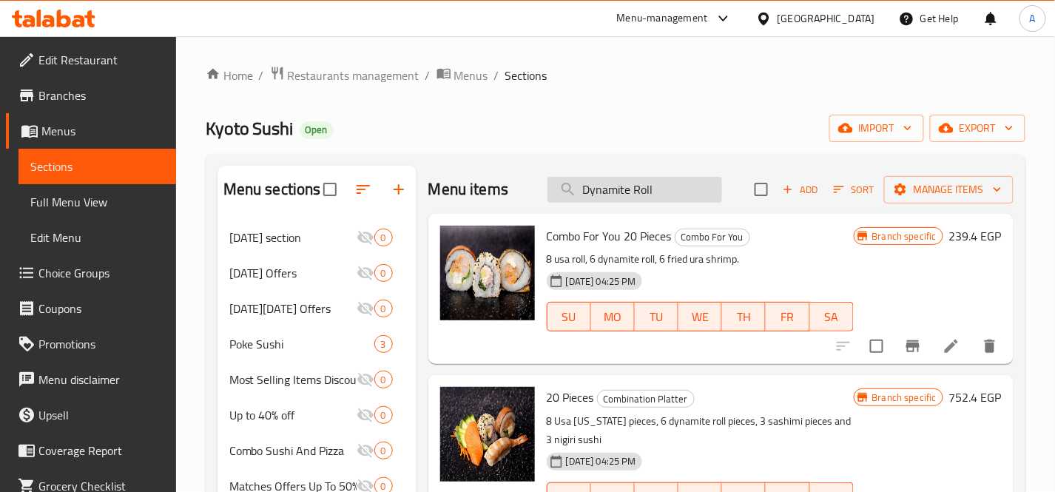
paste input "Salmon"
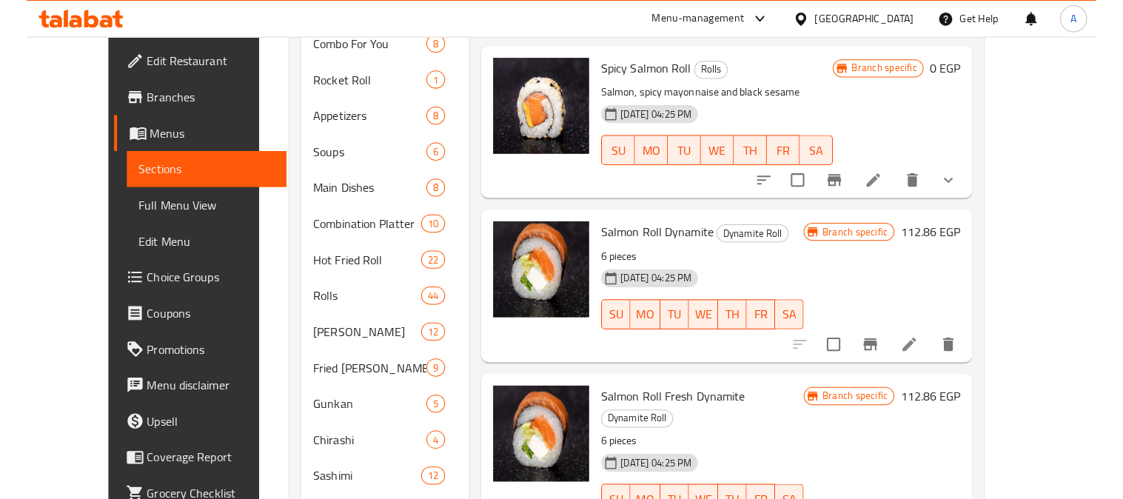
scroll to position [575, 0]
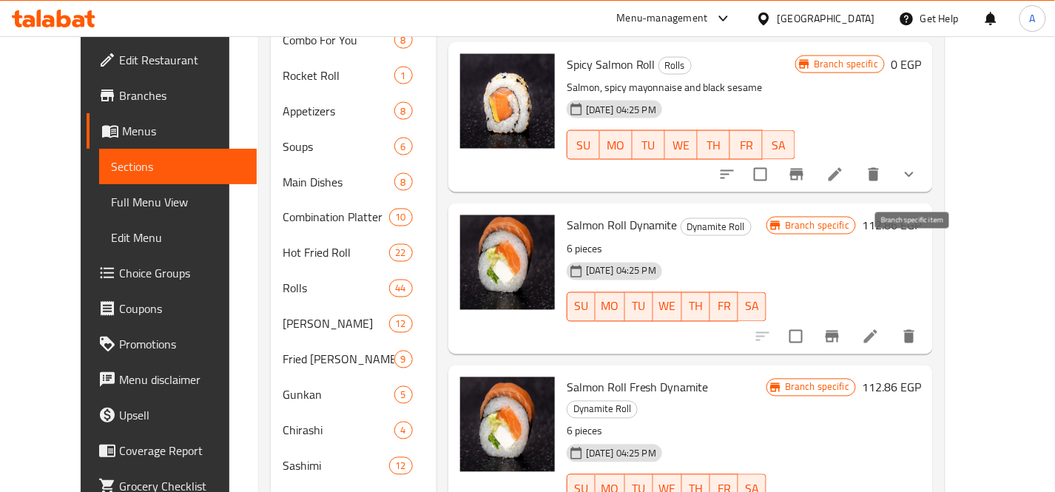
type input "Salmon roll"
click at [842, 328] on icon "Branch-specific-item" at bounding box center [833, 337] width 18 height 18
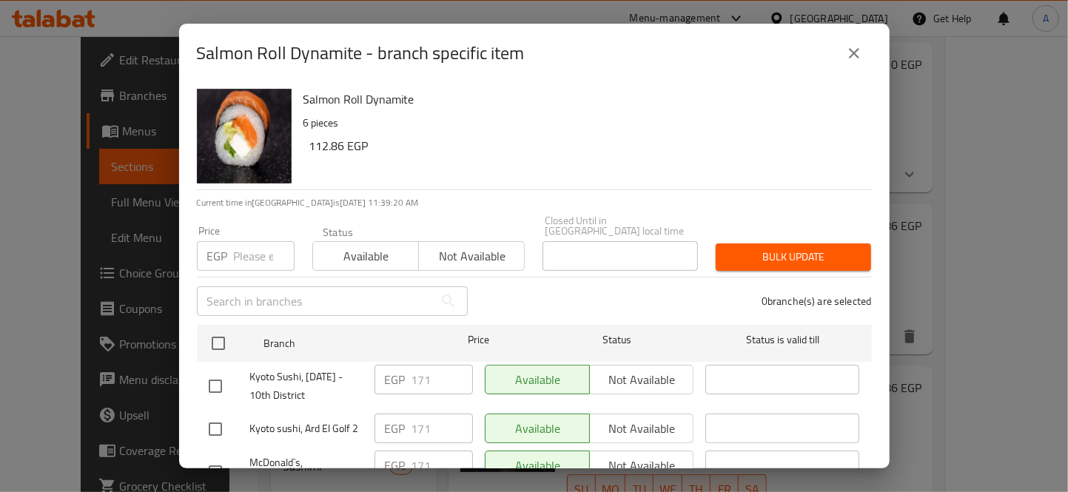
click at [845, 52] on icon "close" at bounding box center [854, 53] width 18 height 18
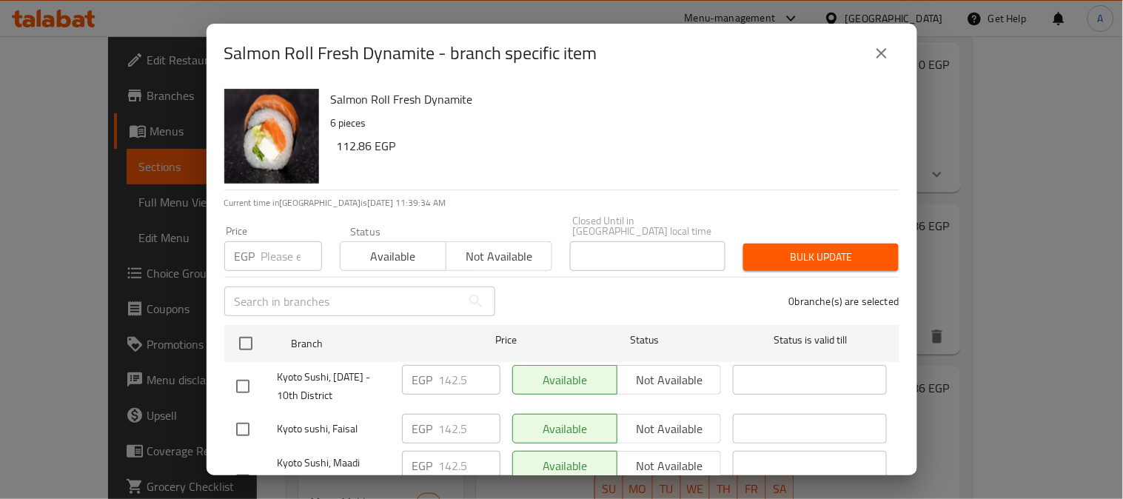
click at [277, 252] on input "number" at bounding box center [291, 256] width 61 height 30
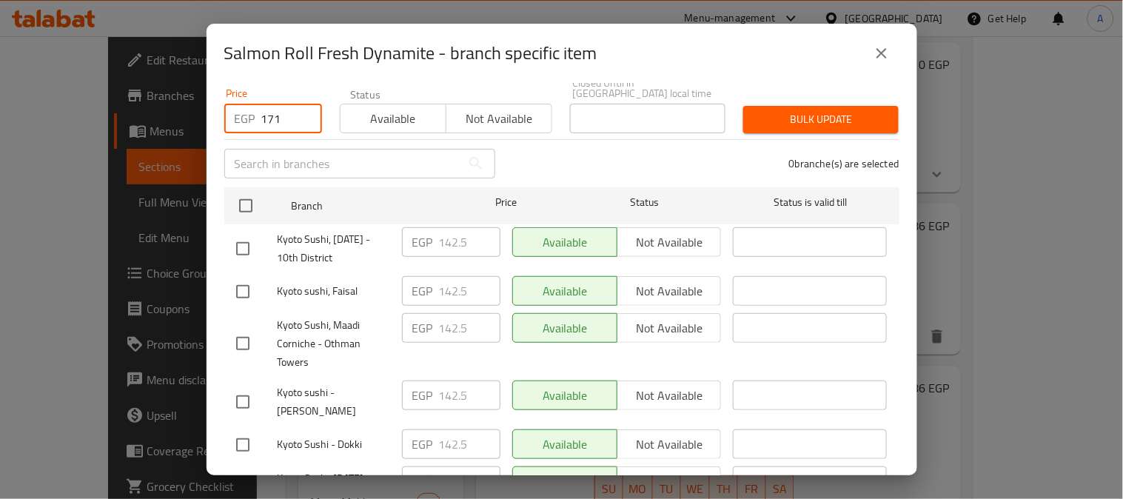
scroll to position [0, 0]
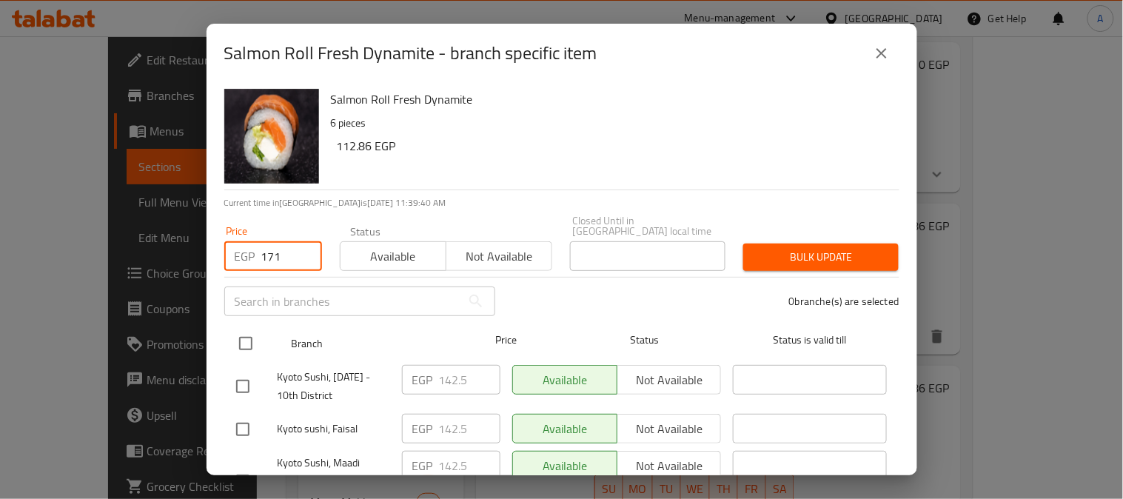
type input "171"
click at [238, 328] on input "checkbox" at bounding box center [245, 343] width 31 height 31
checkbox input "true"
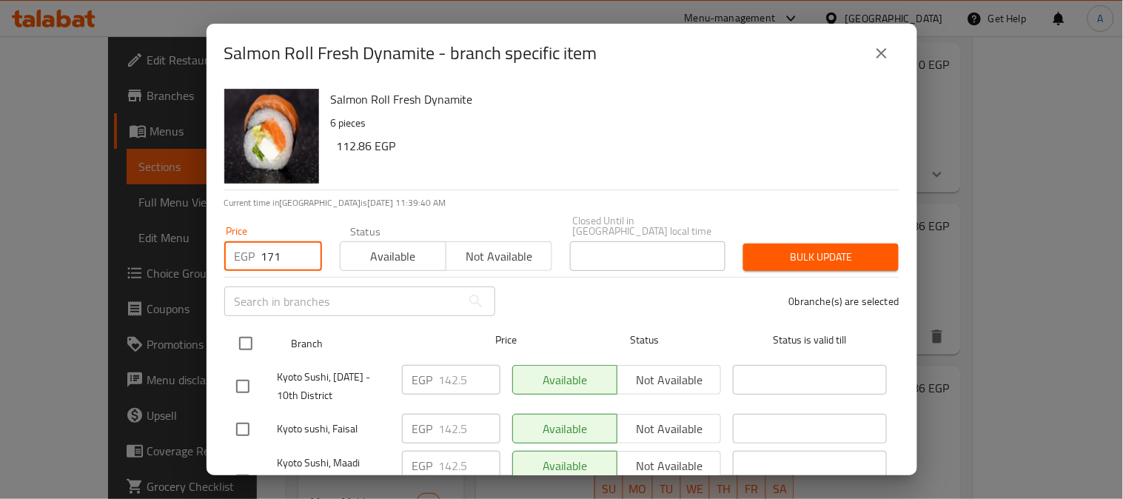
checkbox input "true"
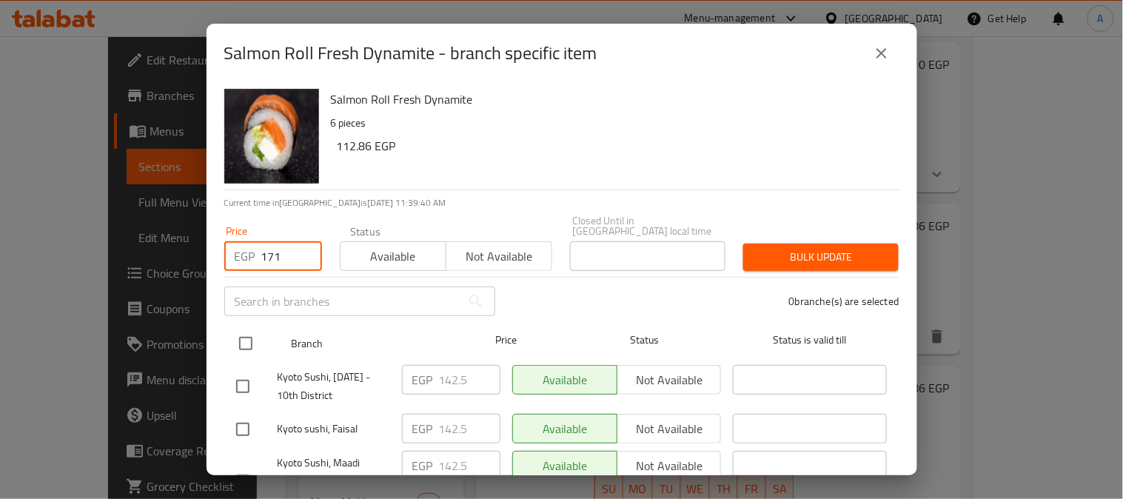
checkbox input "true"
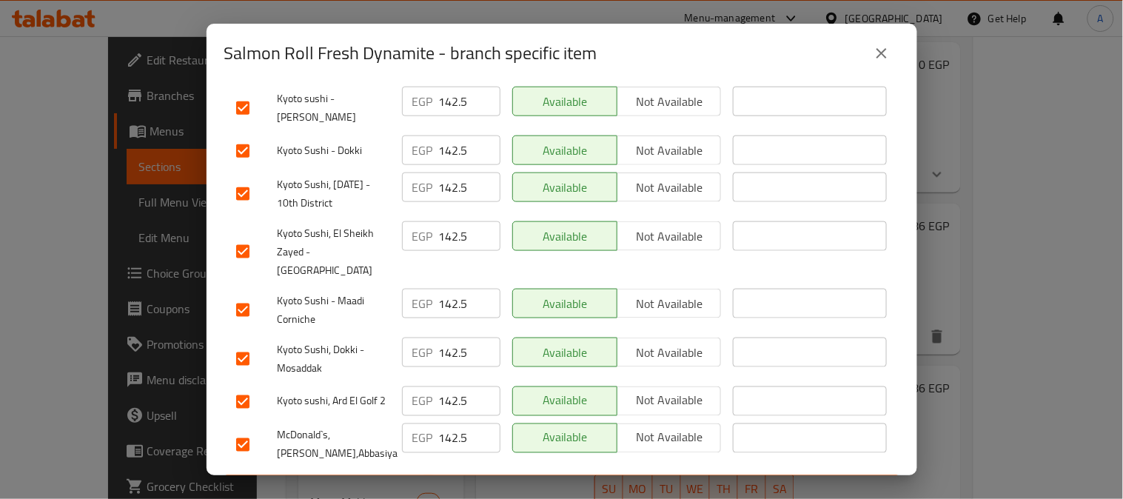
scroll to position [434, 0]
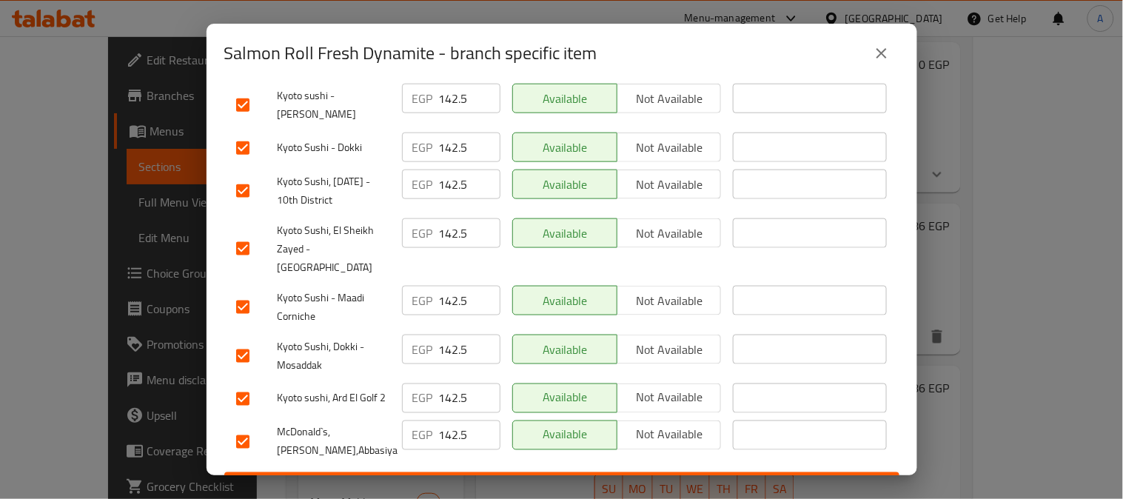
click at [237, 383] on input "checkbox" at bounding box center [242, 398] width 31 height 31
checkbox input "false"
click at [239, 426] on input "checkbox" at bounding box center [242, 441] width 31 height 31
checkbox input "false"
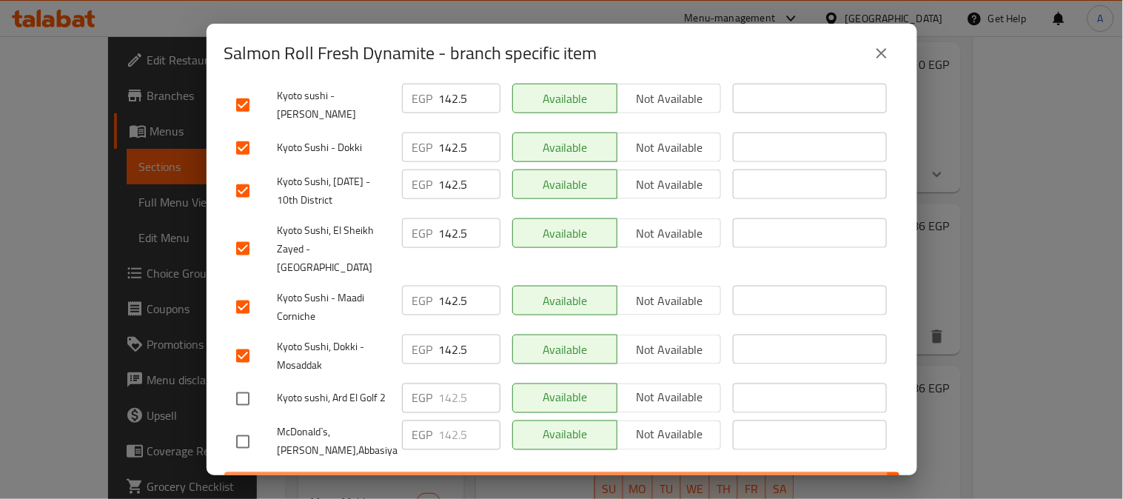
click at [477, 477] on span "Save" at bounding box center [561, 486] width 651 height 19
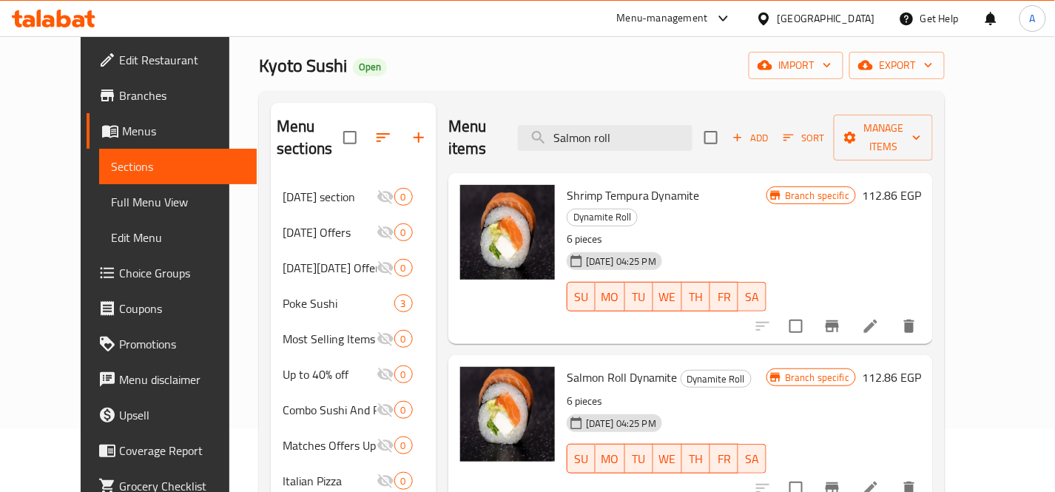
scroll to position [0, 0]
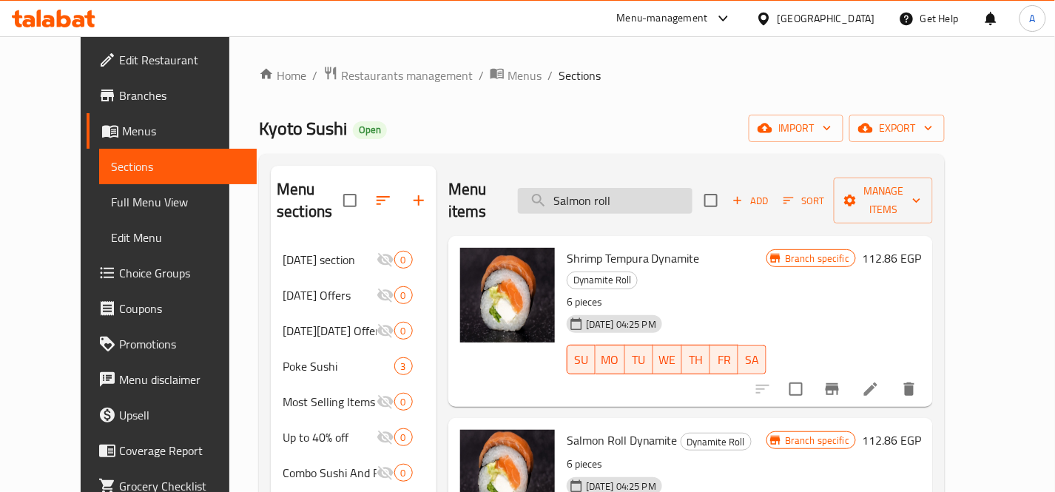
click at [648, 198] on input "Salmon roll" at bounding box center [605, 201] width 175 height 26
paste input "Dynamite Spicy Tuna"
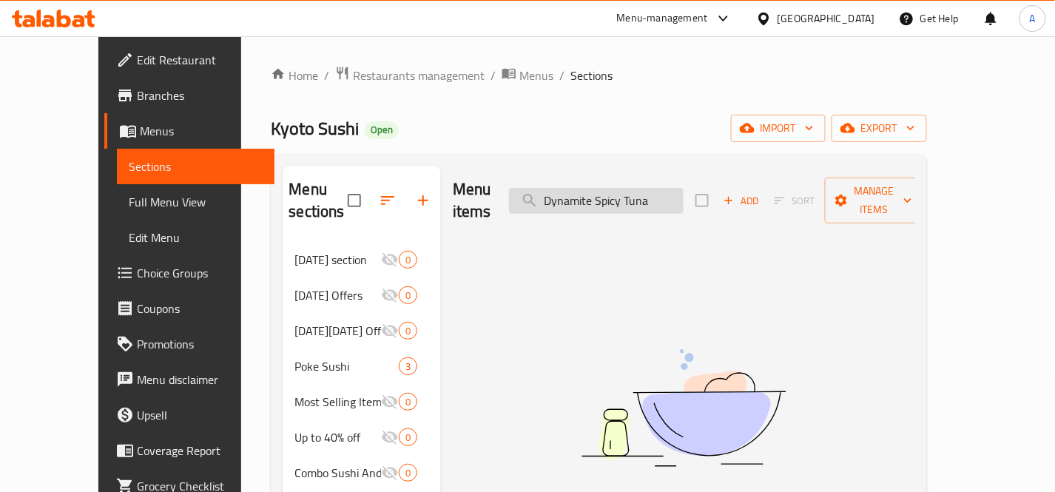
drag, startPoint x: 635, startPoint y: 191, endPoint x: 546, endPoint y: 198, distance: 89.1
click at [548, 197] on input "Dynamite Spicy Tuna" at bounding box center [596, 201] width 175 height 26
click at [675, 189] on input "Spicy Tuna" at bounding box center [596, 201] width 175 height 26
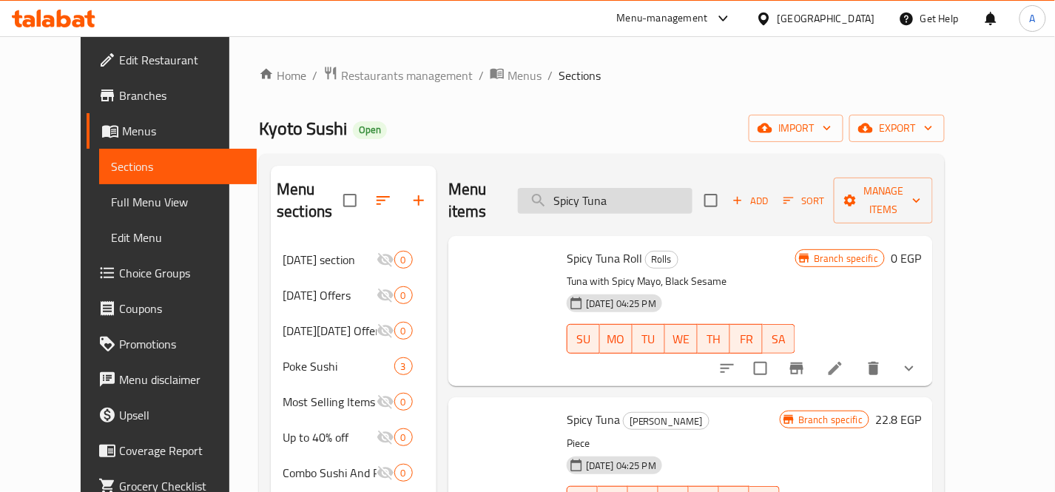
paste input "Dynamite"
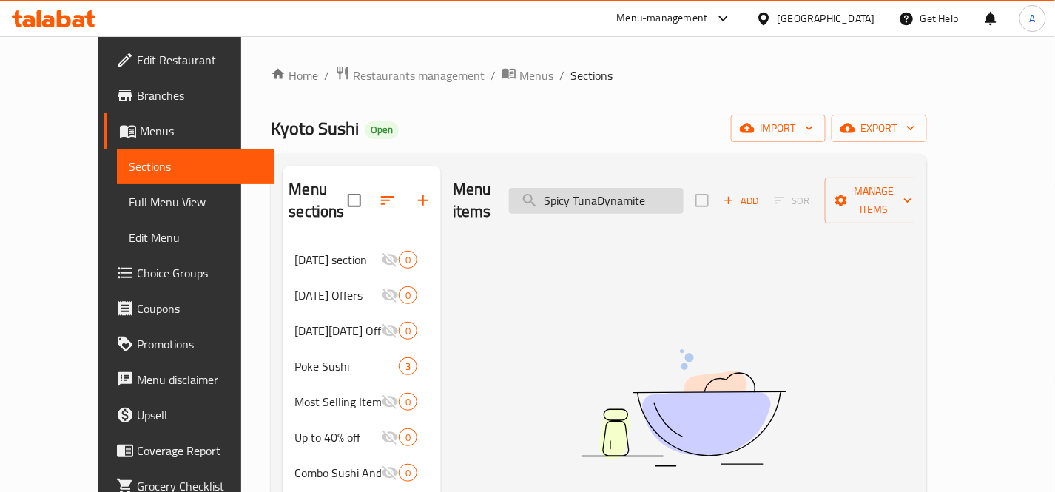
click at [631, 189] on input "Spicy TunaDynamite" at bounding box center [596, 201] width 175 height 26
click at [637, 188] on input "Spicy TunaDynamite" at bounding box center [596, 201] width 175 height 26
drag, startPoint x: 640, startPoint y: 190, endPoint x: 711, endPoint y: 195, distance: 70.5
click at [684, 195] on input "Spicy Tuna Dynamite" at bounding box center [596, 201] width 175 height 26
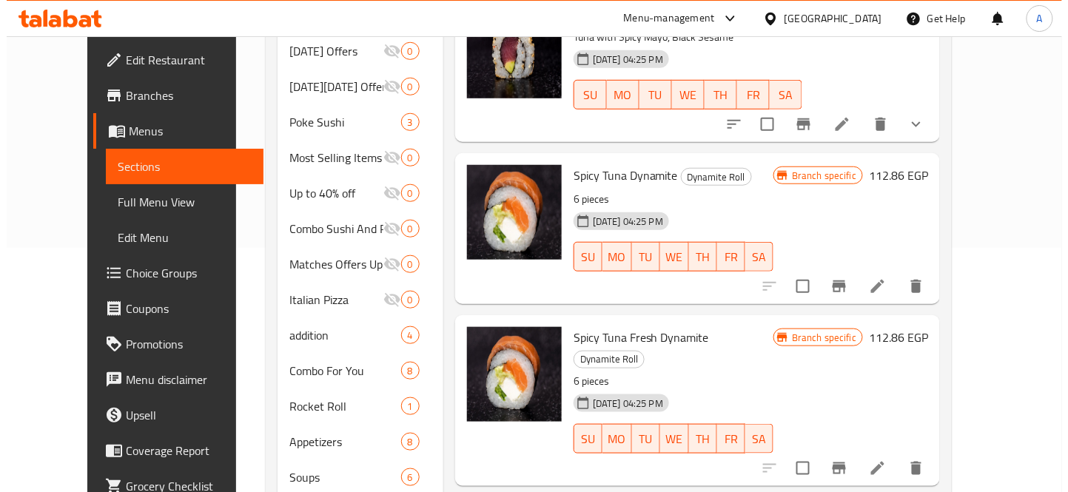
scroll to position [246, 0]
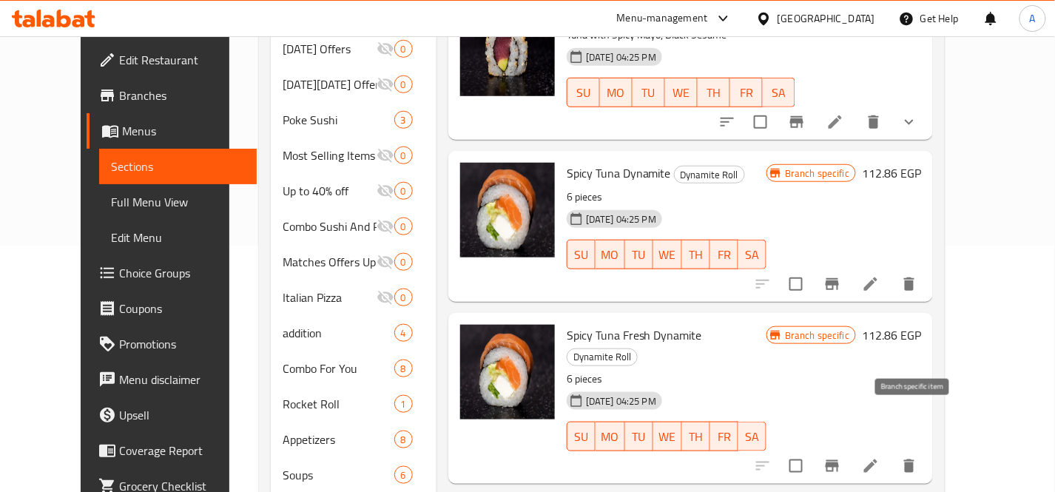
type input "Spicy Tuna"
click at [839, 460] on icon "Branch-specific-item" at bounding box center [832, 466] width 13 height 12
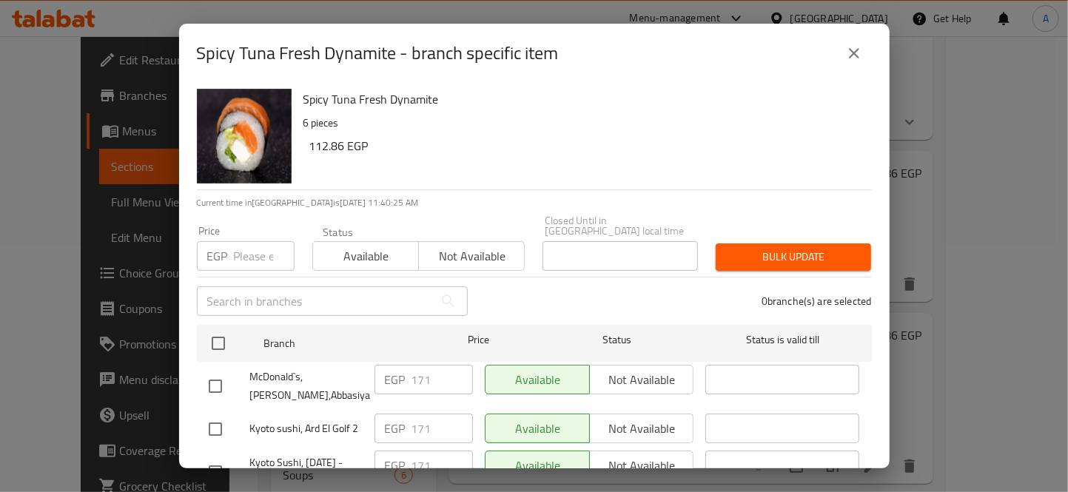
drag, startPoint x: 739, startPoint y: 50, endPoint x: 808, endPoint y: 47, distance: 69.6
click at [808, 47] on div "Spicy Tuna Fresh Dynamite - branch specific item" at bounding box center [534, 54] width 675 height 36
click at [851, 52] on icon "close" at bounding box center [854, 53] width 18 height 18
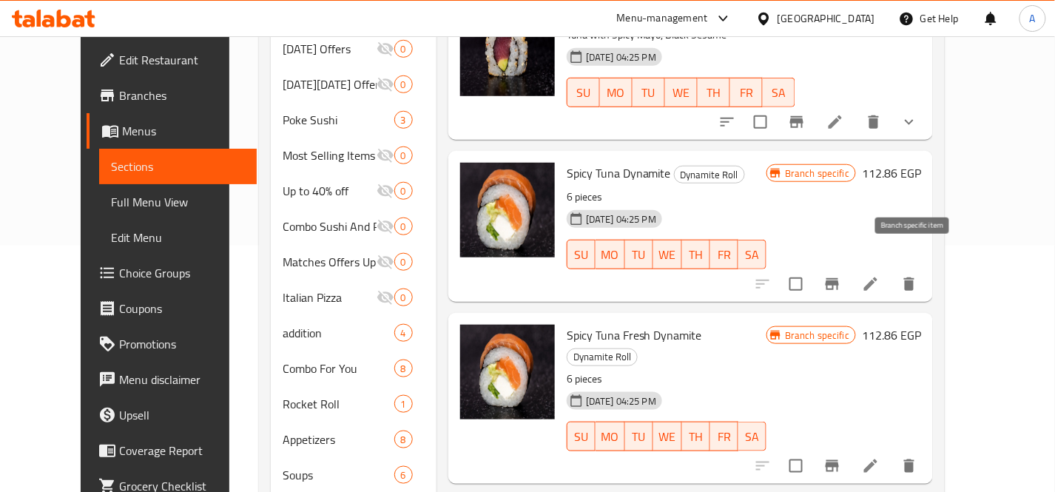
click at [839, 278] on icon "Branch-specific-item" at bounding box center [832, 284] width 13 height 12
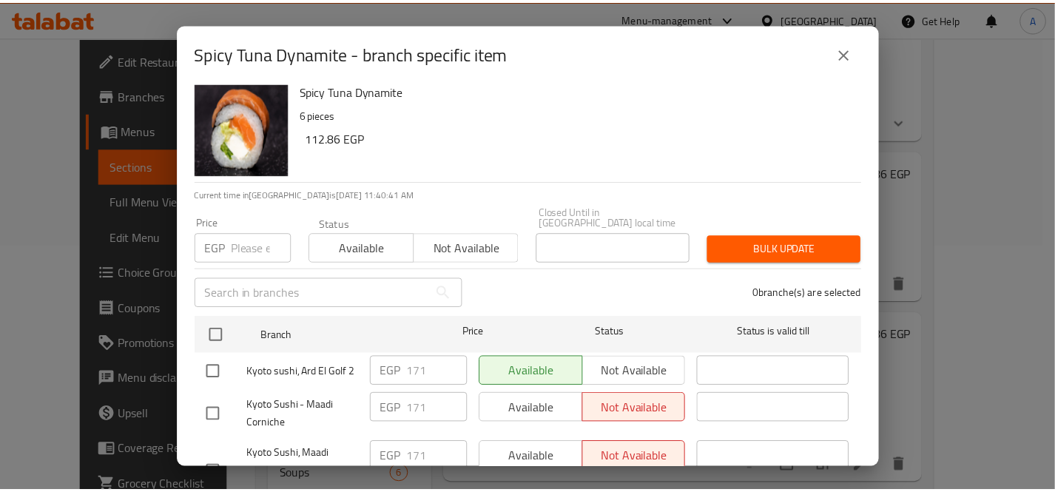
scroll to position [0, 0]
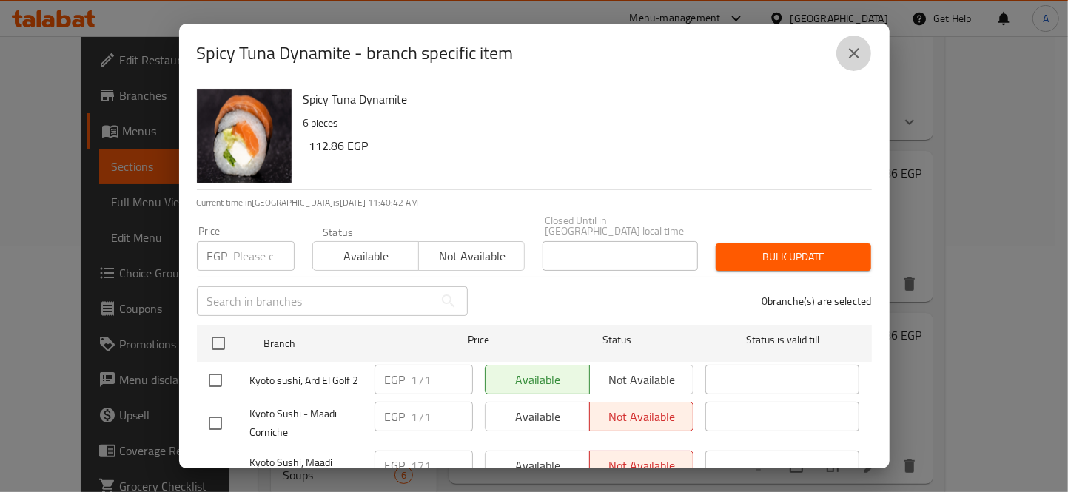
drag, startPoint x: 845, startPoint y: 47, endPoint x: 853, endPoint y: 52, distance: 8.6
click at [846, 48] on icon "close" at bounding box center [854, 53] width 18 height 18
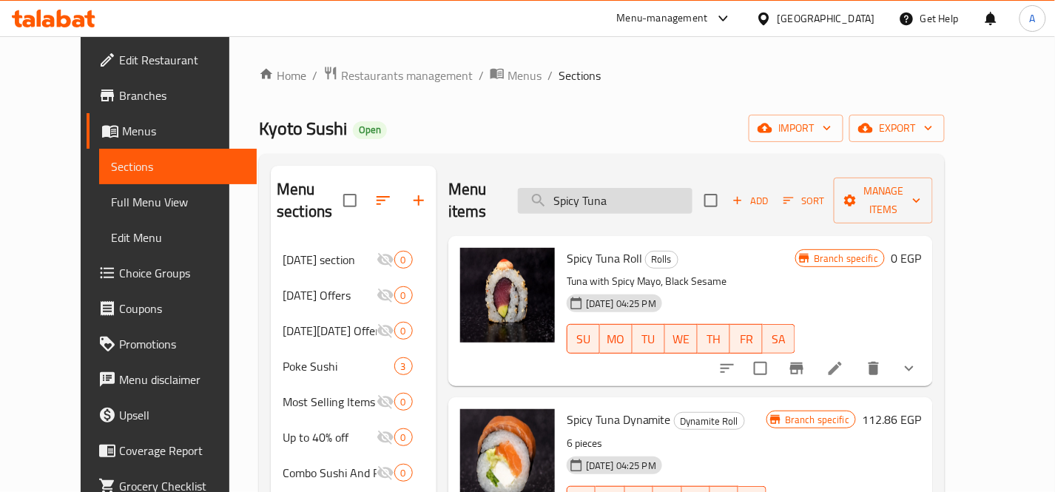
click at [682, 190] on input "Spicy Tuna" at bounding box center [605, 201] width 175 height 26
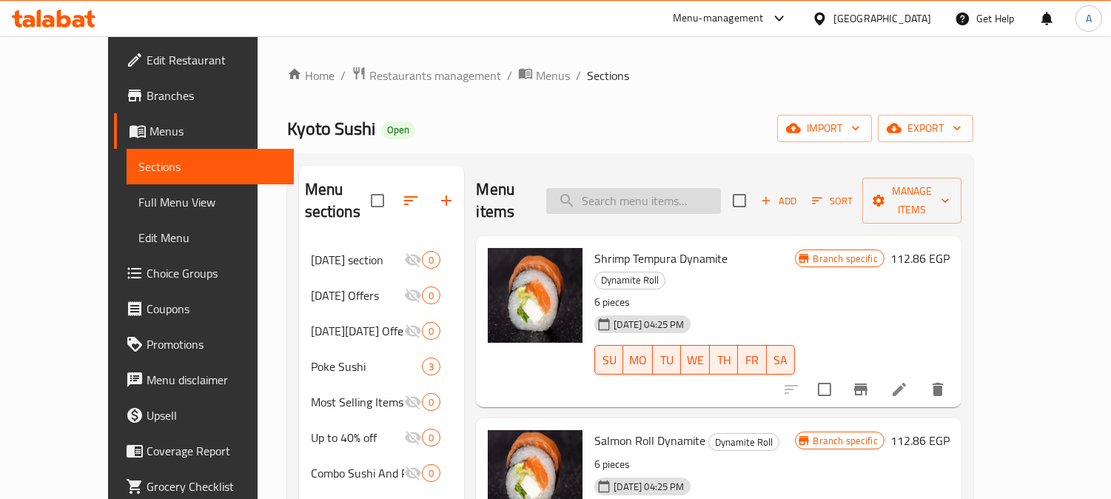
click at [662, 194] on input "search" at bounding box center [633, 201] width 175 height 26
paste input "Shrimp Tempura Fresh Dynamite"
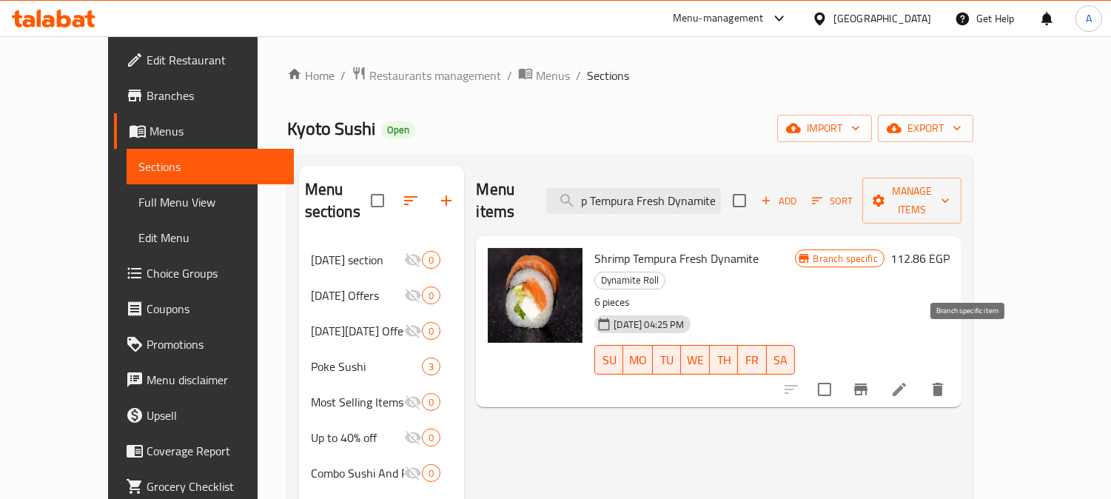
type input "Shrimp Tempura Fresh Dynamite"
click at [867, 383] on icon "Branch-specific-item" at bounding box center [860, 389] width 13 height 12
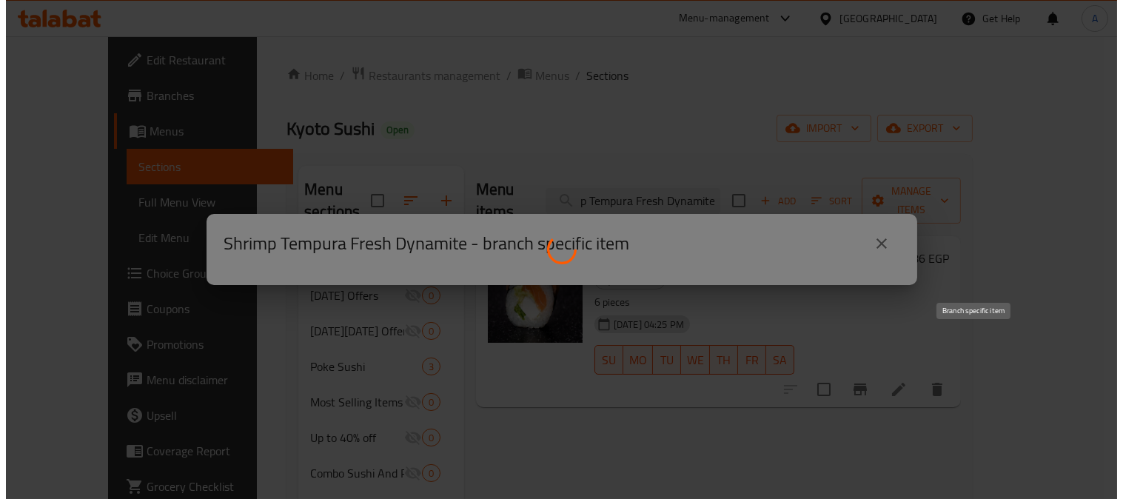
scroll to position [0, 0]
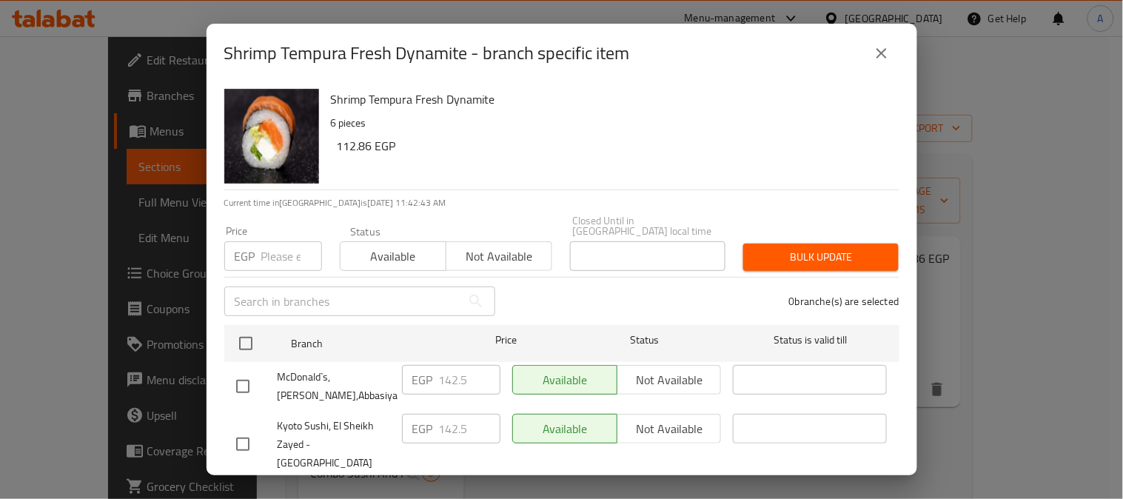
click at [269, 252] on input "number" at bounding box center [291, 256] width 61 height 30
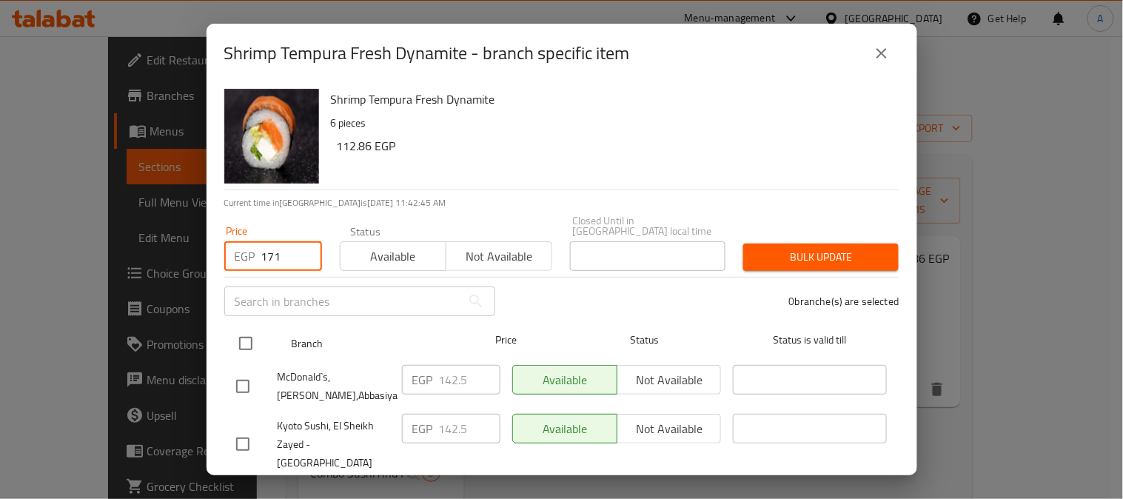
type input "171"
click at [241, 329] on input "checkbox" at bounding box center [245, 343] width 31 height 31
checkbox input "true"
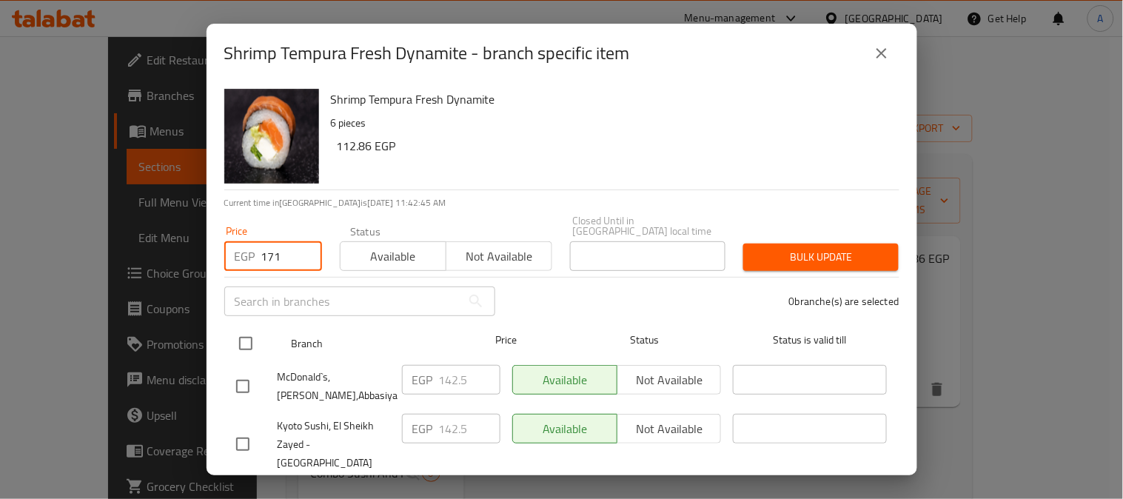
checkbox input "true"
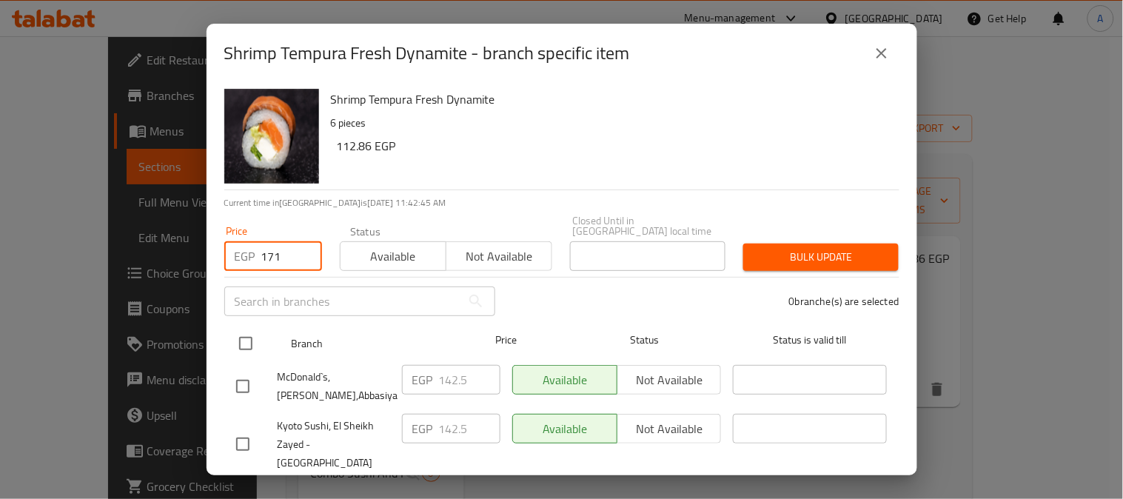
checkbox input "true"
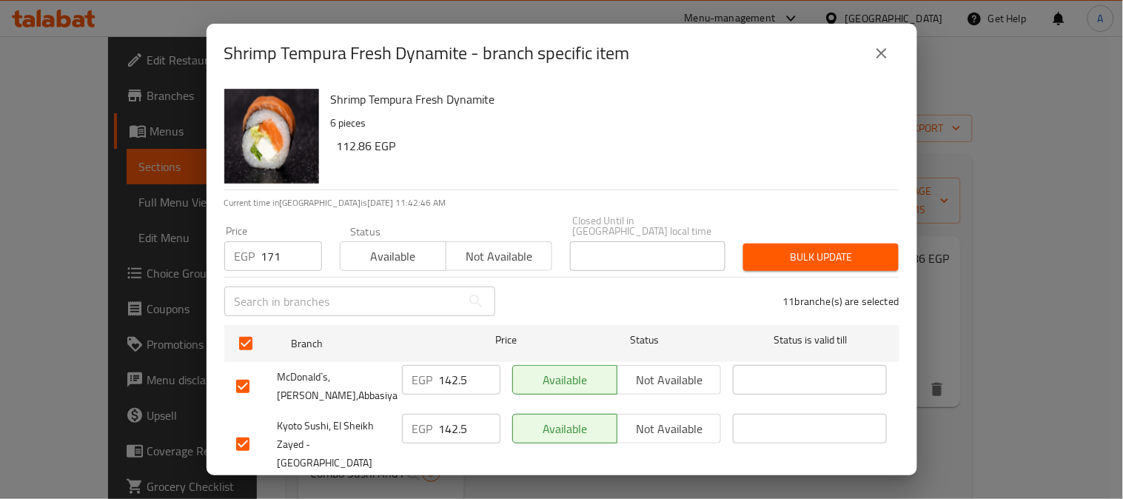
scroll to position [246, 0]
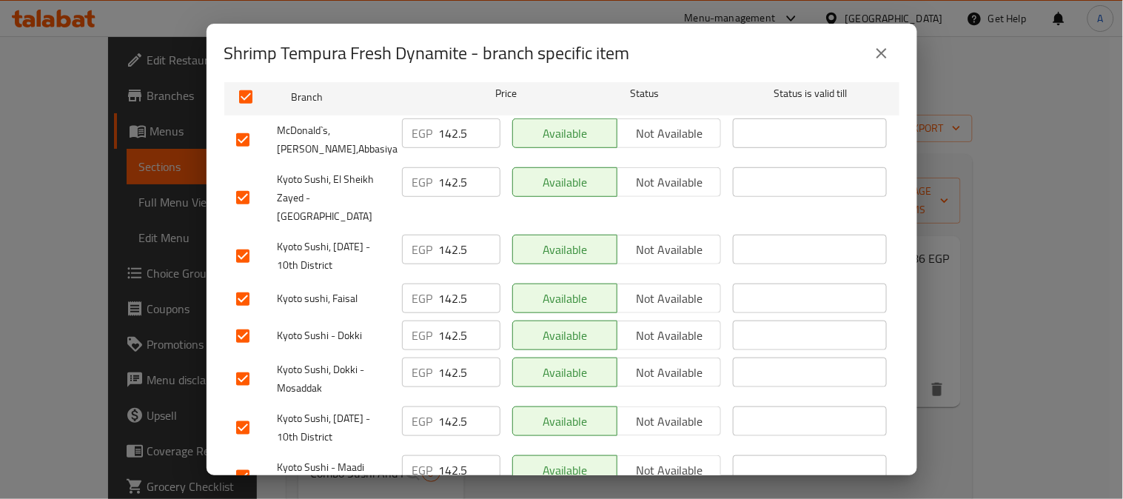
click at [246, 127] on input "checkbox" at bounding box center [242, 139] width 31 height 31
checkbox input "false"
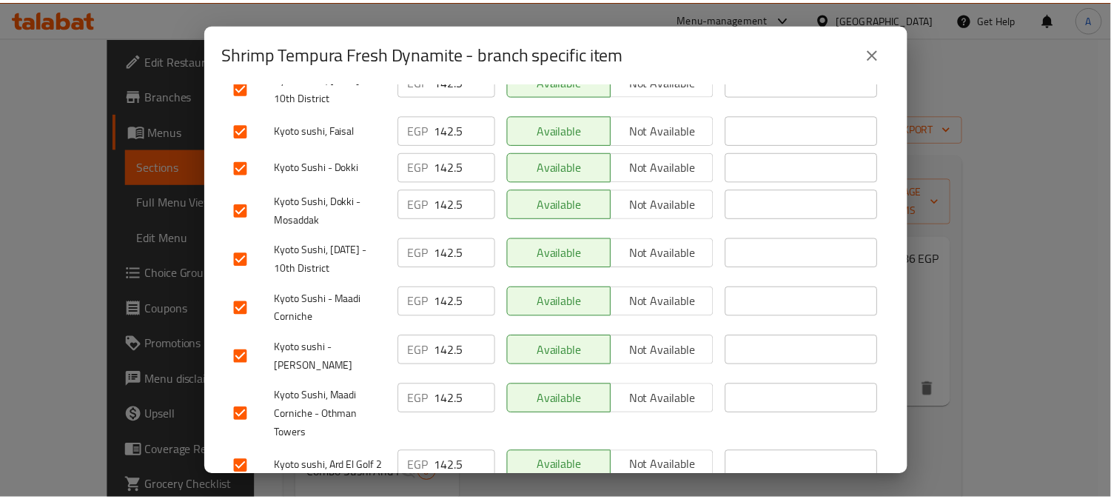
scroll to position [434, 0]
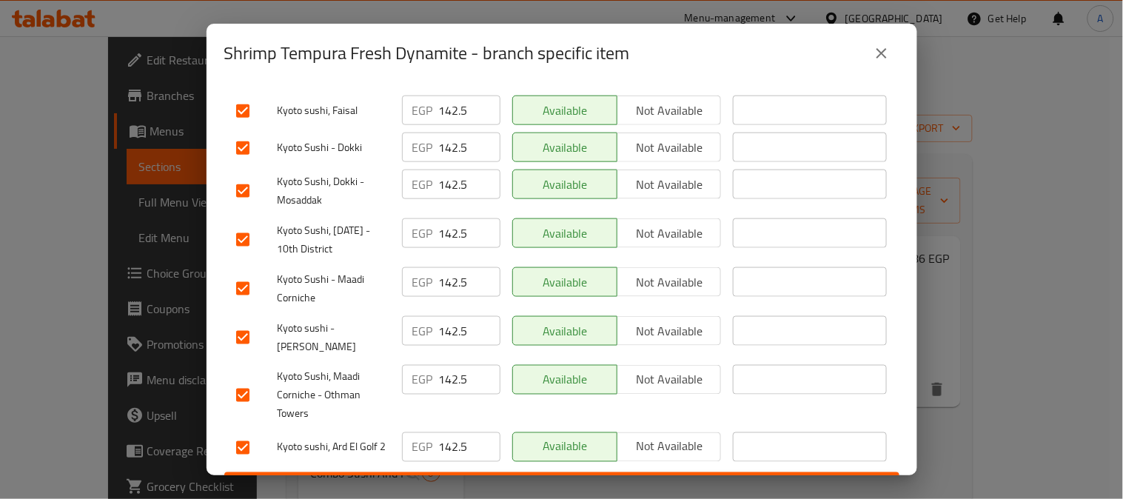
click at [239, 432] on input "checkbox" at bounding box center [242, 447] width 31 height 31
checkbox input "false"
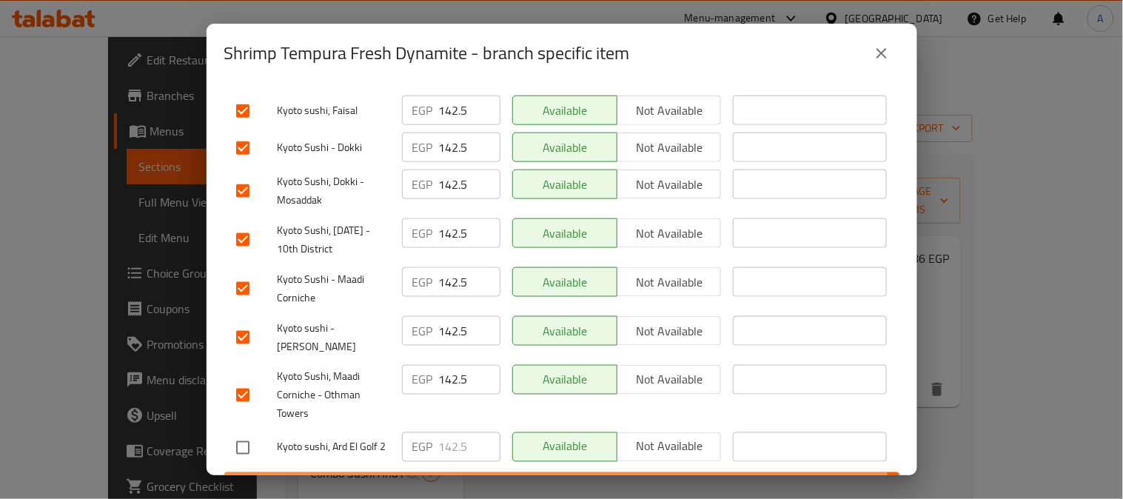
click at [414, 477] on span "Save" at bounding box center [561, 486] width 651 height 19
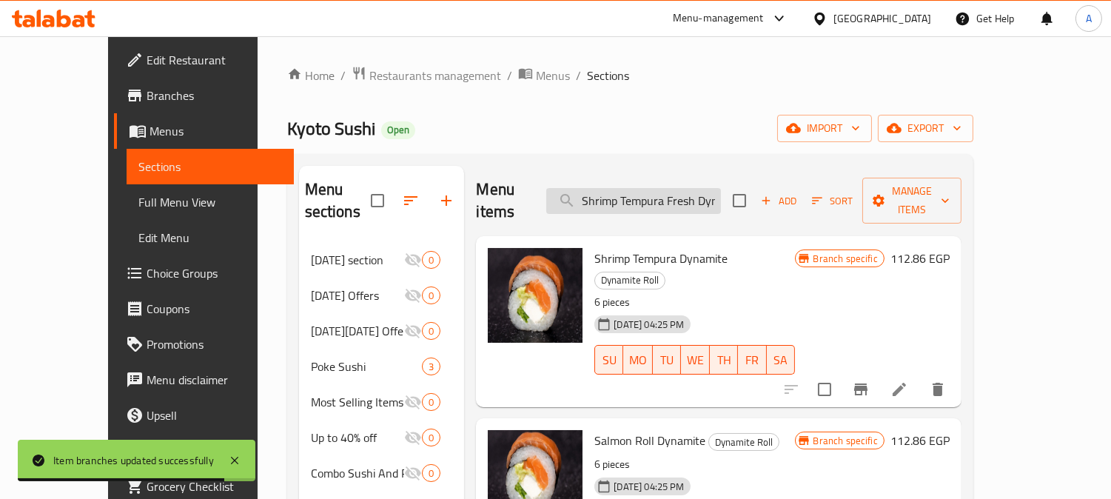
click at [677, 189] on input "Shrimp Tempura Fresh Dynamite" at bounding box center [633, 201] width 175 height 26
click at [679, 189] on input "Shrimp Tempura Fresh Dynamite" at bounding box center [633, 201] width 175 height 26
paste input "almon Roll"
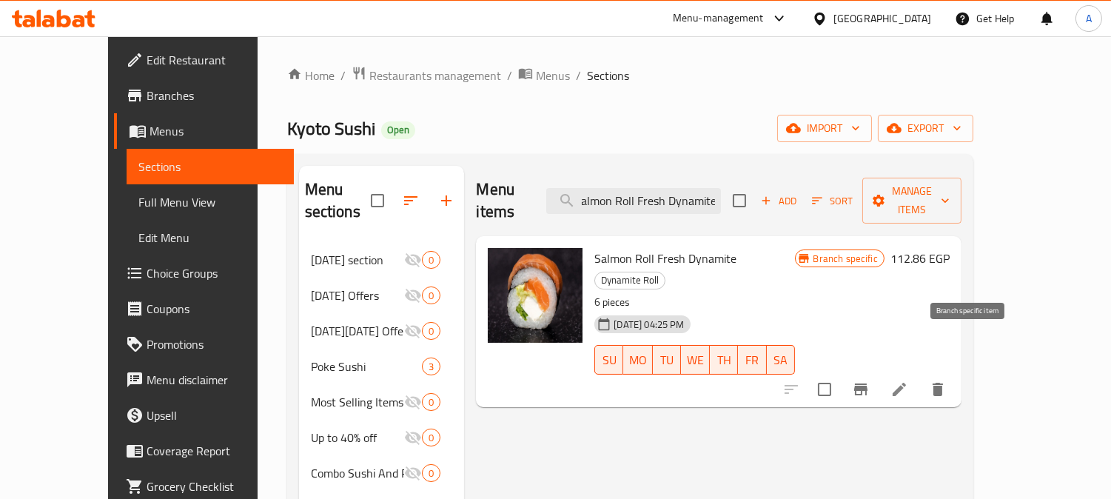
type input "Salmon Roll Fresh Dynamite"
click at [870, 380] on icon "Branch-specific-item" at bounding box center [861, 389] width 18 height 18
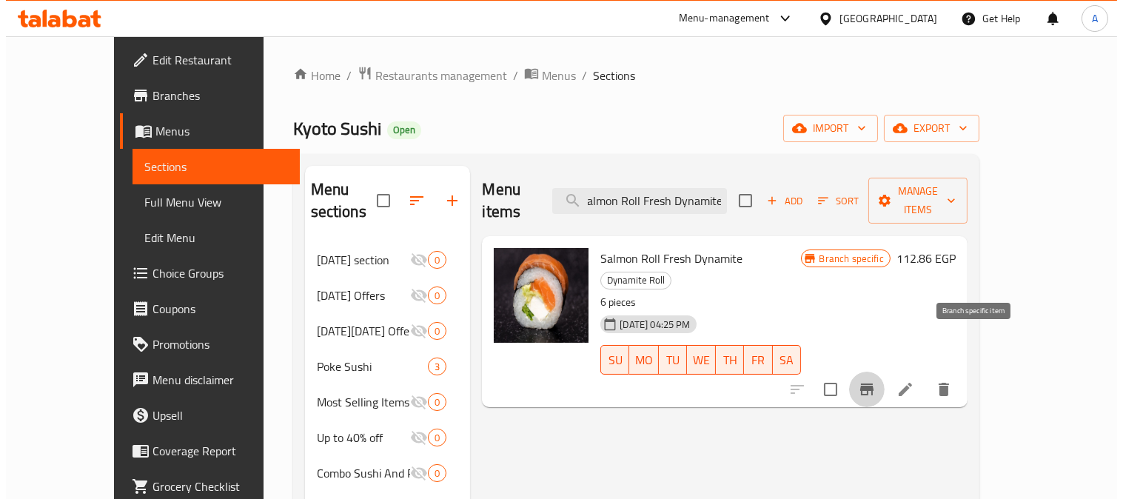
scroll to position [0, 0]
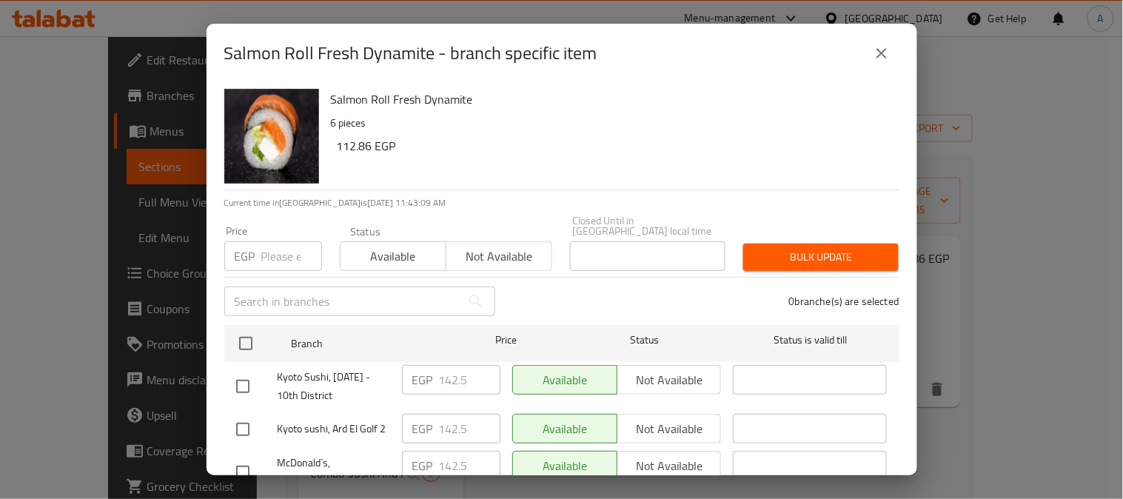
click at [269, 248] on input "number" at bounding box center [291, 256] width 61 height 30
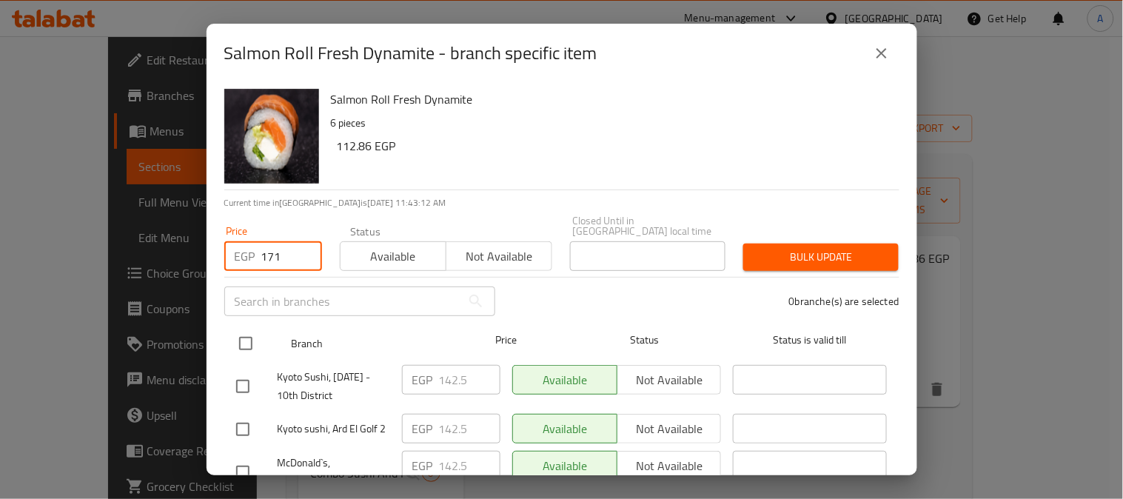
type input "171"
click at [246, 334] on input "checkbox" at bounding box center [245, 343] width 31 height 31
checkbox input "true"
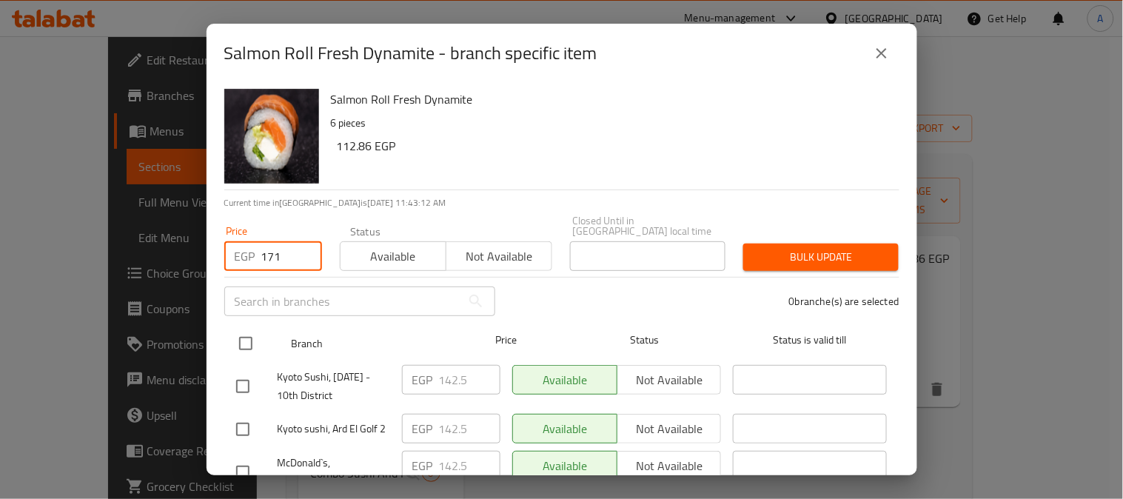
checkbox input "true"
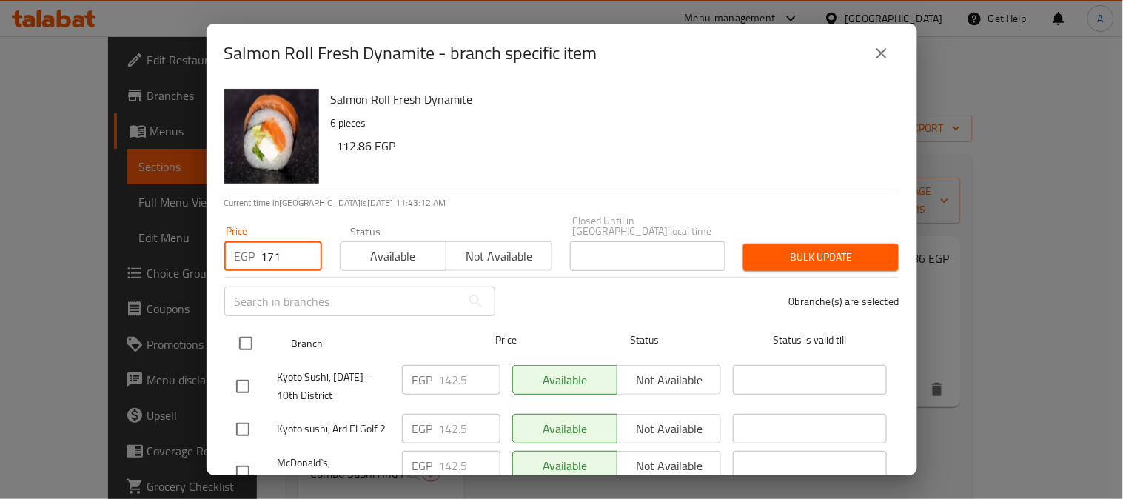
checkbox input "true"
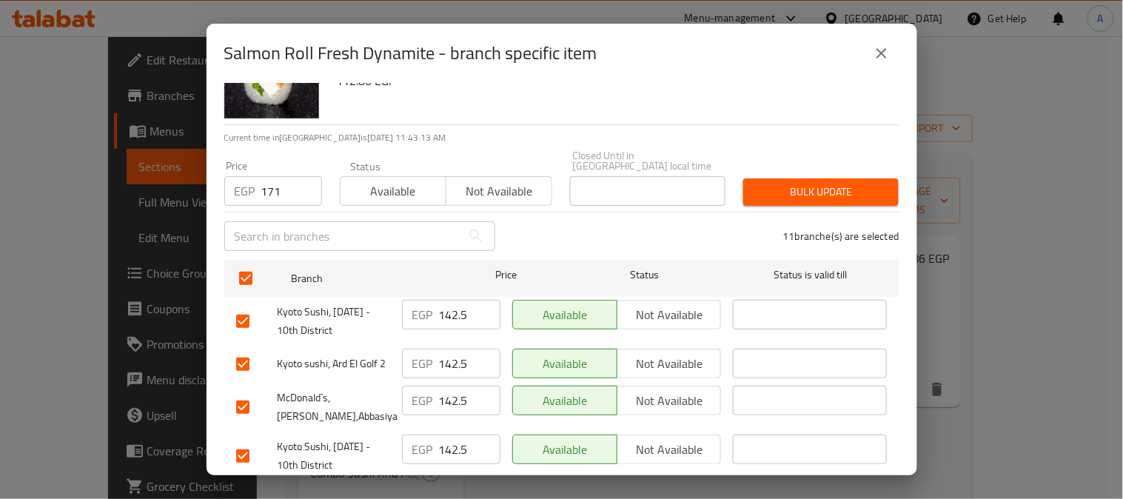
scroll to position [164, 0]
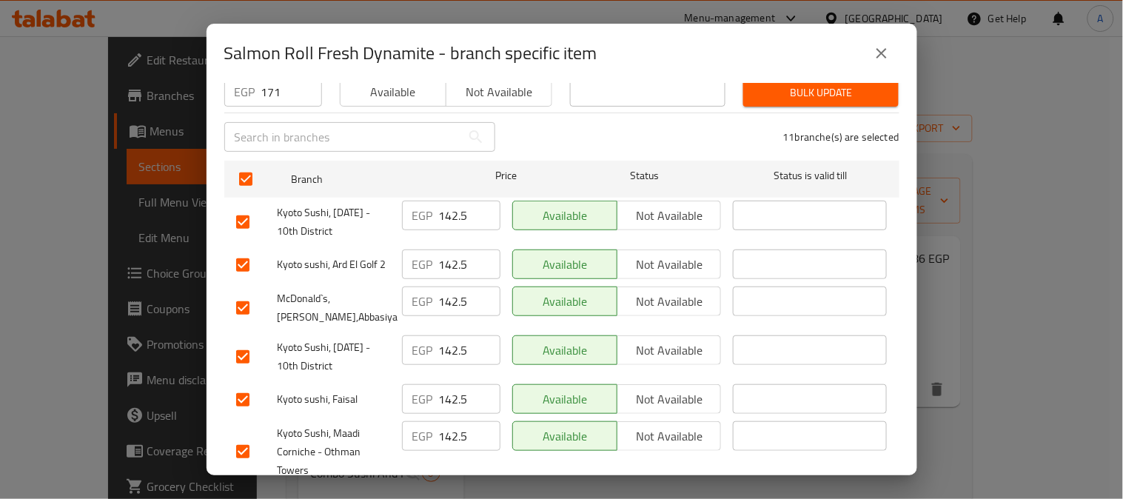
click at [344, 256] on span "Kyoto sushi, Ard El Golf 2" at bounding box center [334, 264] width 113 height 19
drag, startPoint x: 244, startPoint y: 252, endPoint x: 250, endPoint y: 272, distance: 20.8
click at [245, 254] on input "checkbox" at bounding box center [242, 264] width 31 height 31
checkbox input "false"
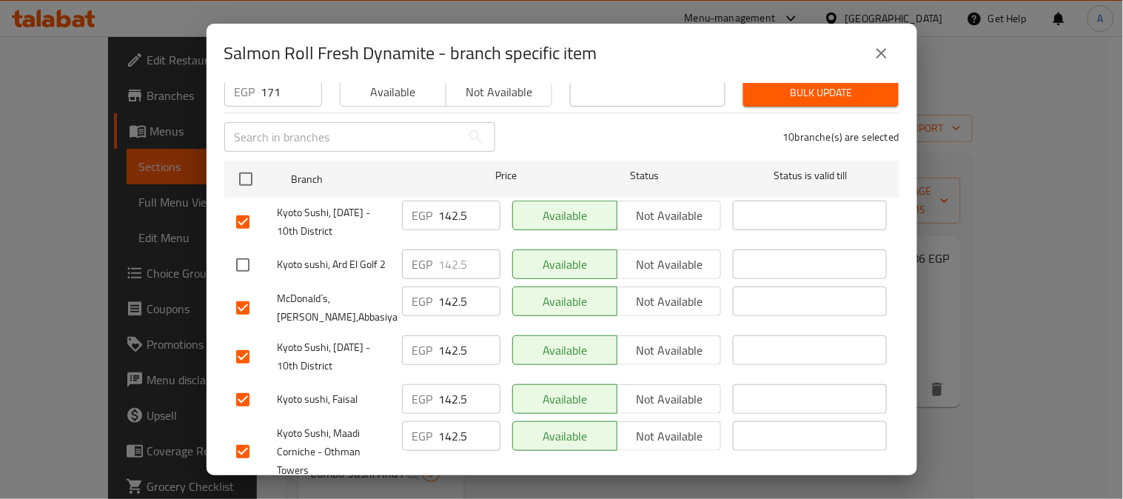
click at [254, 292] on input "checkbox" at bounding box center [242, 307] width 31 height 31
checkbox input "false"
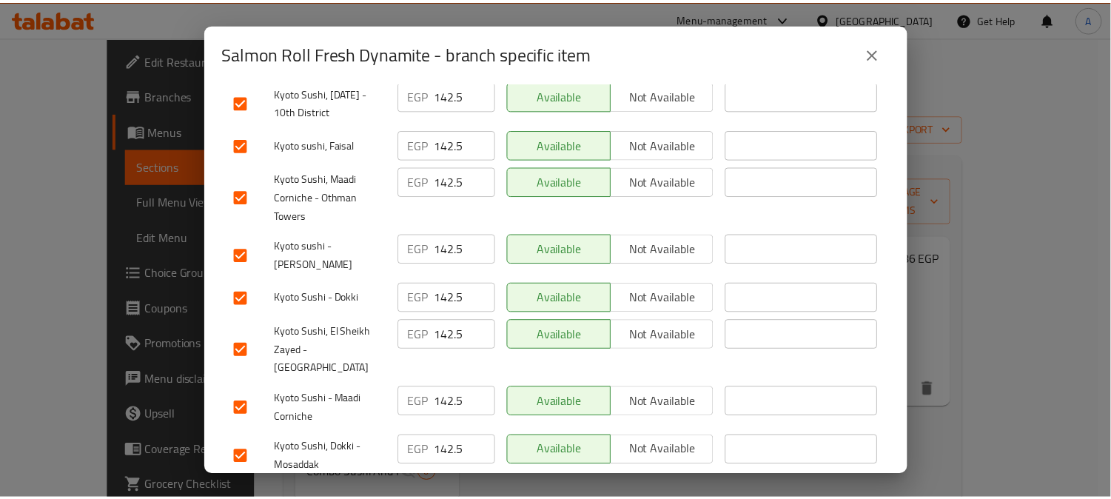
scroll to position [434, 0]
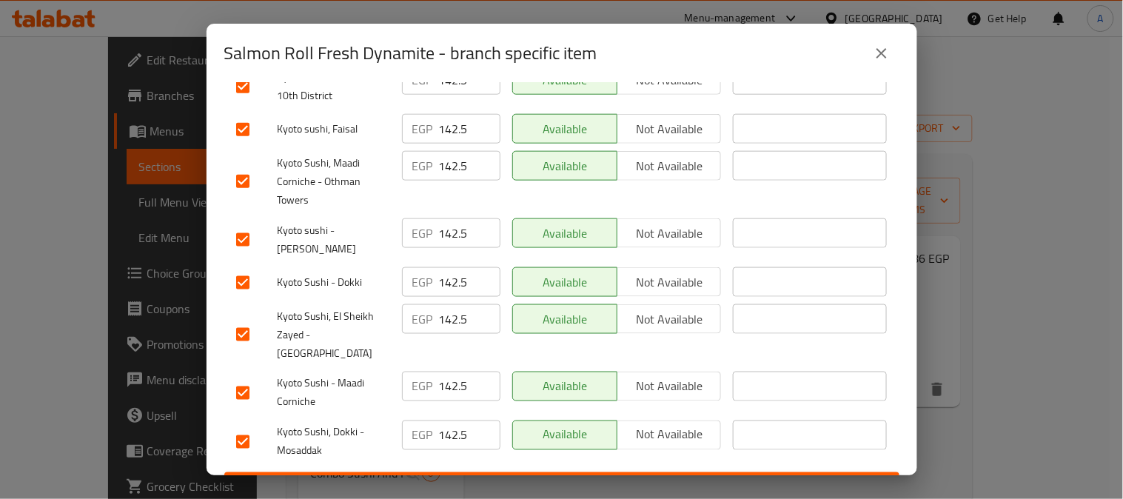
click at [437, 477] on span "Save" at bounding box center [561, 486] width 651 height 19
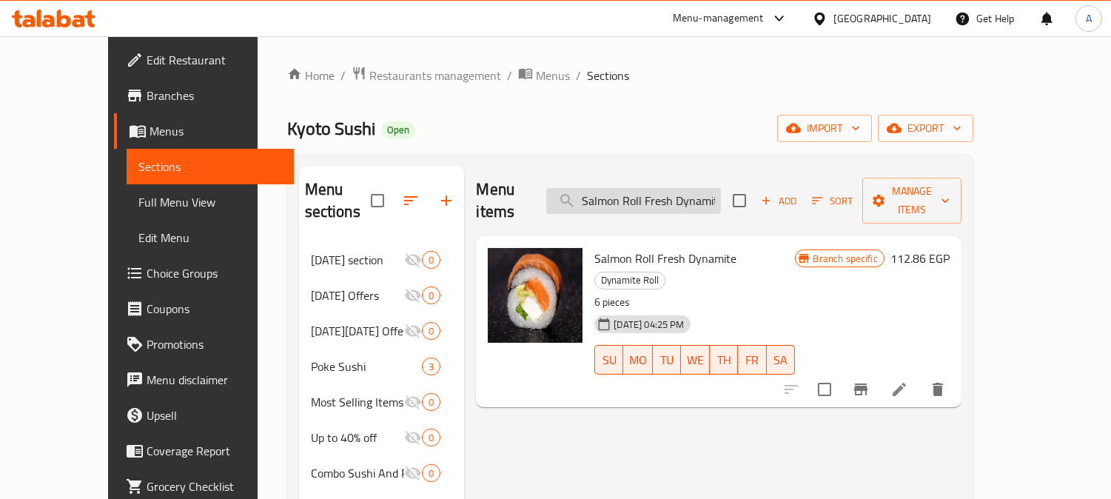
click at [682, 191] on input "Salmon Roll Fresh Dynamite" at bounding box center [633, 201] width 175 height 26
paste input "hrimp Tempura"
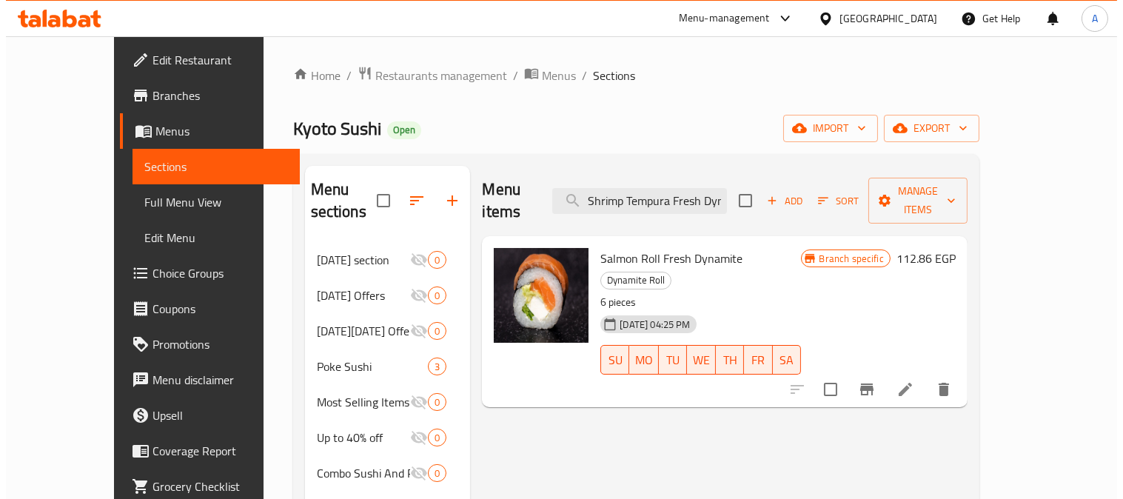
scroll to position [0, 30]
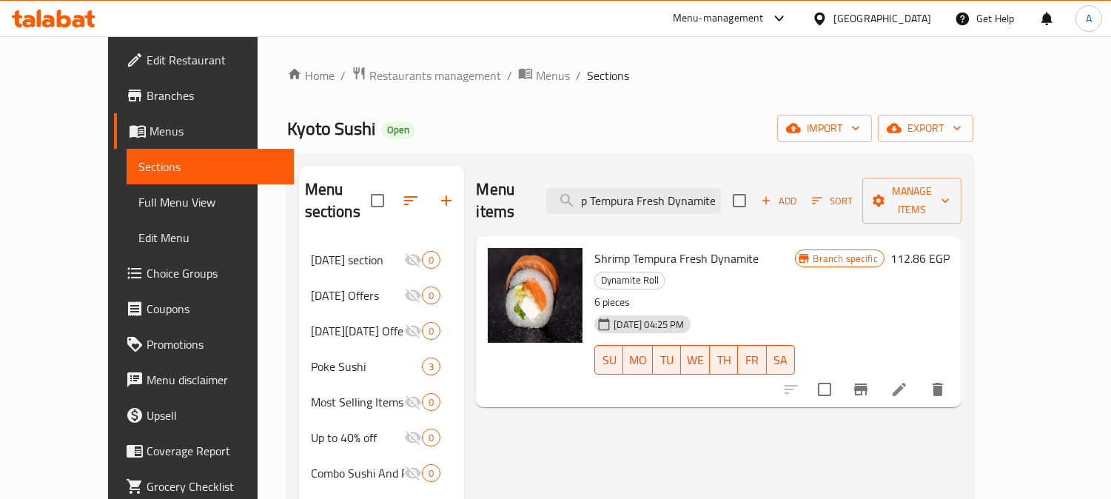
type input "Shrimp Tempura Fresh Dynamite"
click at [867, 383] on icon "Branch-specific-item" at bounding box center [860, 389] width 13 height 12
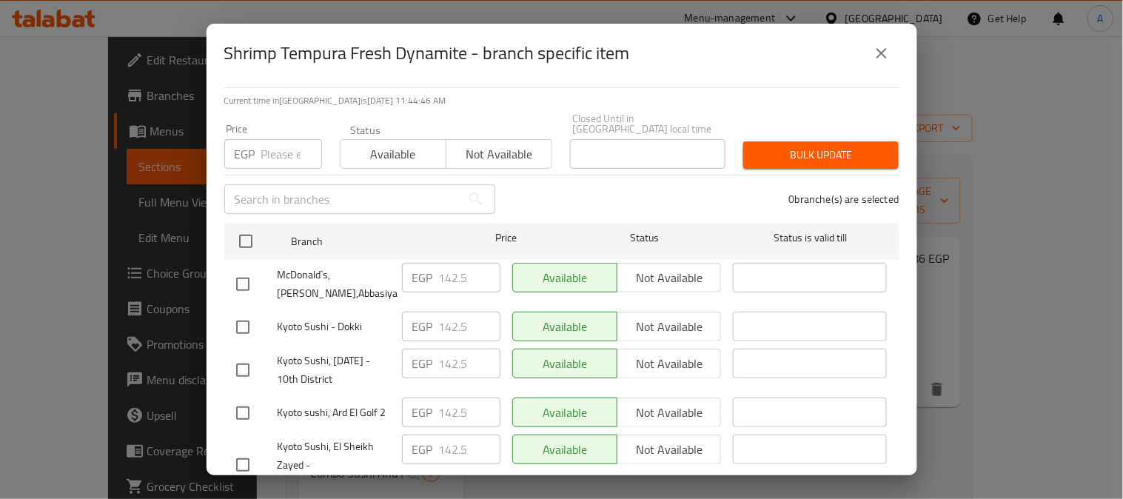
scroll to position [0, 0]
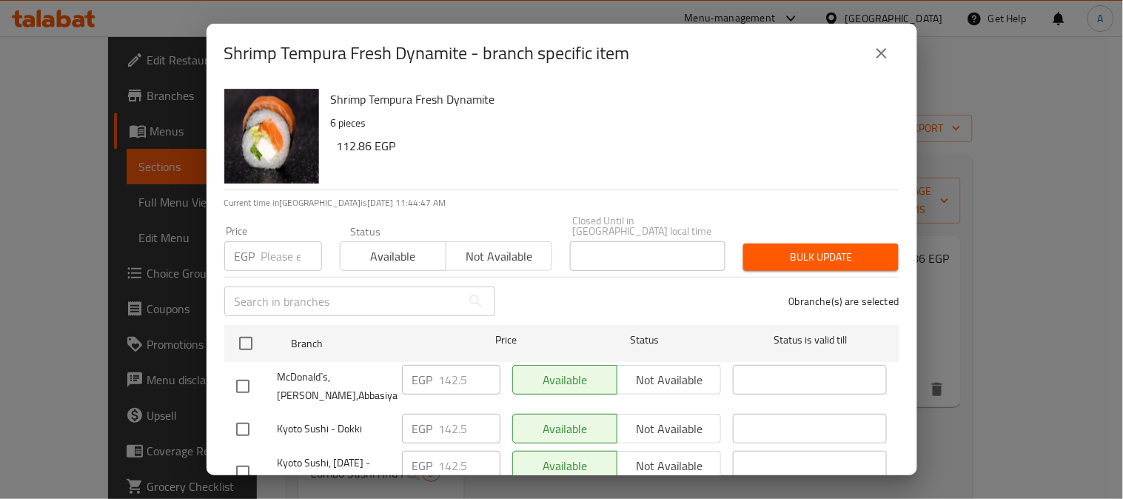
click at [243, 256] on div "EGP Price" at bounding box center [273, 256] width 98 height 30
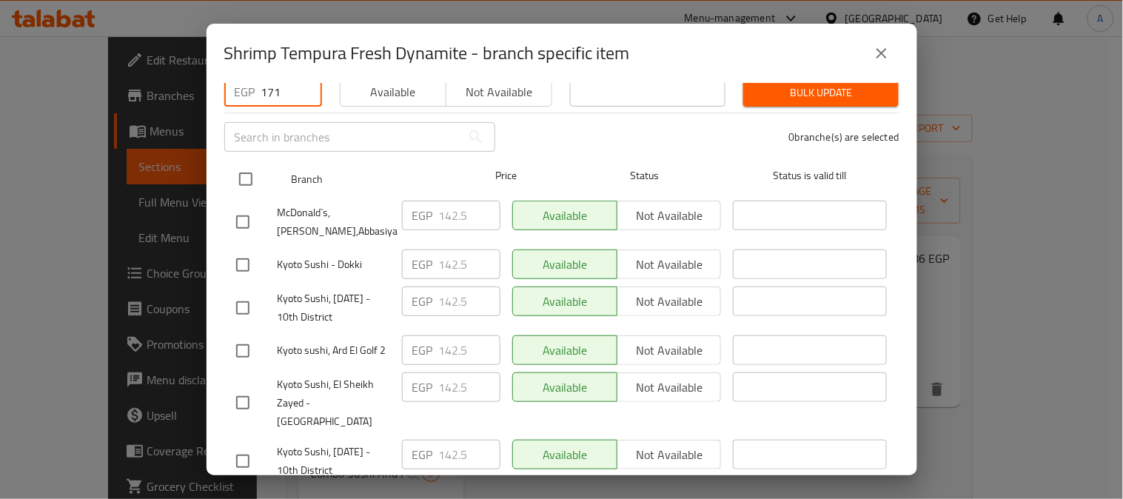
type input "171"
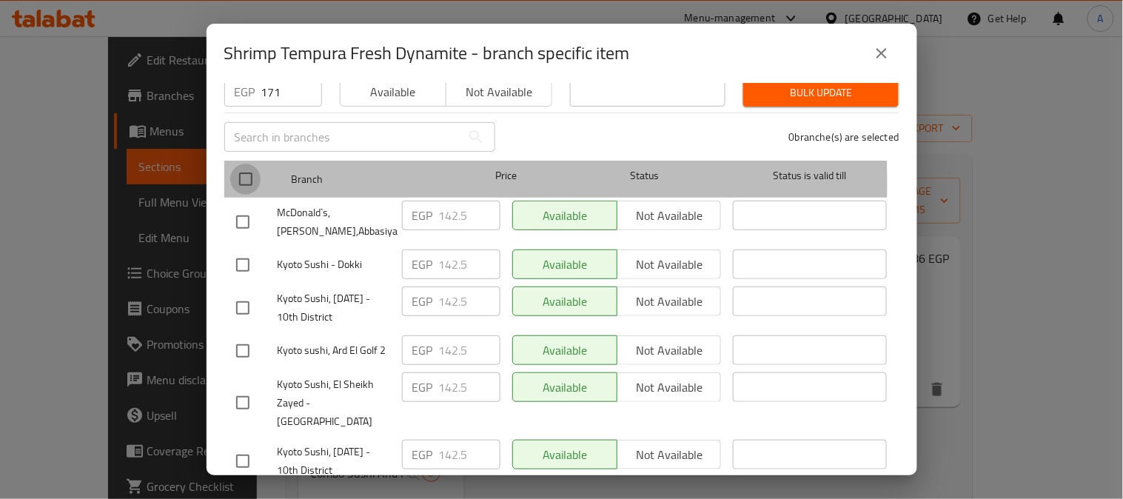
click at [248, 172] on input "checkbox" at bounding box center [245, 179] width 31 height 31
checkbox input "true"
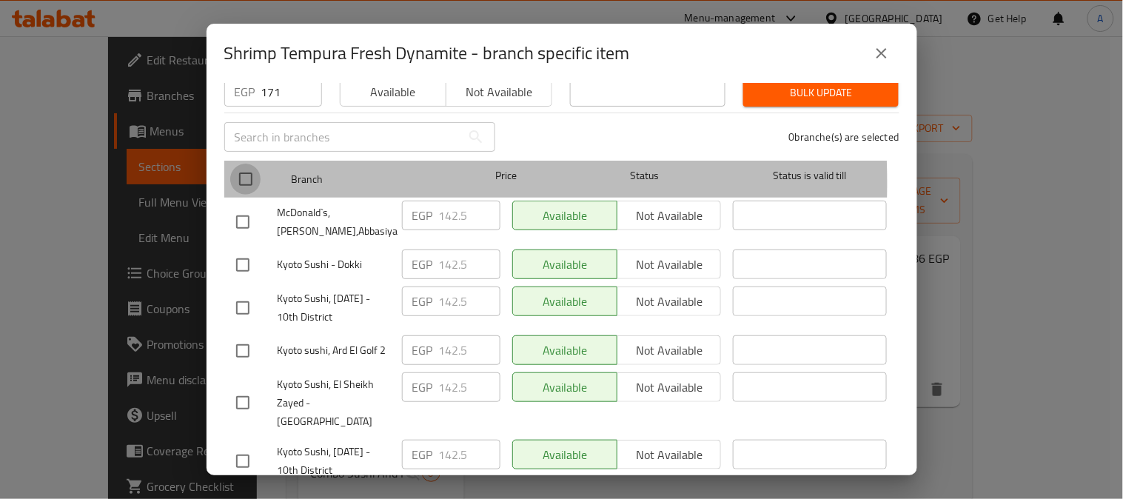
checkbox input "true"
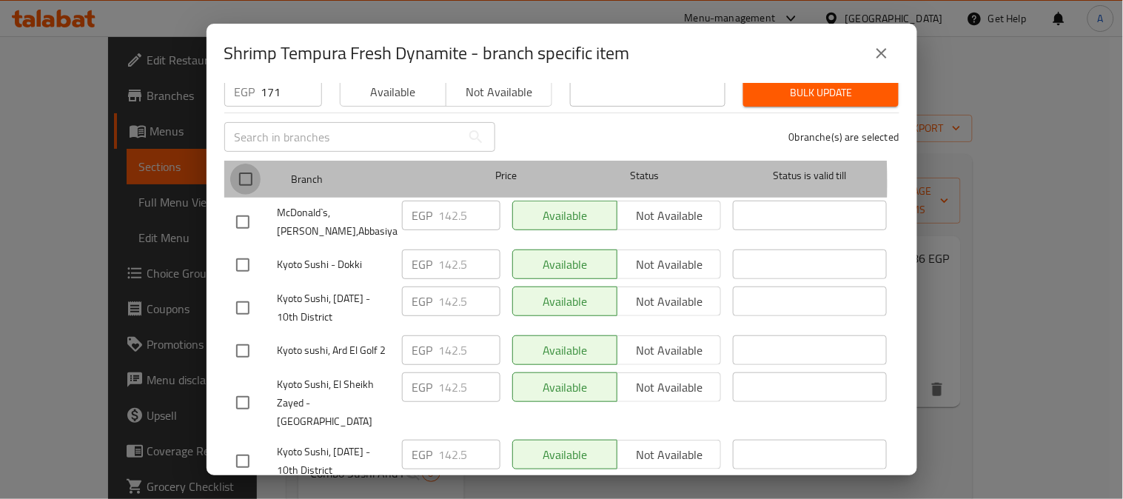
checkbox input "true"
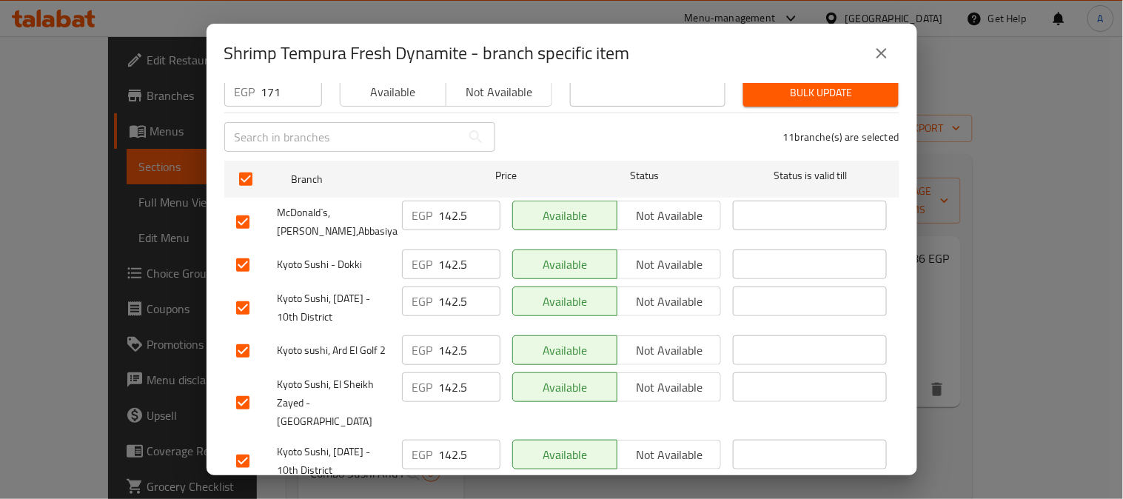
click at [242, 212] on input "checkbox" at bounding box center [242, 222] width 31 height 31
checkbox input "false"
click at [241, 342] on input "checkbox" at bounding box center [242, 350] width 31 height 31
checkbox input "false"
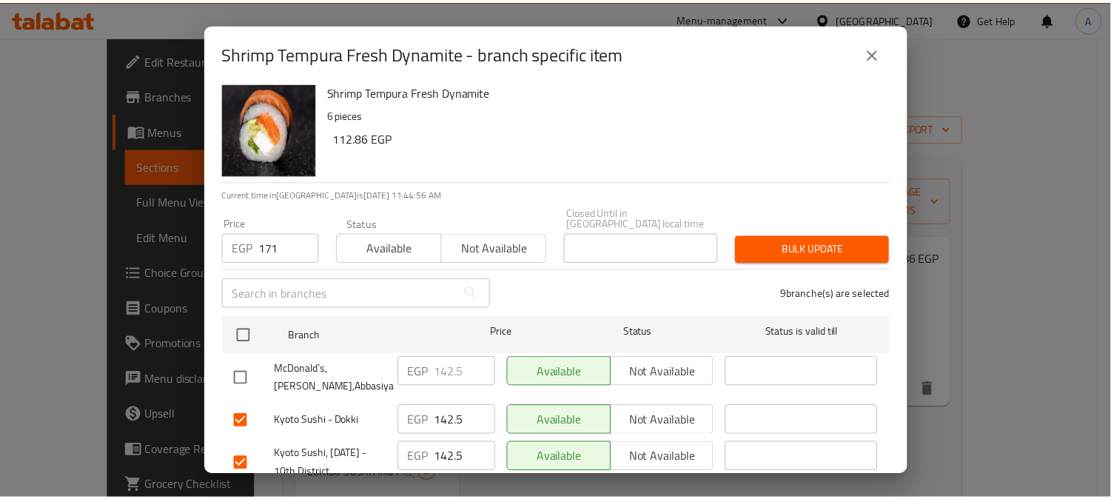
scroll to position [0, 0]
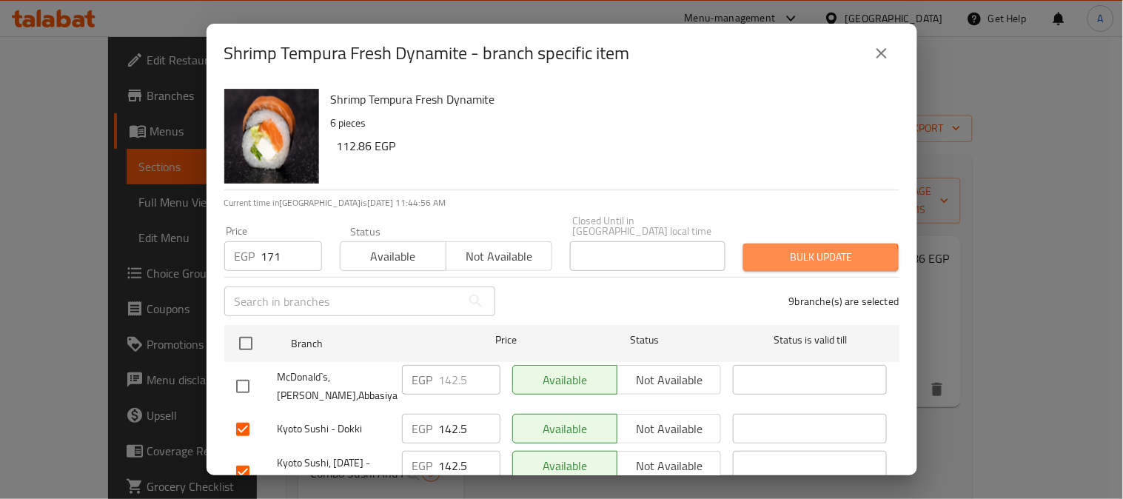
click at [805, 249] on span "Bulk update" at bounding box center [821, 257] width 132 height 19
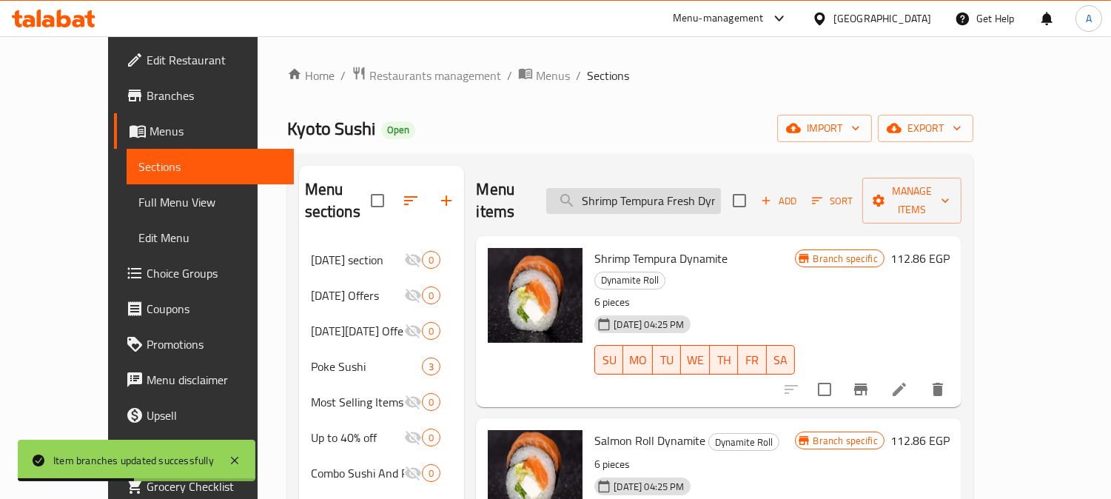
click at [693, 188] on input "Shrimp Tempura Fresh Dynamite" at bounding box center [633, 201] width 175 height 26
paste input "almon Roll"
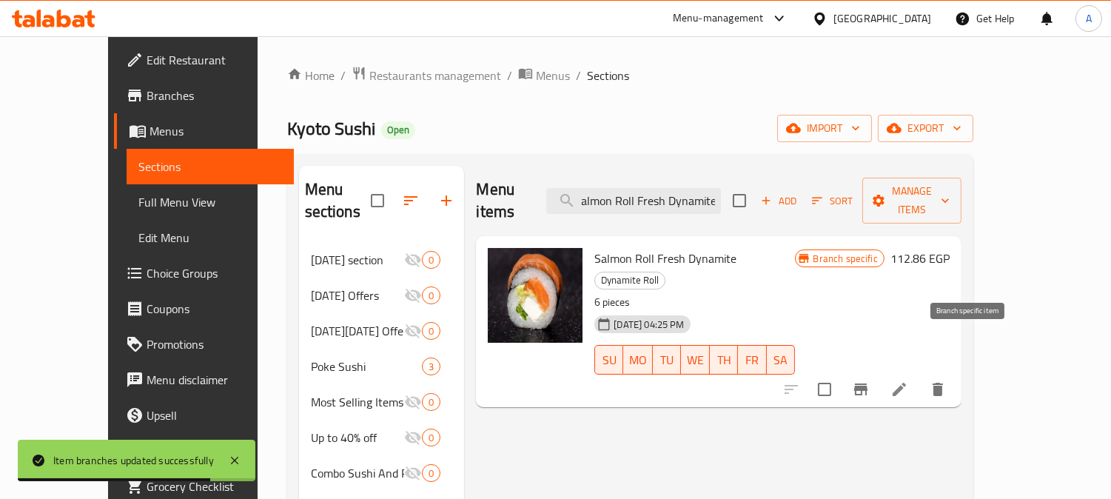
type input "Salmon Roll Fresh Dynamite"
click at [867, 383] on icon "Branch-specific-item" at bounding box center [860, 389] width 13 height 12
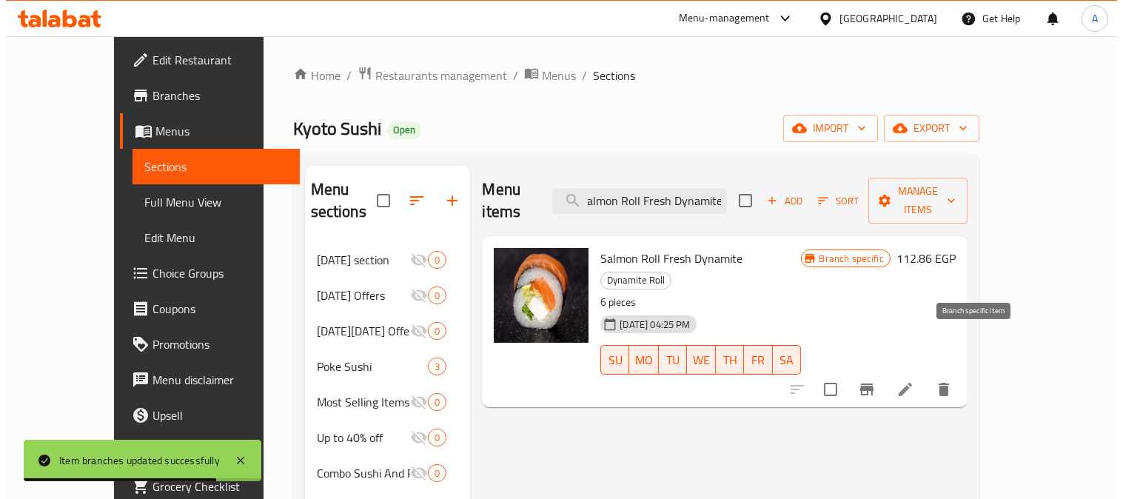
scroll to position [0, 0]
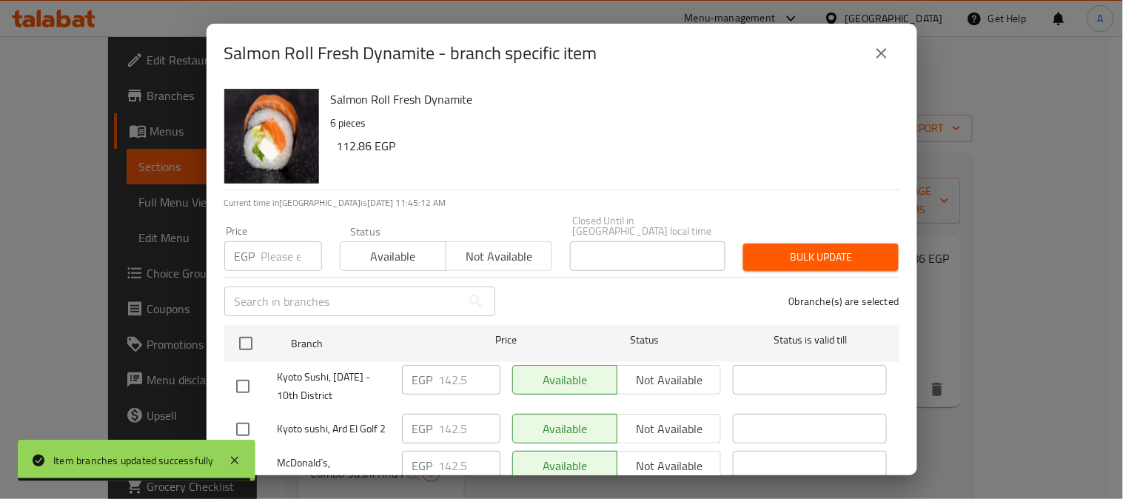
click at [277, 249] on input "number" at bounding box center [291, 256] width 61 height 30
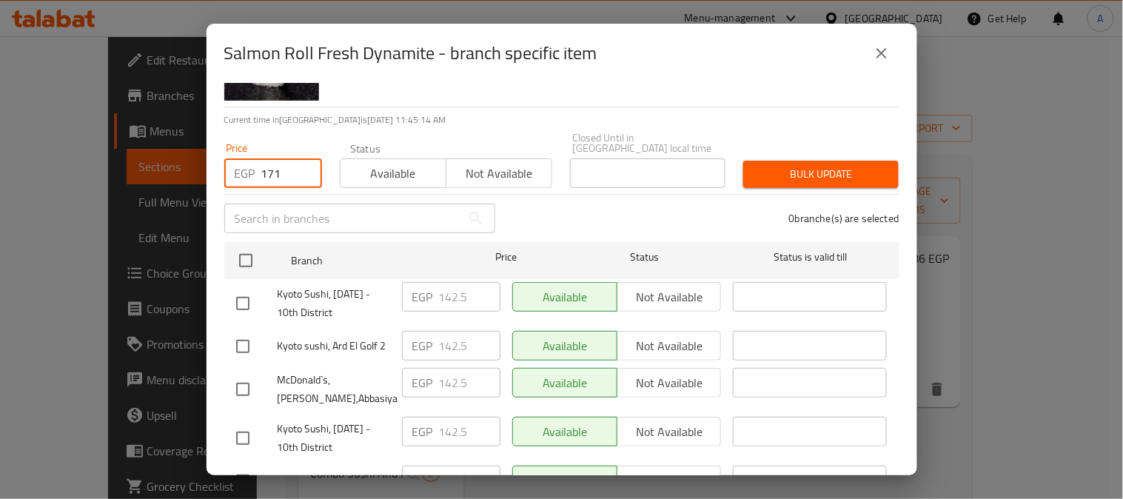
scroll to position [164, 0]
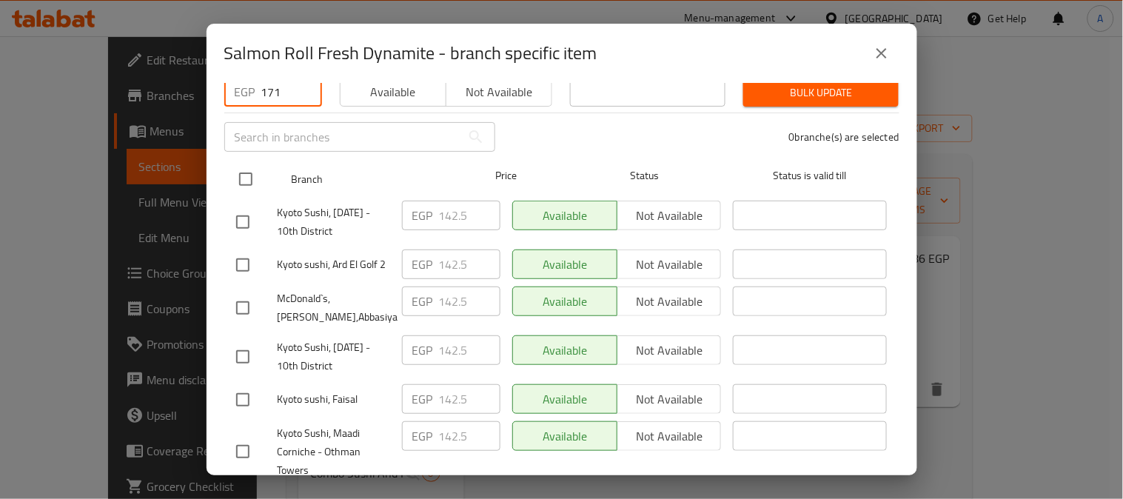
type input "171"
click at [246, 165] on input "checkbox" at bounding box center [245, 179] width 31 height 31
checkbox input "true"
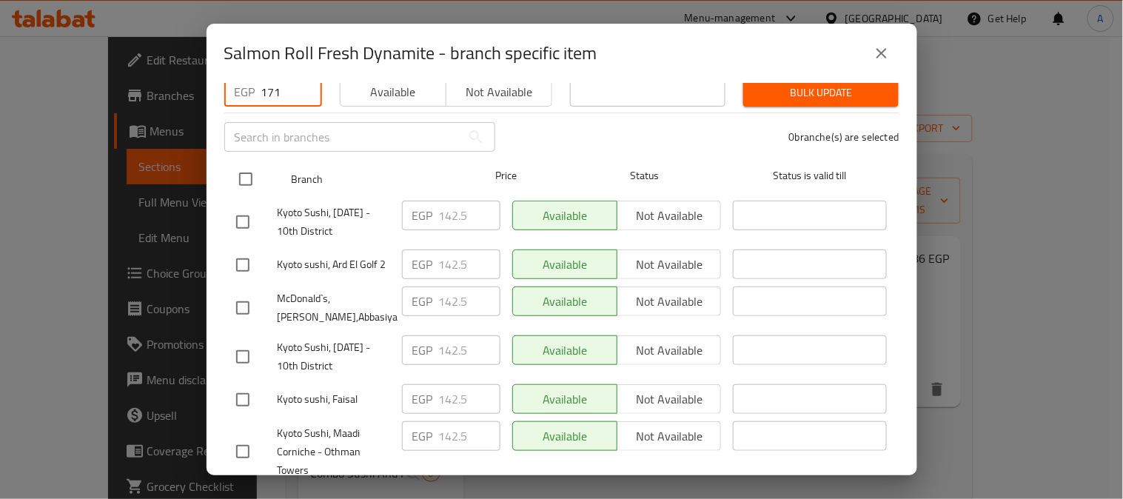
checkbox input "true"
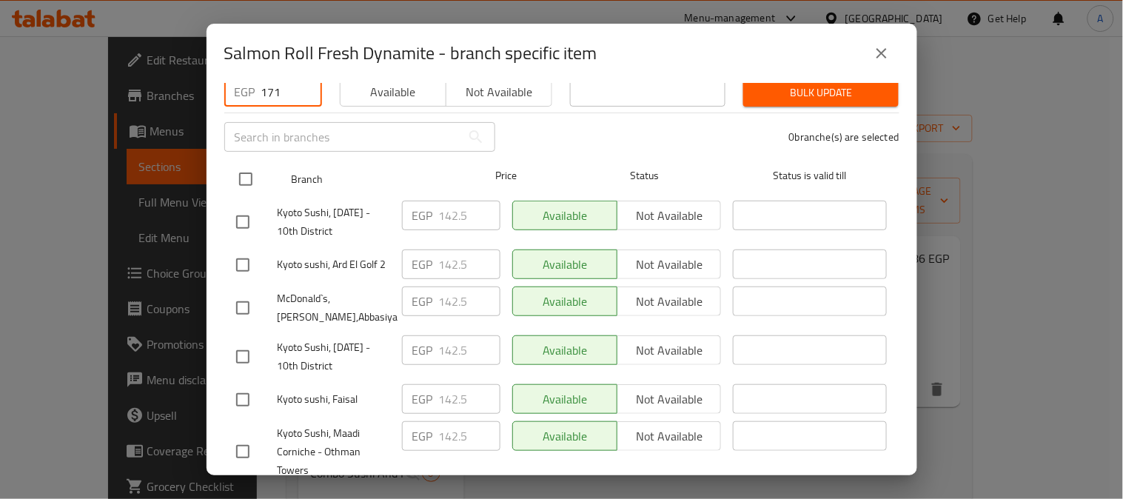
checkbox input "true"
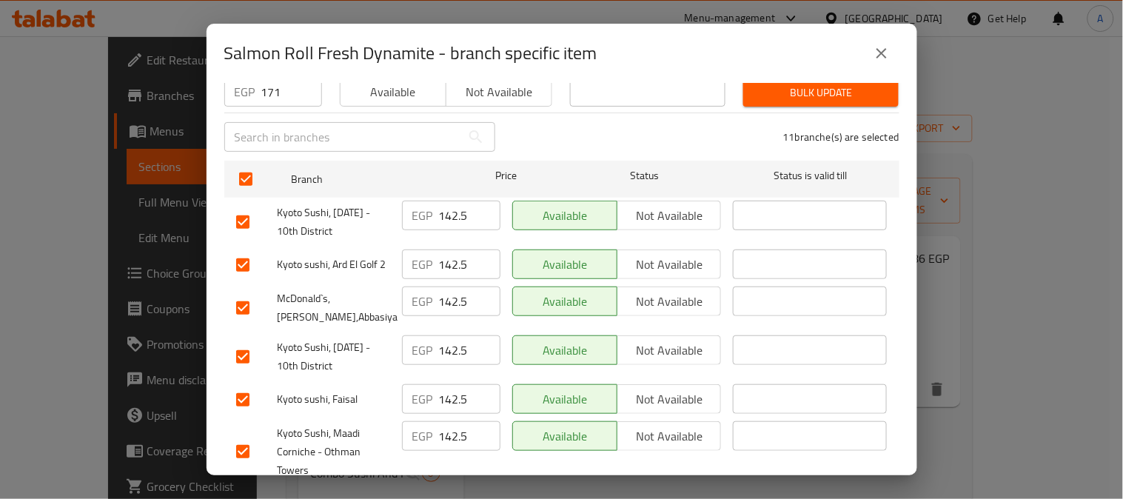
click at [243, 249] on input "checkbox" at bounding box center [242, 264] width 31 height 31
checkbox input "false"
click at [243, 292] on input "checkbox" at bounding box center [242, 307] width 31 height 31
checkbox input "false"
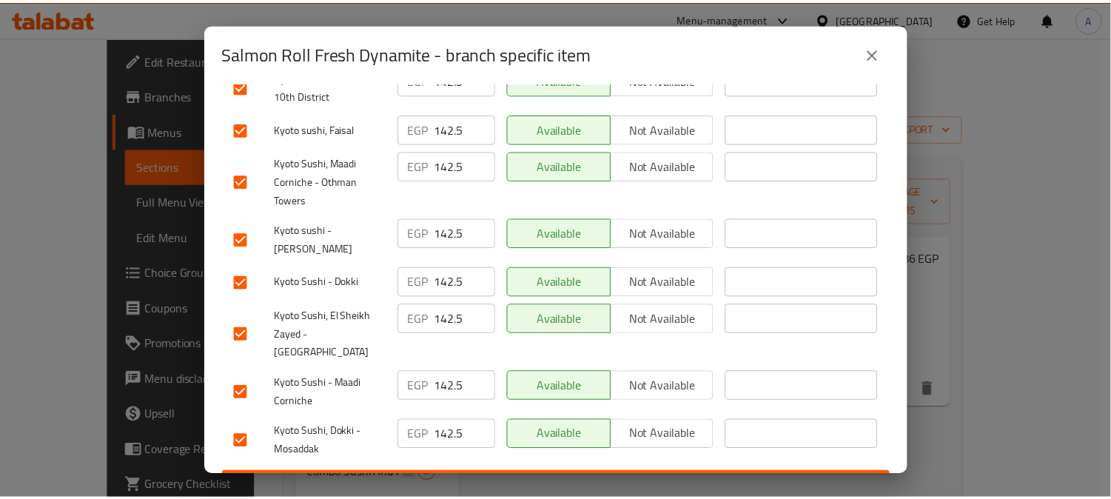
scroll to position [0, 0]
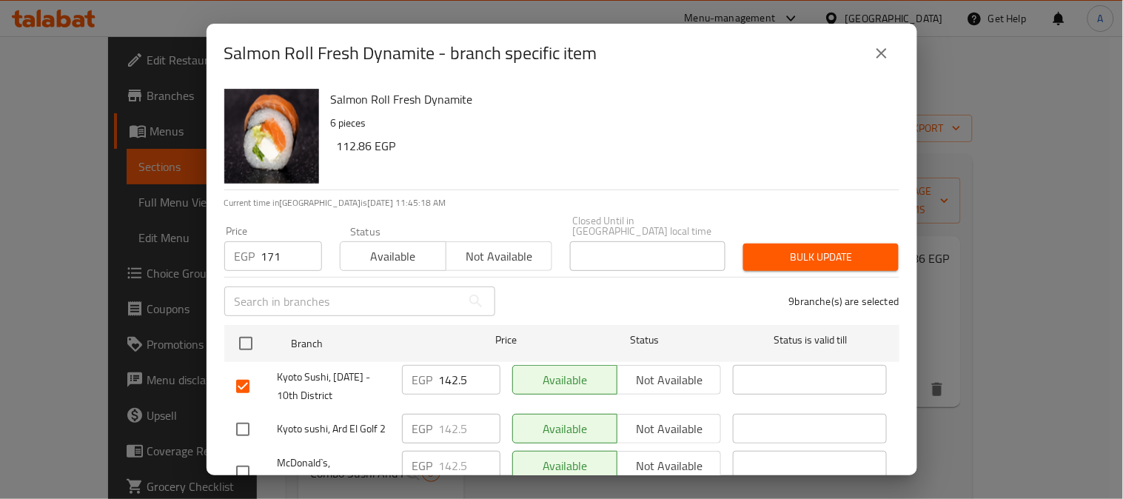
click at [816, 248] on span "Bulk update" at bounding box center [821, 257] width 132 height 19
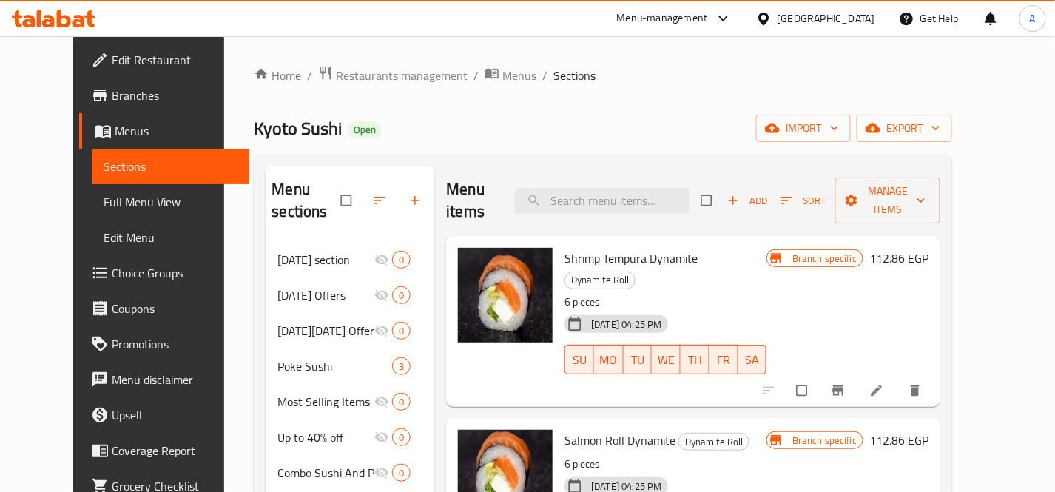
click at [112, 204] on span "Full Menu View" at bounding box center [171, 202] width 134 height 18
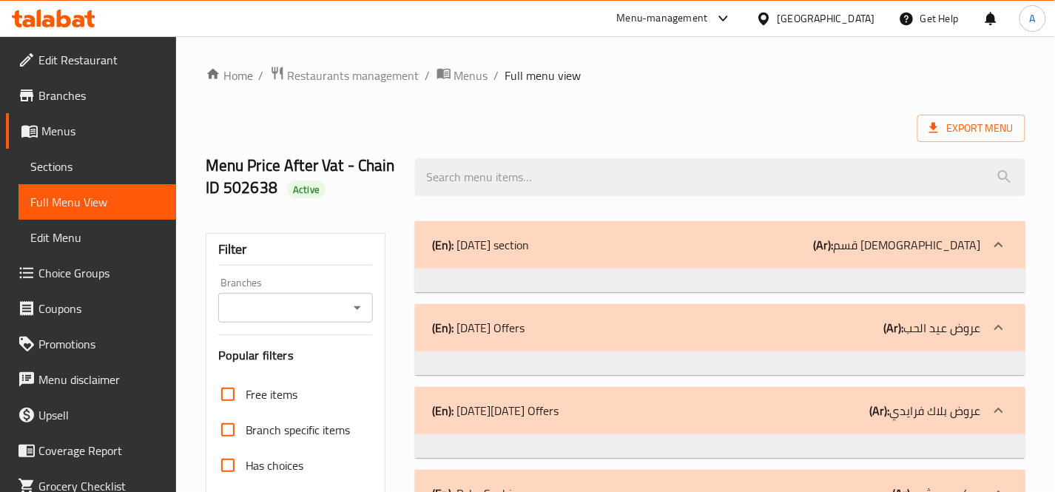
click at [306, 315] on input "Branches" at bounding box center [283, 308] width 121 height 21
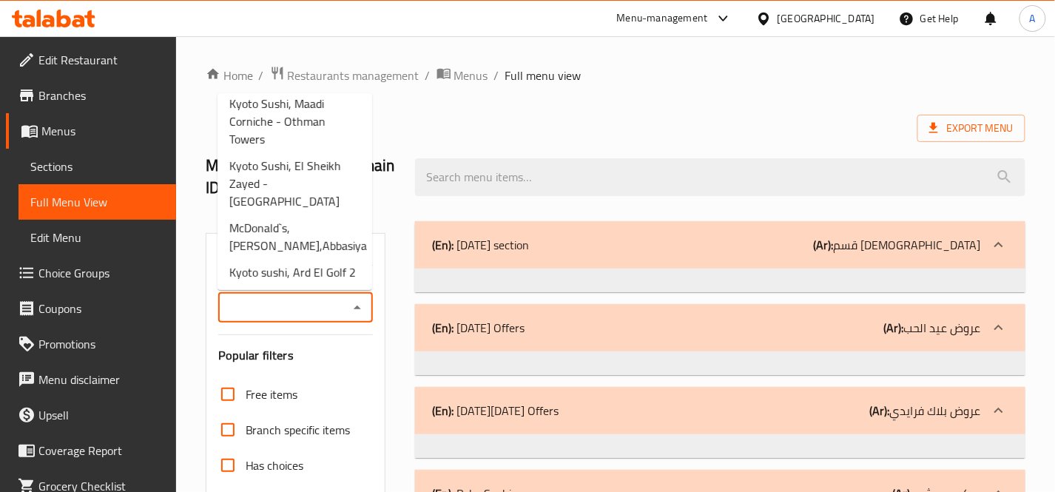
scroll to position [312, 0]
click at [312, 160] on span "Kyoto Sushi, El Sheikh Zayed - [GEOGRAPHIC_DATA]" at bounding box center [294, 182] width 131 height 53
type input "Kyoto Sushi, El Sheikh Zayed - [GEOGRAPHIC_DATA]"
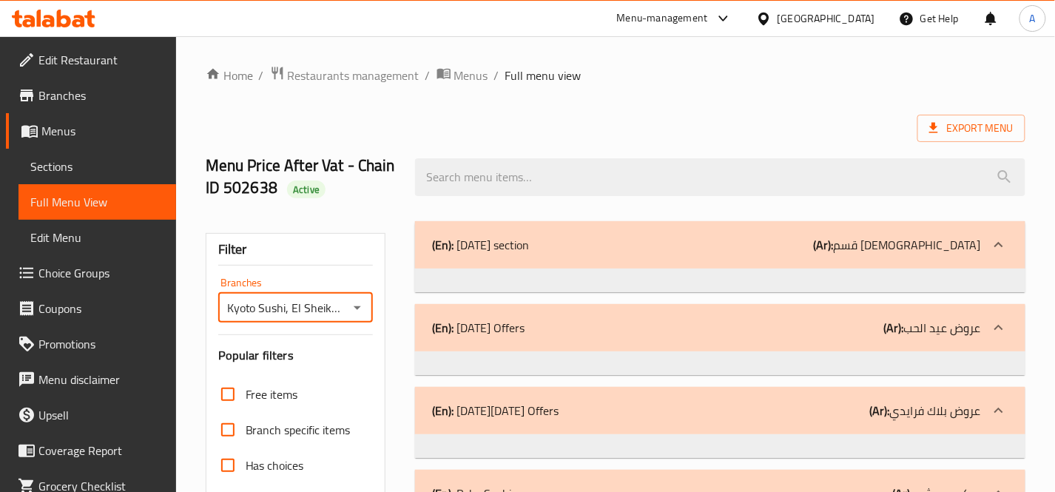
scroll to position [575, 0]
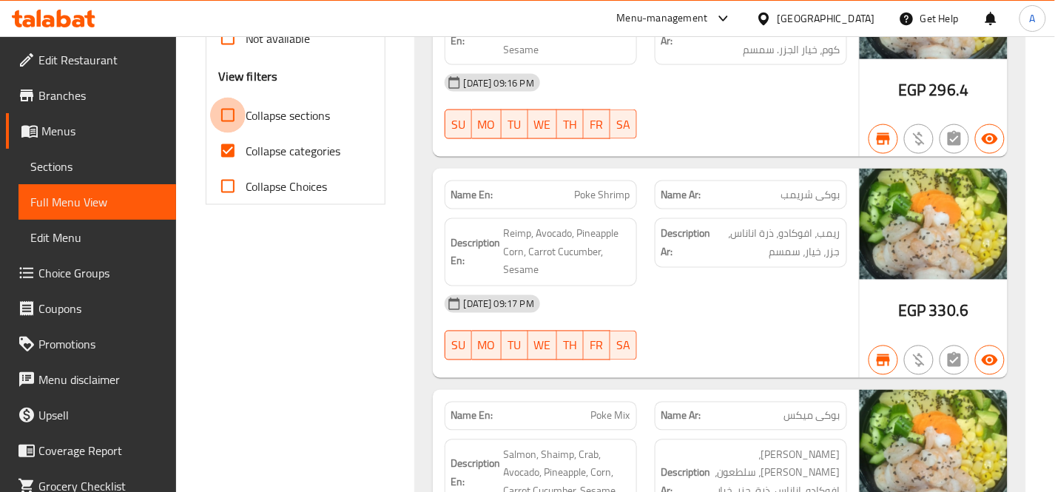
click at [230, 115] on input "Collapse sections" at bounding box center [228, 116] width 36 height 36
checkbox input "true"
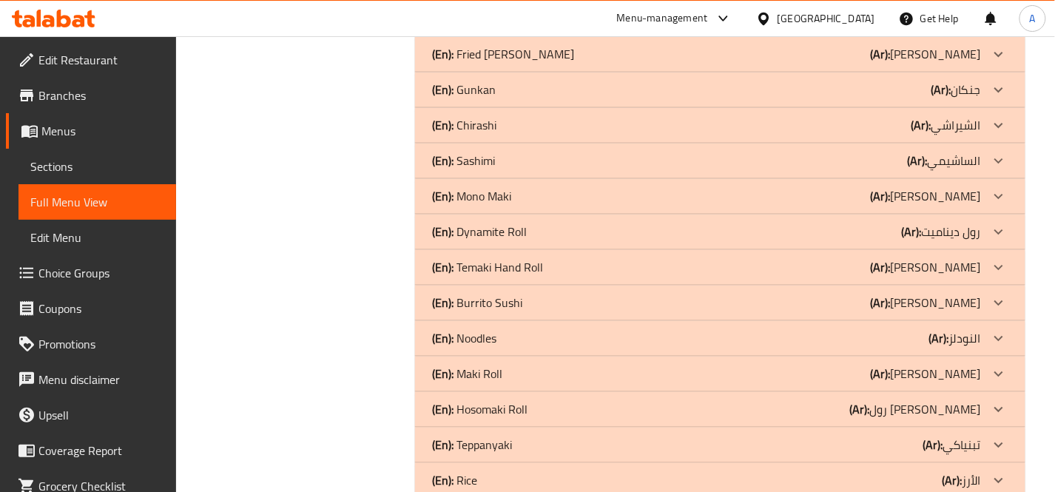
scroll to position [837, 0]
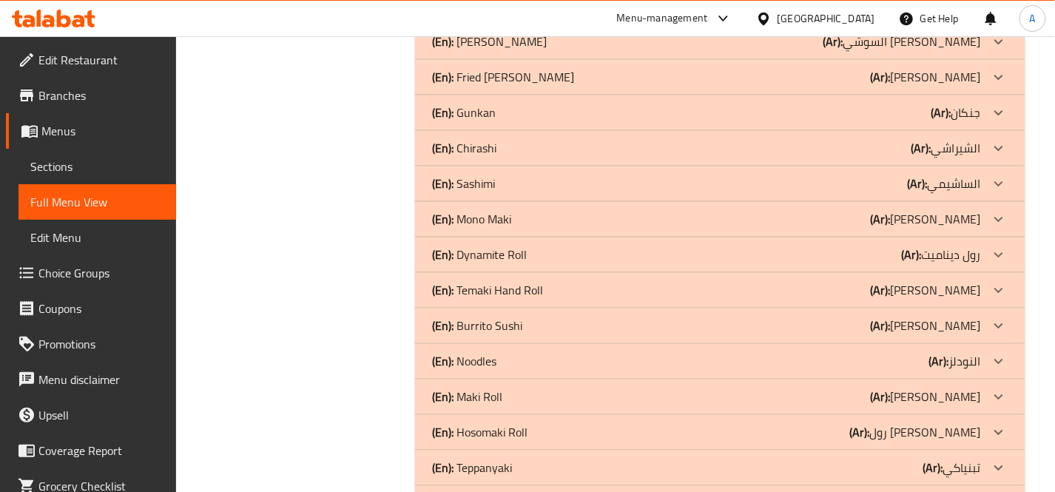
click at [998, 255] on icon at bounding box center [999, 254] width 9 height 5
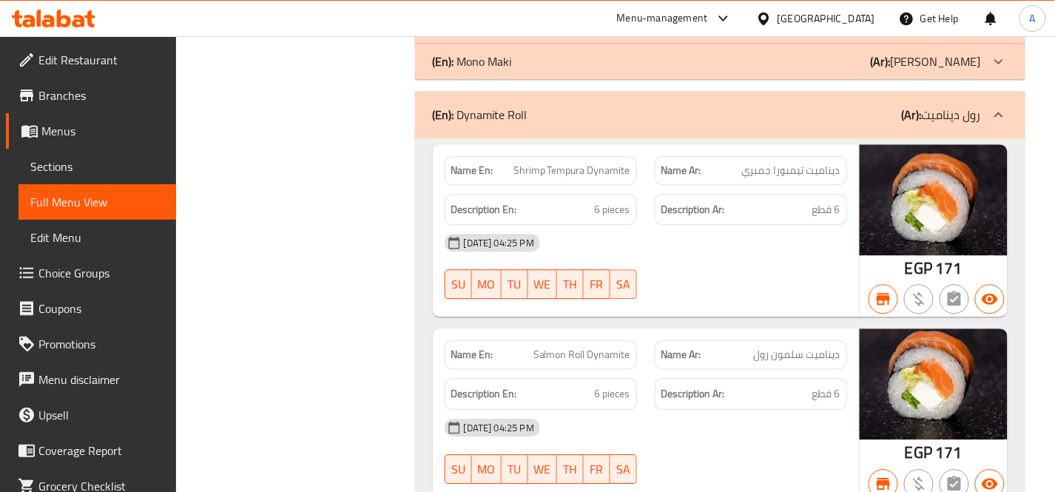
scroll to position [1001, 0]
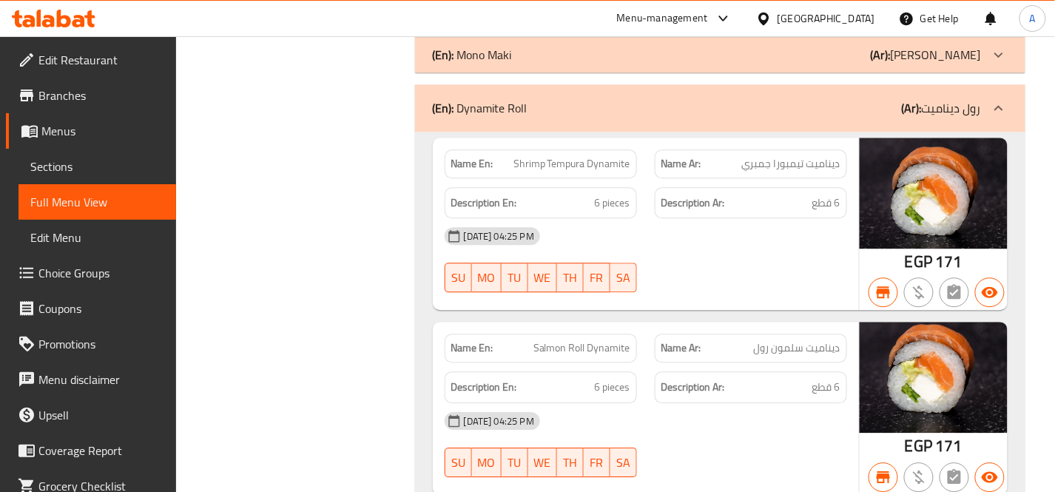
drag, startPoint x: 804, startPoint y: 93, endPoint x: 982, endPoint y: 4, distance: 198.9
click at [804, 93] on div "(En): Dynamite Roll (Ar): رول ديناميت" at bounding box center [720, 107] width 611 height 47
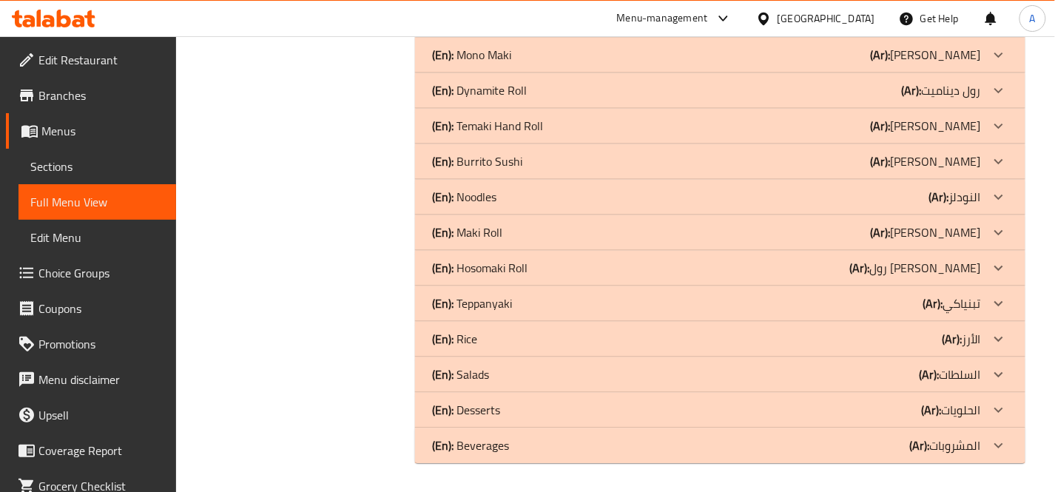
click at [956, 89] on p "(Ar): رول ديناميت" at bounding box center [941, 90] width 79 height 18
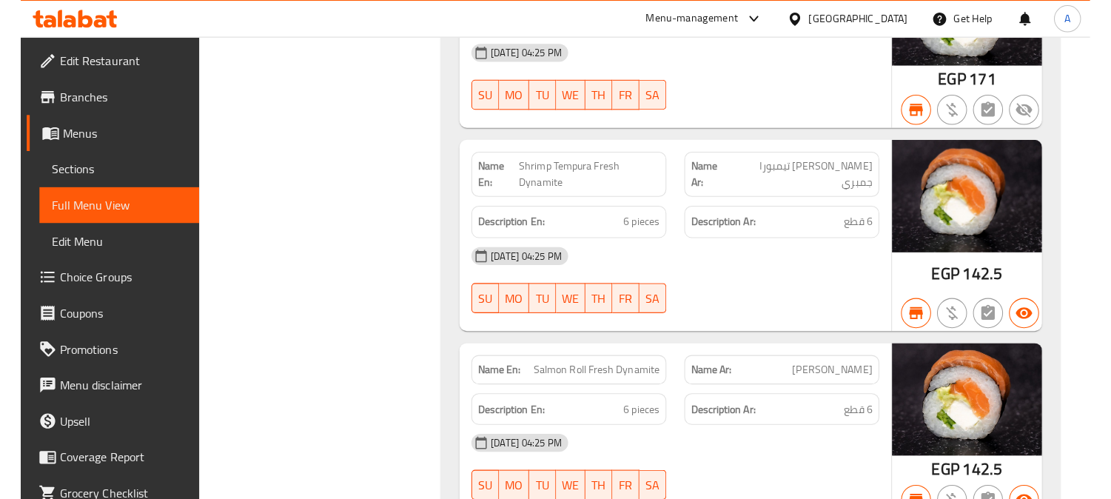
scroll to position [1577, 0]
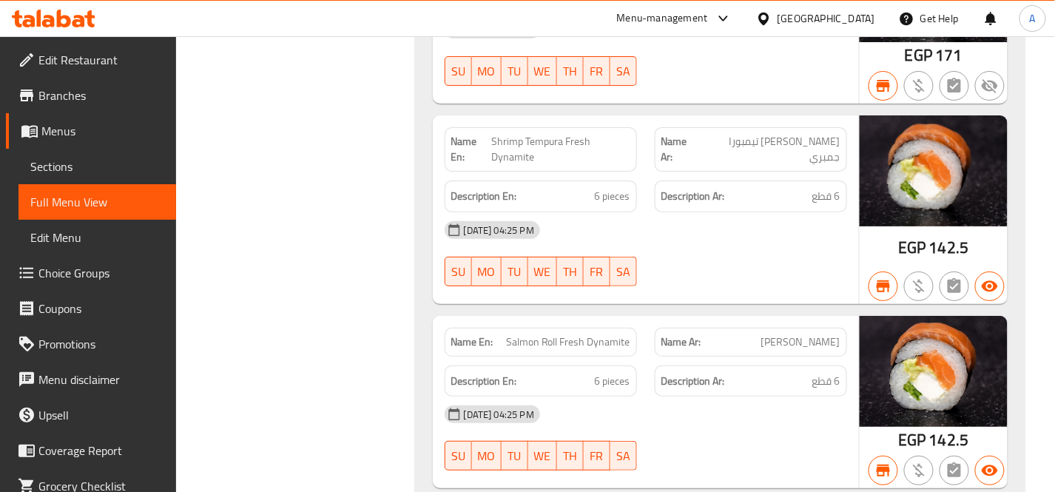
click at [773, 142] on span "[PERSON_NAME] تيمبورا جمبري" at bounding box center [770, 149] width 141 height 31
click at [585, 138] on span "Shrimp Tempura Fresh Dynamite" at bounding box center [561, 149] width 138 height 31
click at [583, 138] on span "Shrimp Tempura Fresh Dynamite" at bounding box center [561, 149] width 138 height 31
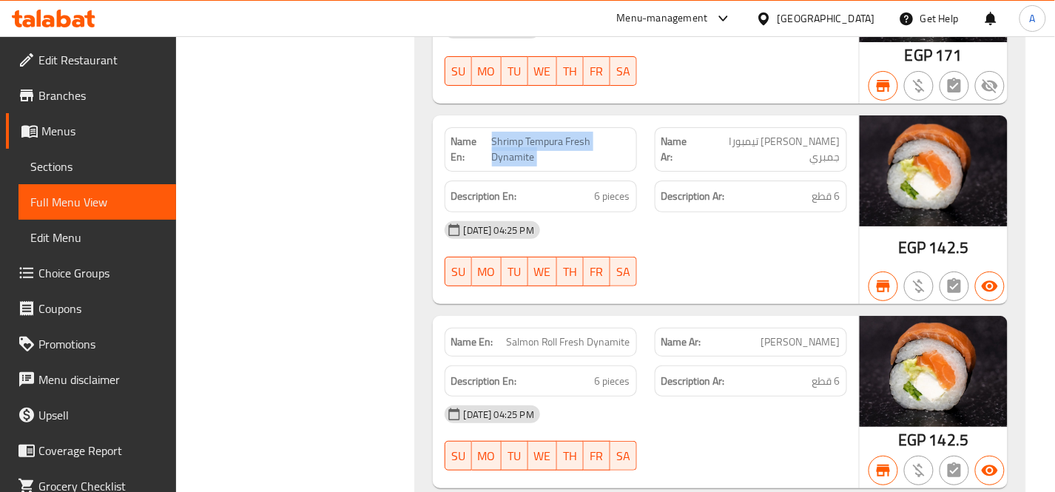
click at [583, 138] on span "Shrimp Tempura Fresh Dynamite" at bounding box center [561, 149] width 138 height 31
copy span "Shrimp Tempura Fresh Dynamite"
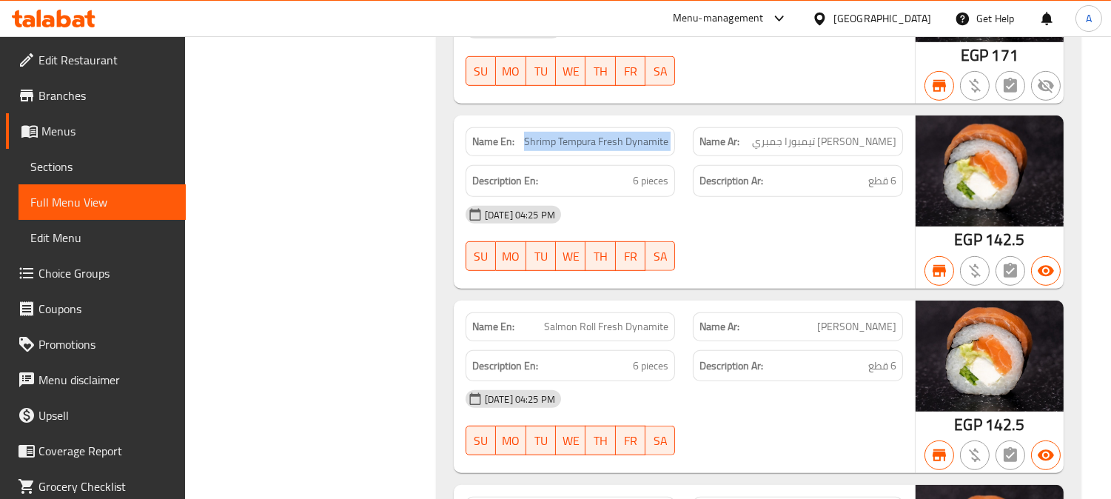
scroll to position [1659, 0]
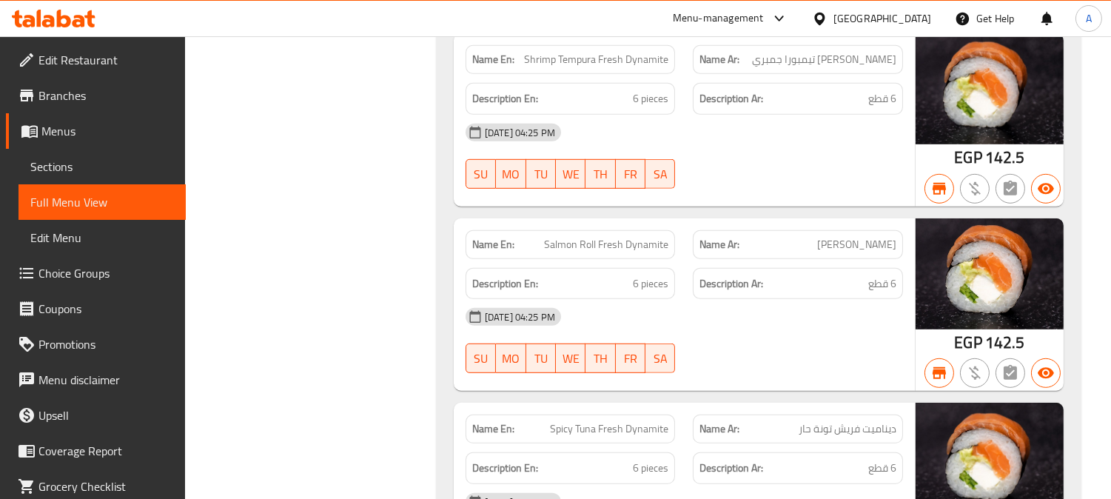
click at [619, 257] on div "Name En: Salmon Roll Fresh Dynamite" at bounding box center [571, 244] width 210 height 29
click at [620, 246] on span "Salmon Roll Fresh Dynamite" at bounding box center [606, 245] width 124 height 16
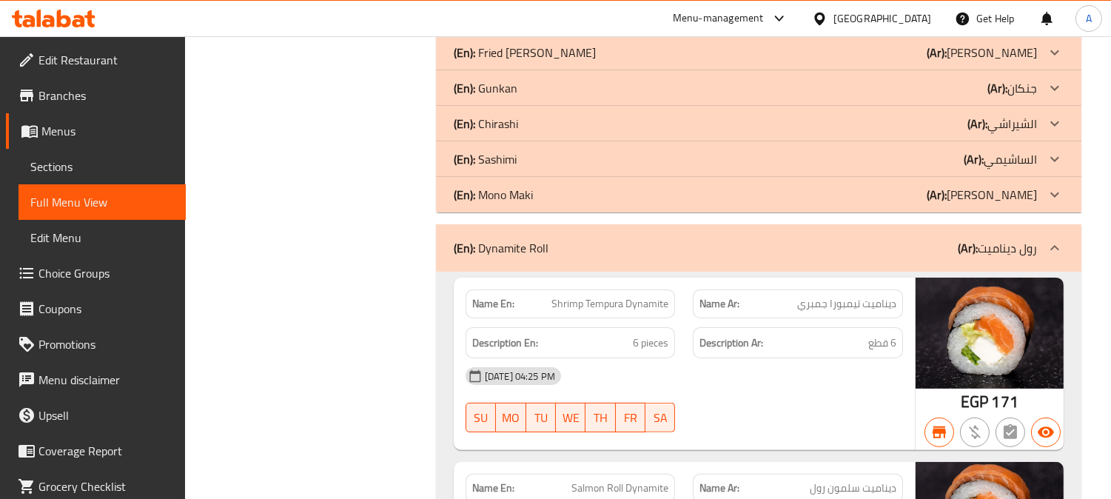
scroll to position [919, 0]
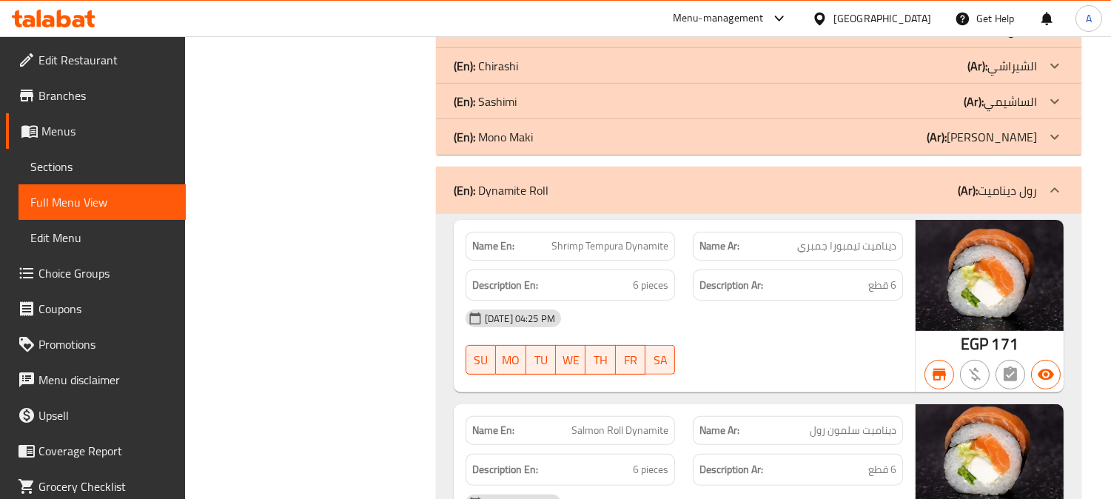
drag, startPoint x: 1063, startPoint y: 187, endPoint x: 1055, endPoint y: 134, distance: 53.9
click at [1062, 187] on icon at bounding box center [1055, 190] width 18 height 18
click at [1055, 122] on div at bounding box center [1055, 137] width 36 height 36
click at [1057, 138] on icon at bounding box center [1055, 137] width 18 height 18
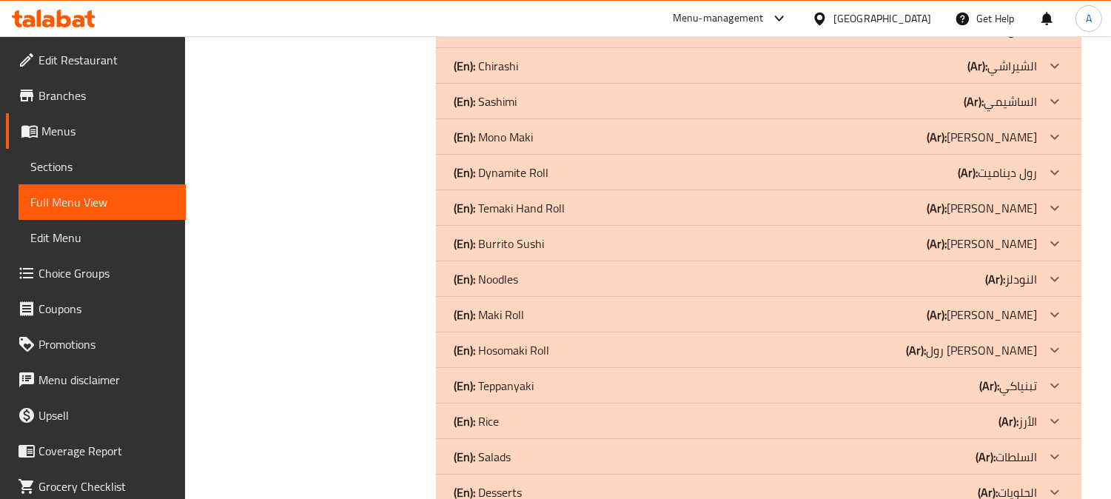
click at [1036, 176] on p "(Ar): رول ديناميت" at bounding box center [997, 173] width 79 height 18
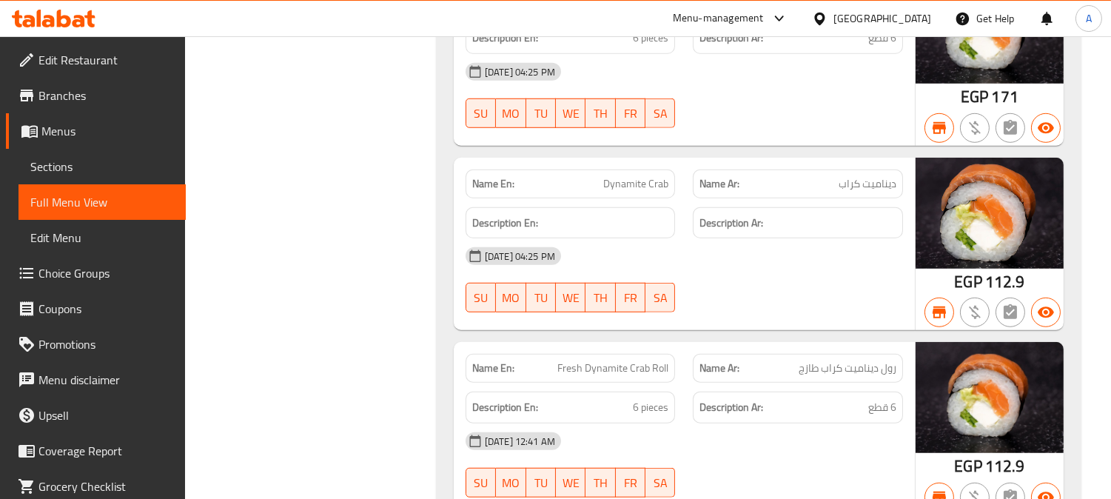
scroll to position [2152, 0]
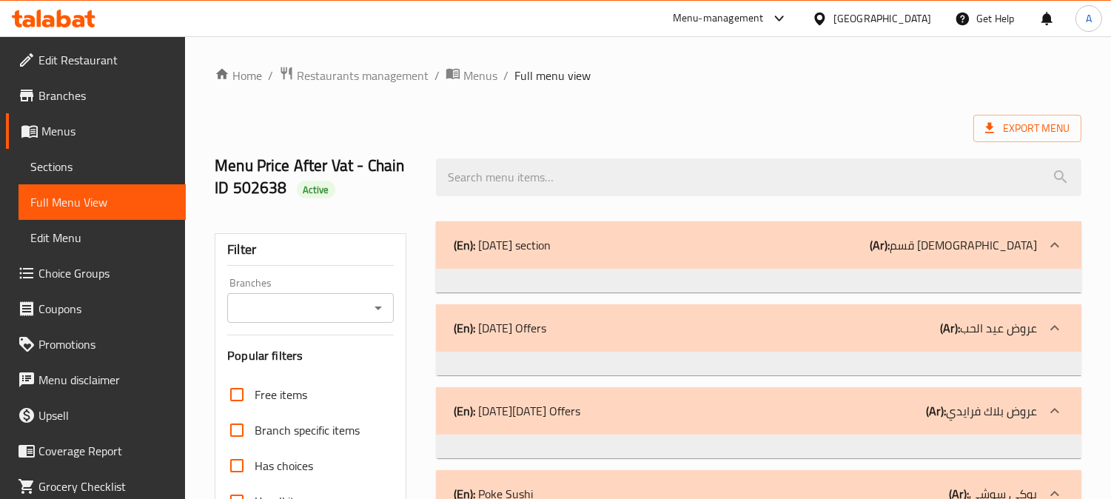
click at [319, 314] on input "Branches" at bounding box center [298, 308] width 133 height 21
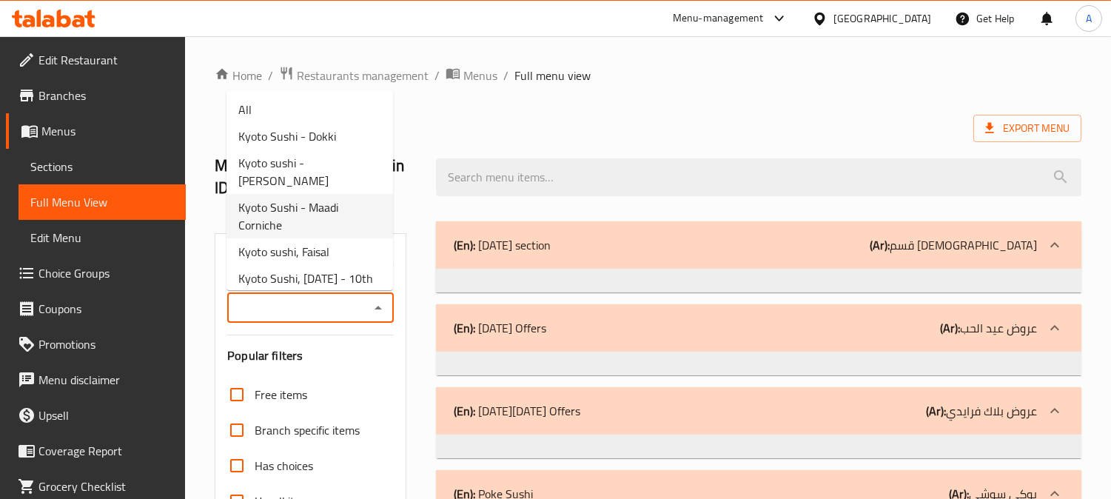
click at [309, 228] on span "Kyoto Sushi - Maadi Corniche" at bounding box center [309, 216] width 143 height 36
type input "Kyoto Sushi - Maadi Corniche"
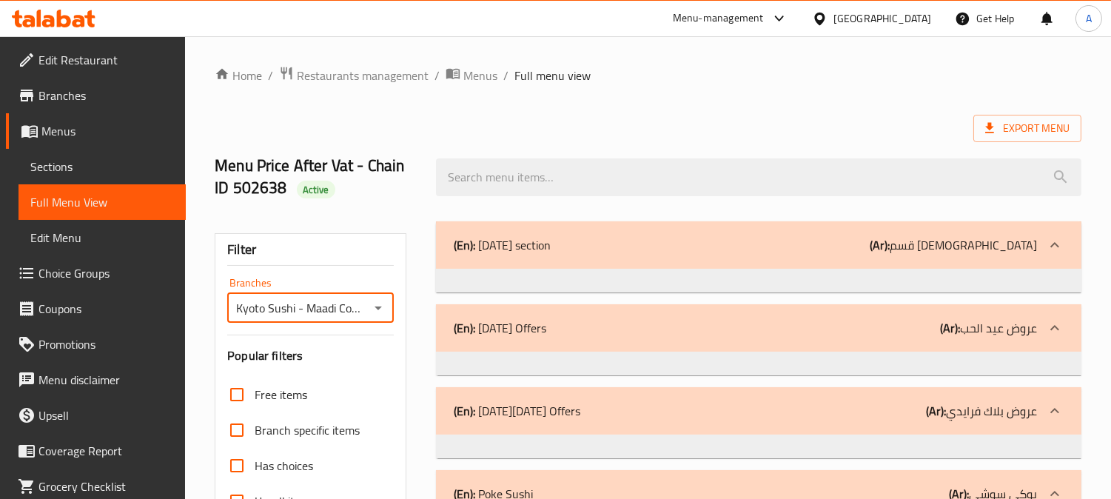
click at [235, 213] on div at bounding box center [555, 249] width 1111 height 499
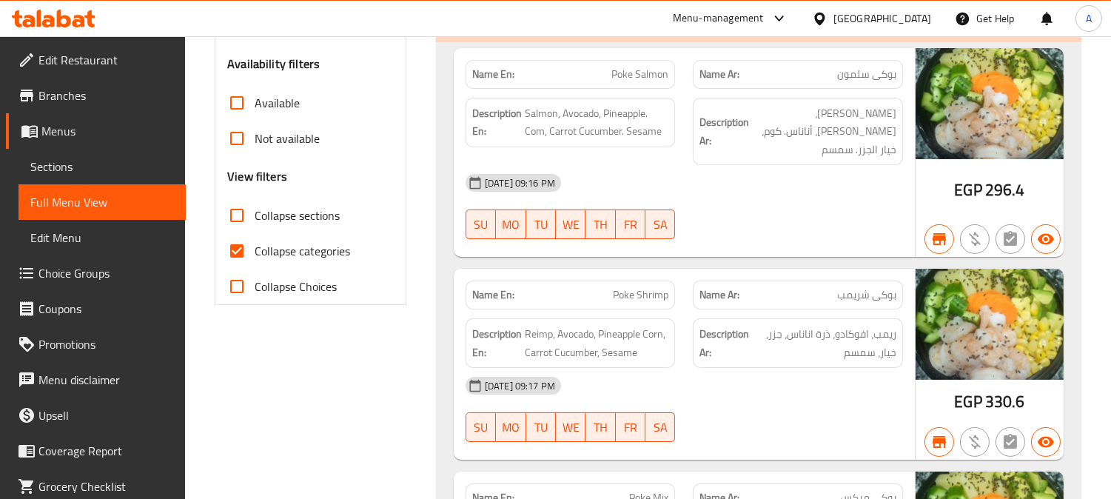
click at [238, 212] on input "Collapse sections" at bounding box center [237, 216] width 36 height 36
checkbox input "true"
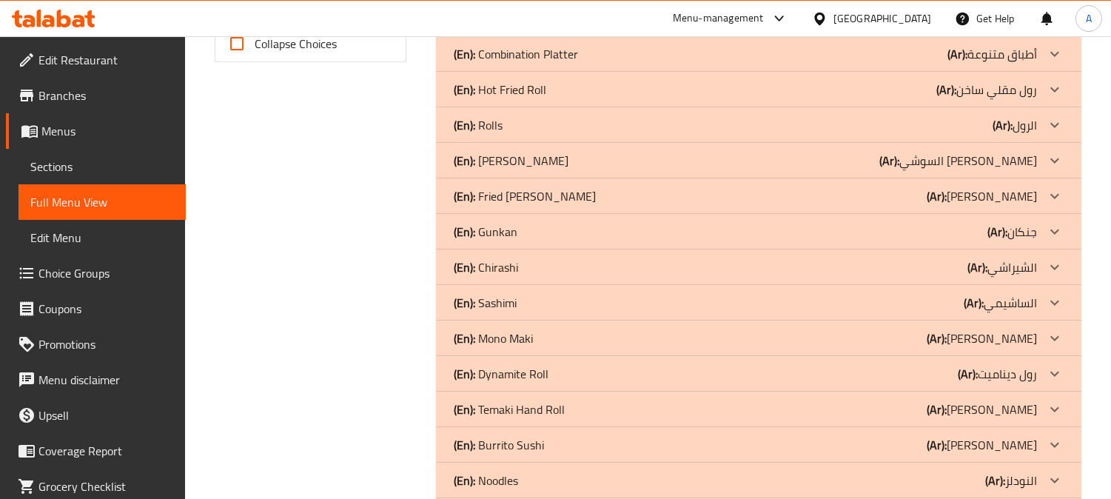
scroll to position [804, 0]
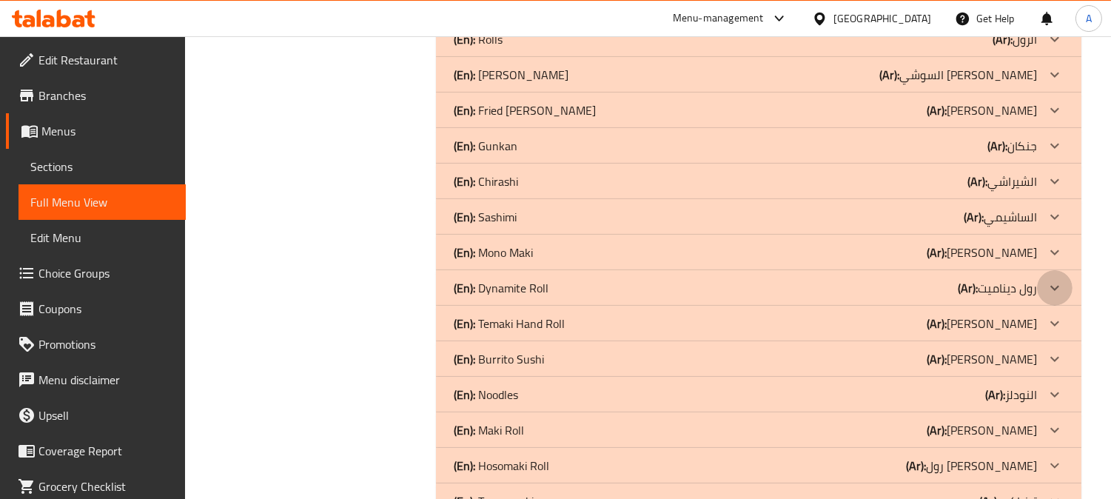
click at [1045, 286] on div at bounding box center [1055, 288] width 36 height 36
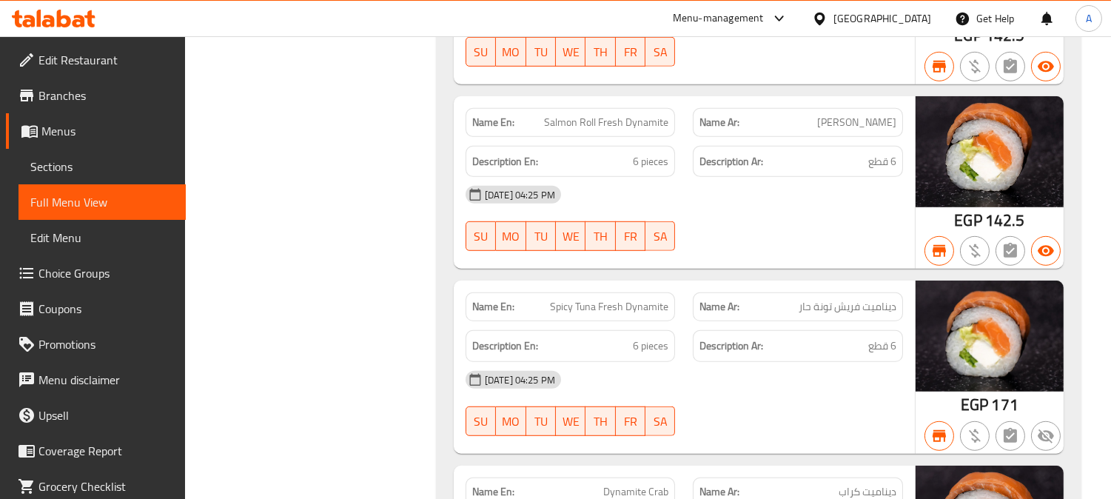
scroll to position [1626, 0]
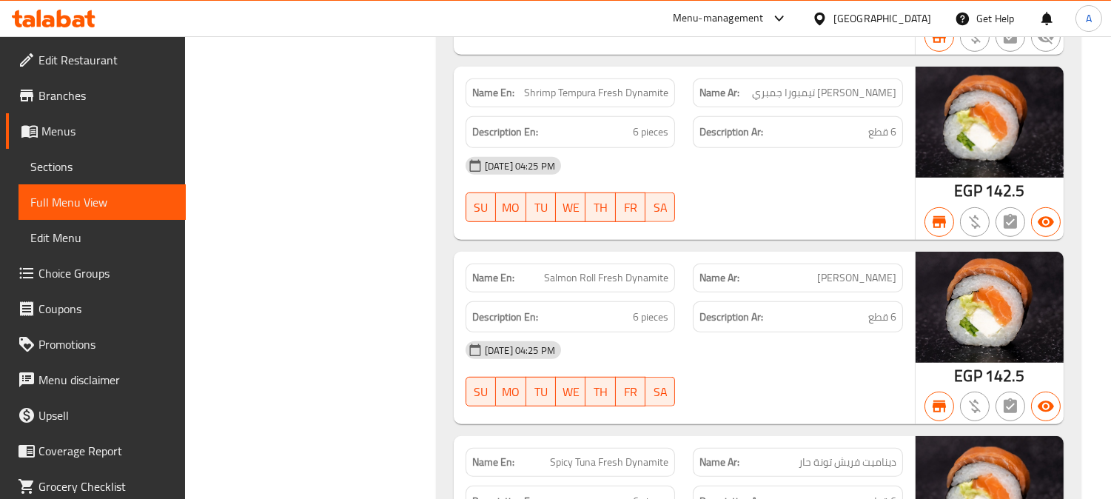
click at [595, 91] on span "Shrimp Tempura Fresh Dynamite" at bounding box center [596, 93] width 144 height 16
click at [596, 91] on span "Shrimp Tempura Fresh Dynamite" at bounding box center [596, 93] width 144 height 16
copy span "Shrimp Tempura Fresh Dynamite"
click at [639, 281] on span "Salmon Roll Fresh Dynamite" at bounding box center [606, 278] width 124 height 16
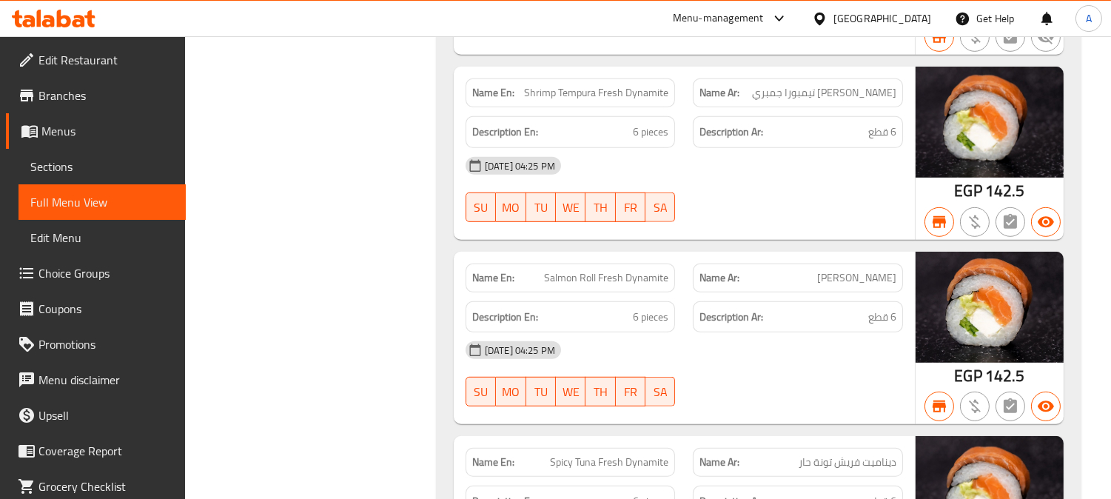
click at [639, 281] on span "Salmon Roll Fresh Dynamite" at bounding box center [606, 278] width 124 height 16
copy span "Salmon Roll Fresh Dynamite"
